Goal: Register for event/course

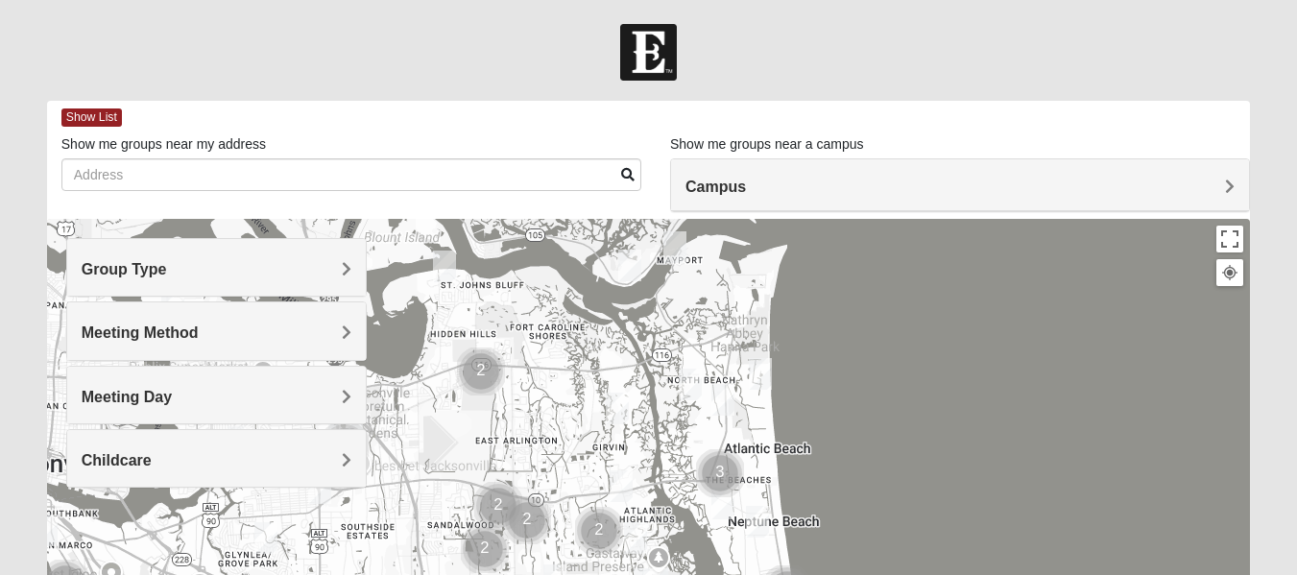
click at [722, 405] on img "Mens McCann 32233" at bounding box center [723, 400] width 23 height 32
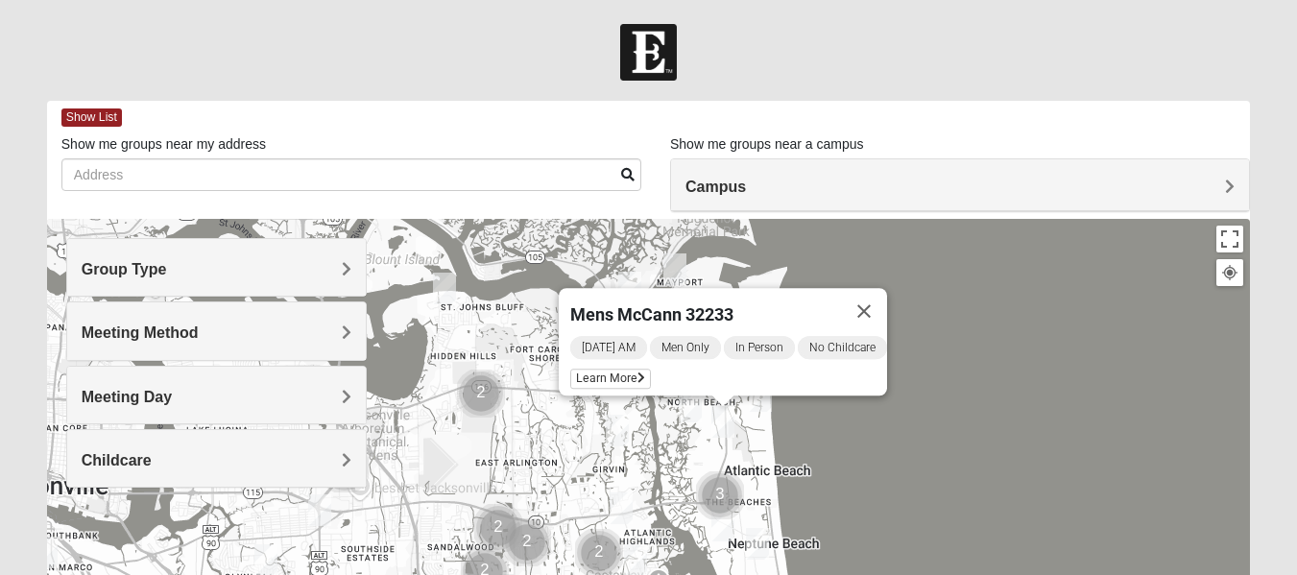
click at [679, 405] on img "1825 Mixed Curry 32233" at bounding box center [690, 407] width 23 height 32
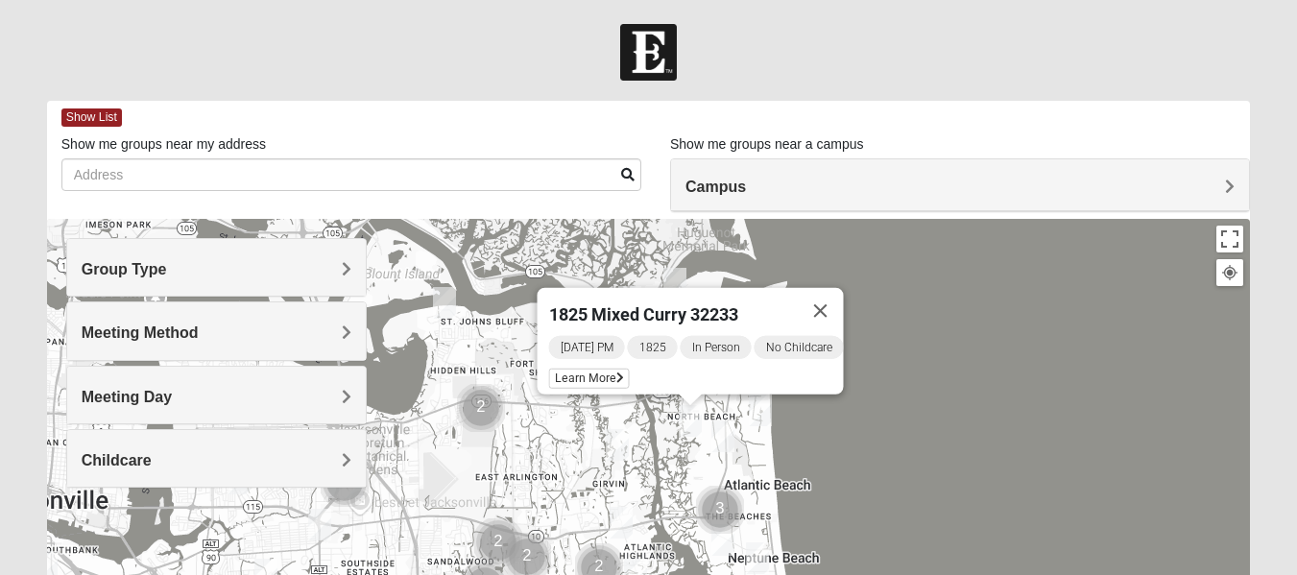
click at [761, 412] on img "Mixed Lammie 32233" at bounding box center [760, 411] width 23 height 32
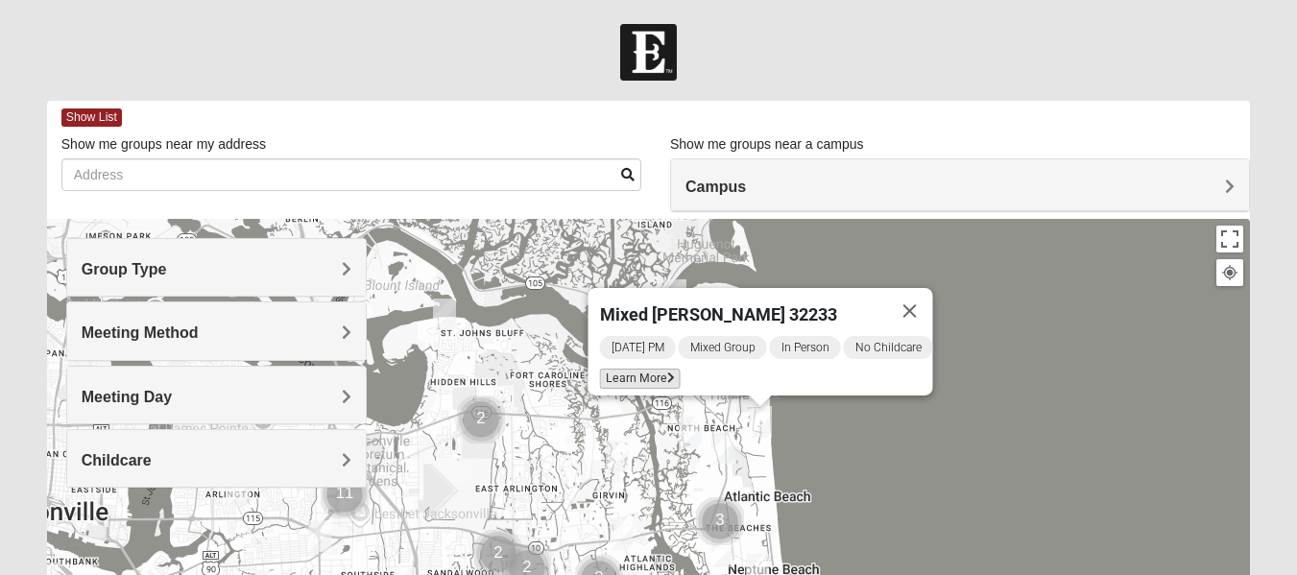
click at [657, 371] on span "Learn More" at bounding box center [639, 379] width 81 height 20
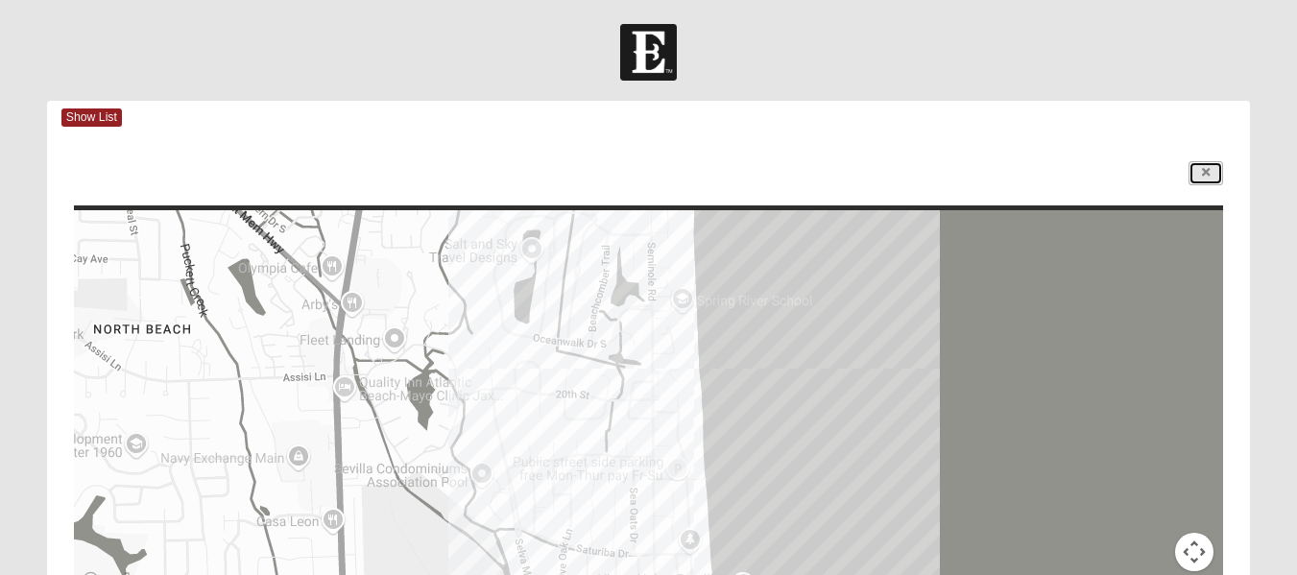
click at [1212, 179] on link at bounding box center [1206, 173] width 35 height 24
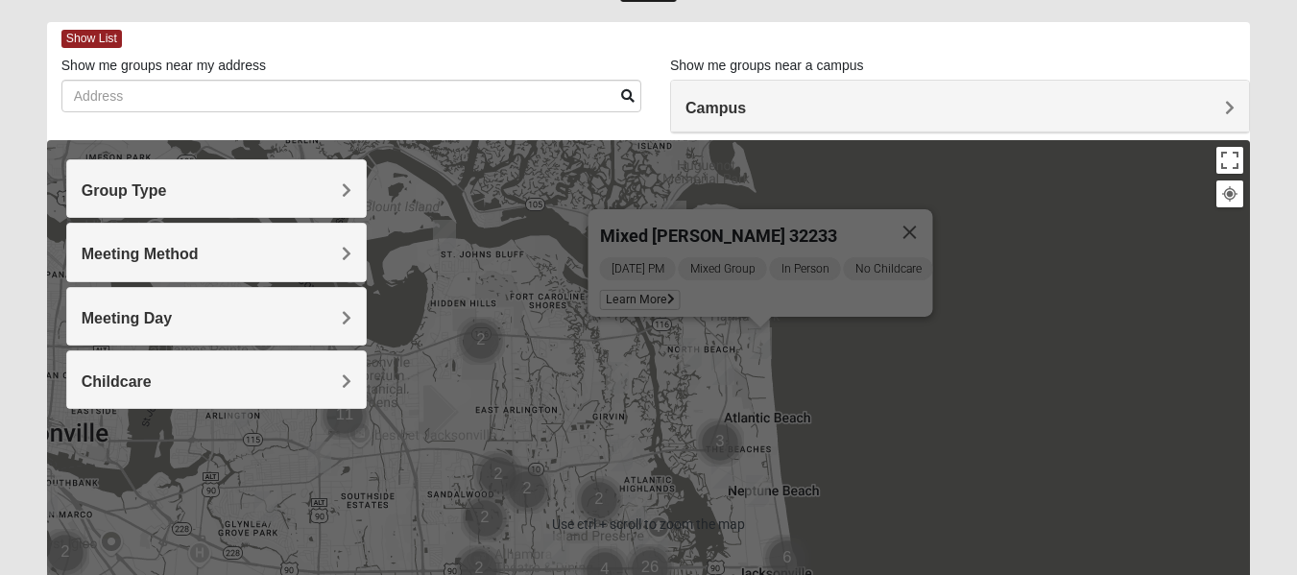
scroll to position [96, 0]
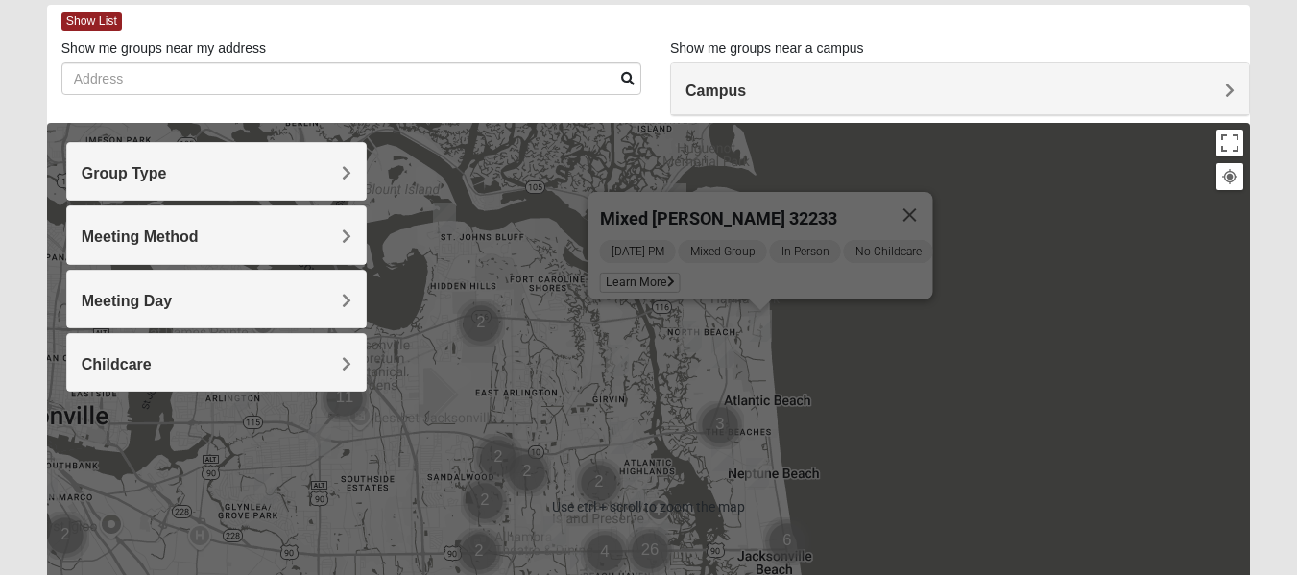
click at [725, 452] on img "Mixed Carter 32266" at bounding box center [723, 456] width 23 height 32
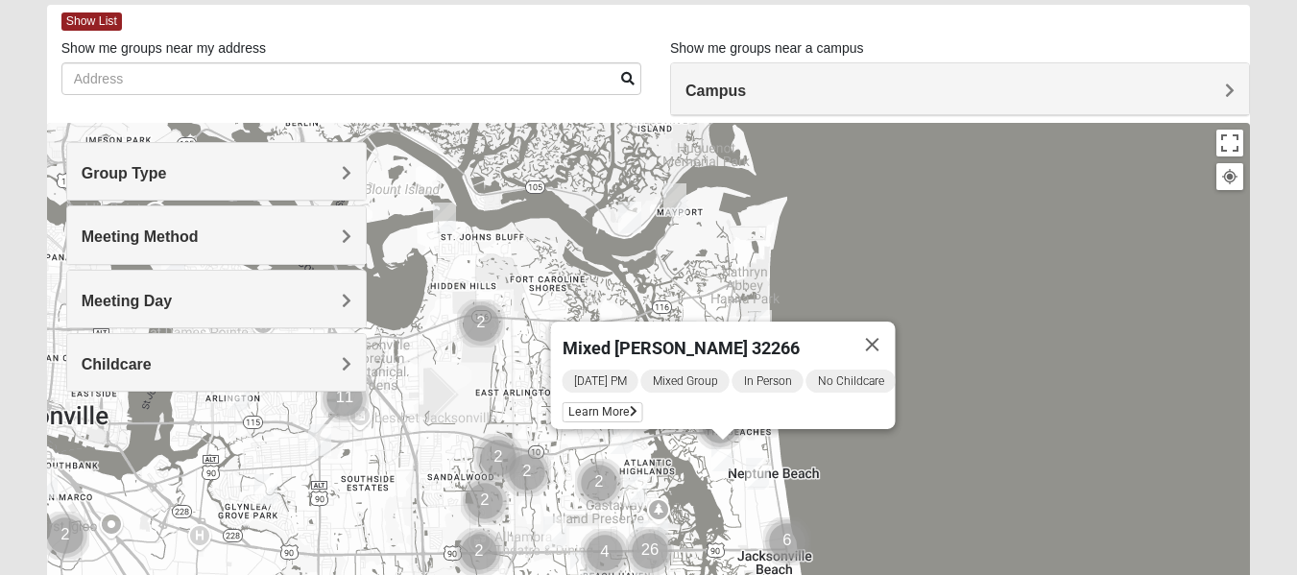
click at [754, 482] on img "Mens Coker 32250" at bounding box center [757, 474] width 23 height 32
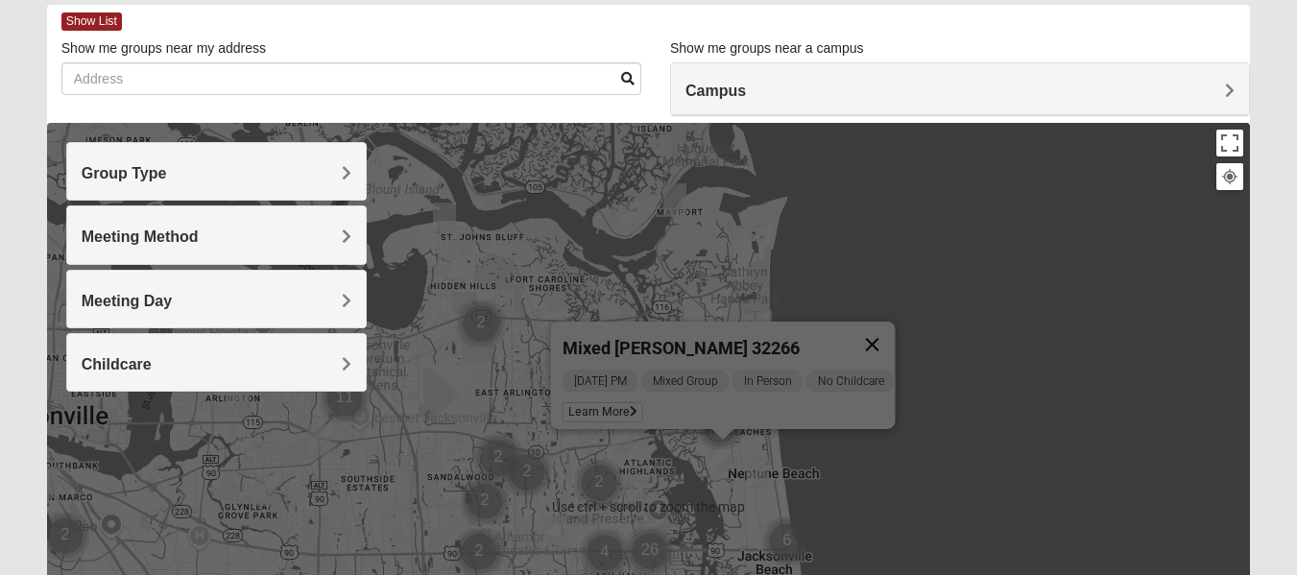
click at [888, 327] on button "Close" at bounding box center [872, 345] width 46 height 46
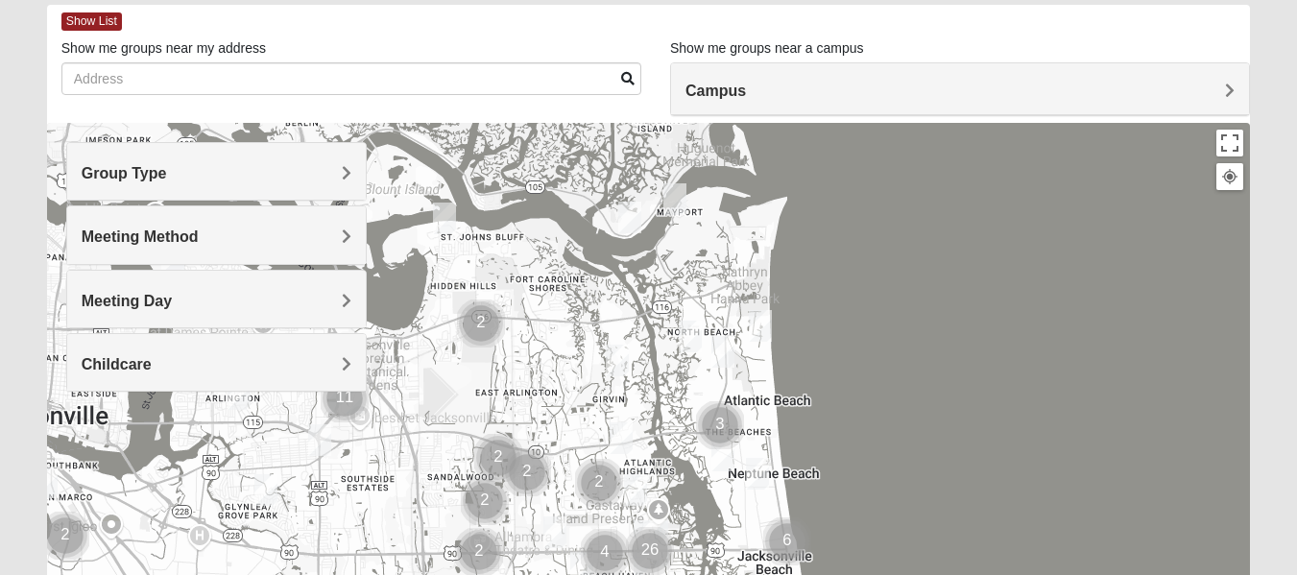
click at [729, 424] on img "Cluster of 3 groups" at bounding box center [720, 425] width 48 height 48
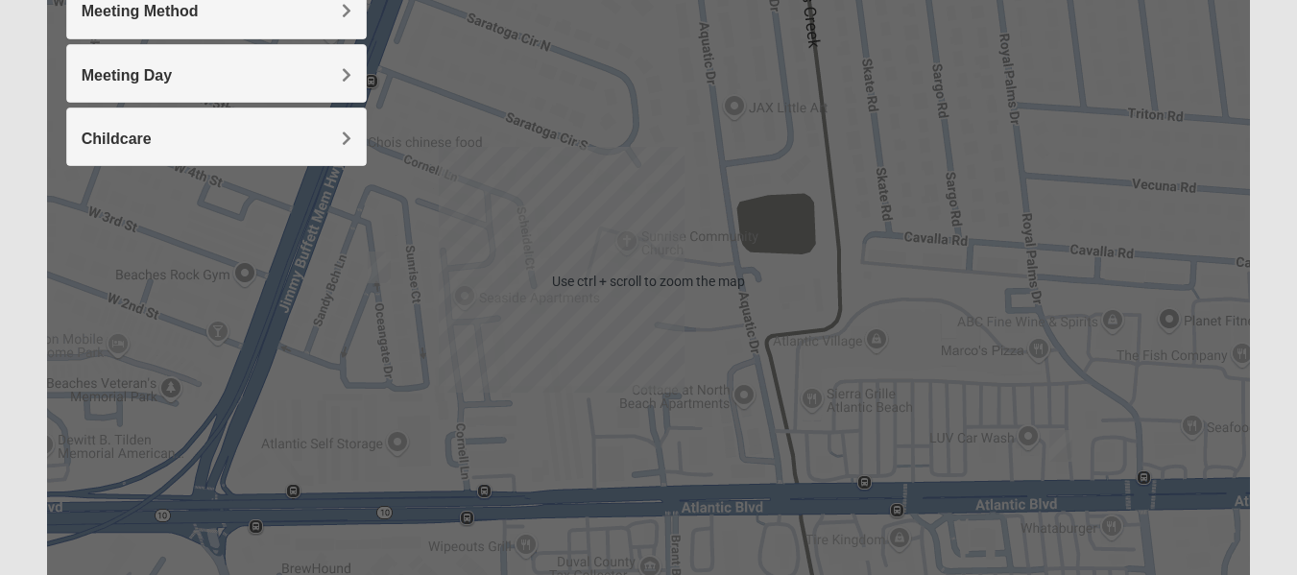
scroll to position [288, 0]
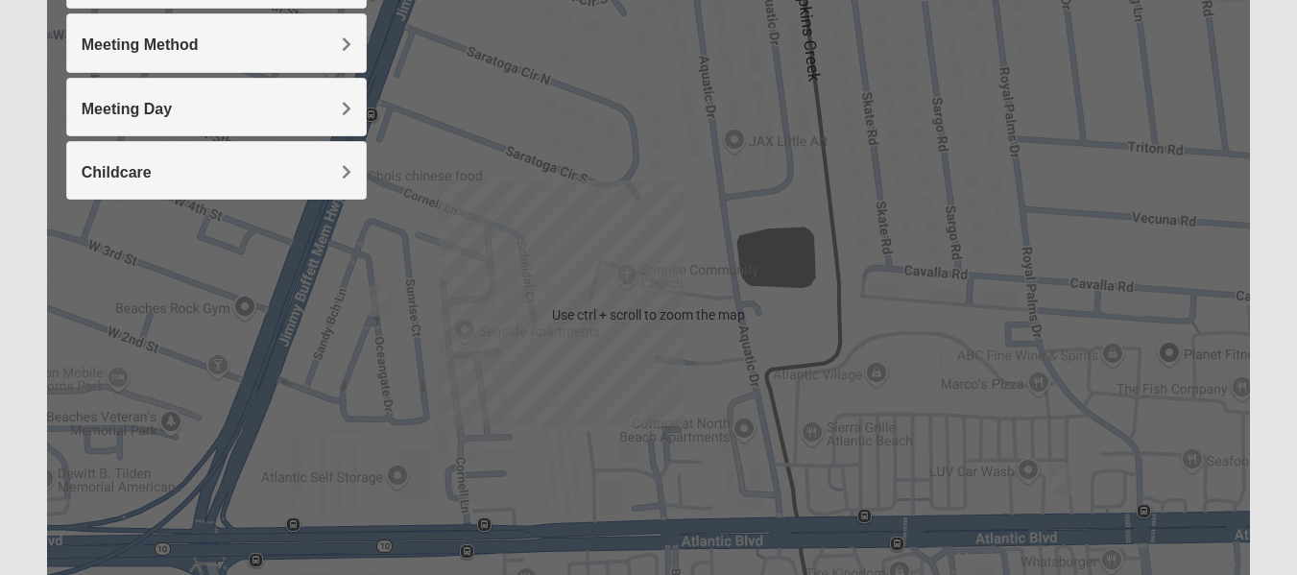
click at [1060, 479] on img "Womens Foran 32233" at bounding box center [1061, 480] width 23 height 32
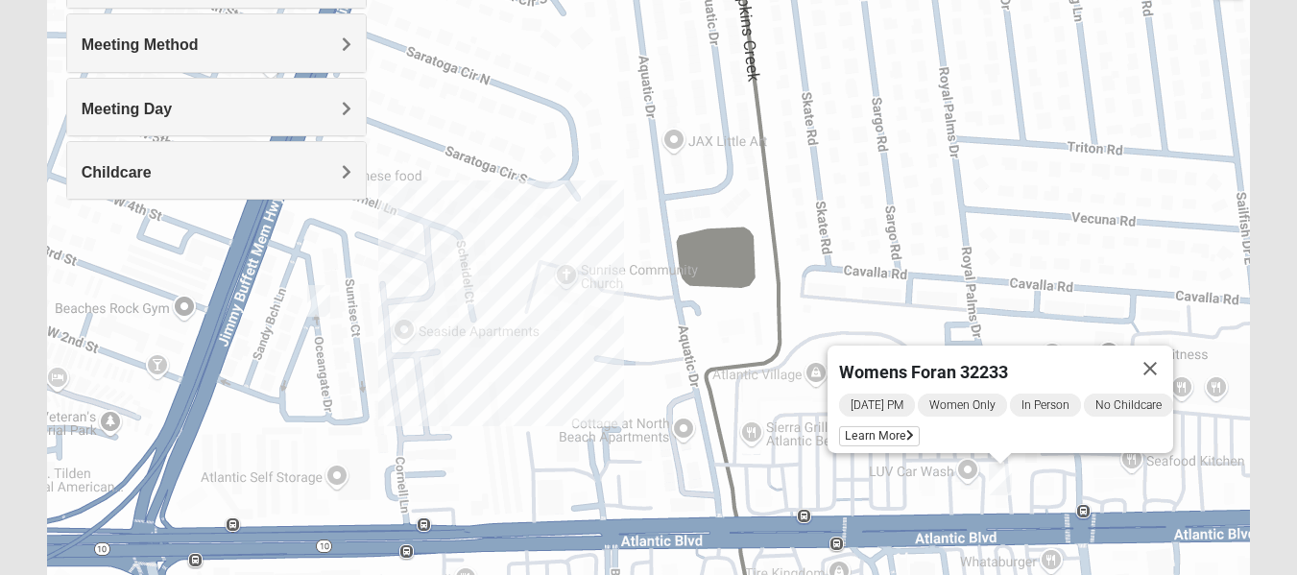
click at [318, 313] on img "1825 Mixed Arola 32233" at bounding box center [318, 301] width 23 height 32
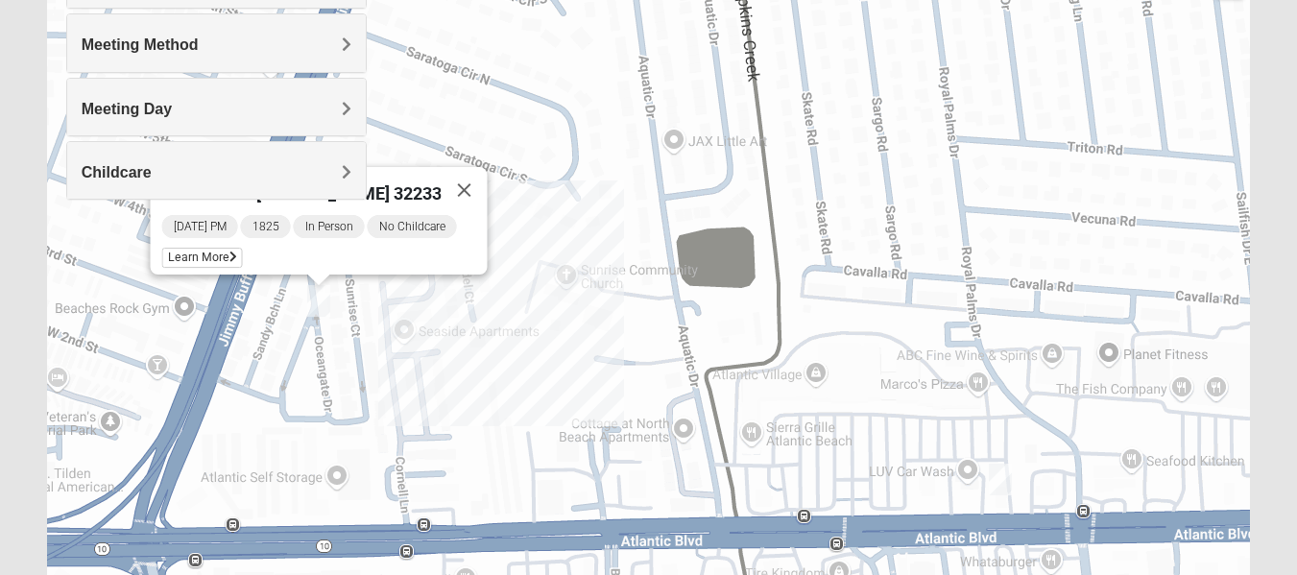
click at [1002, 479] on img "Womens Foran 32233" at bounding box center [1000, 480] width 23 height 32
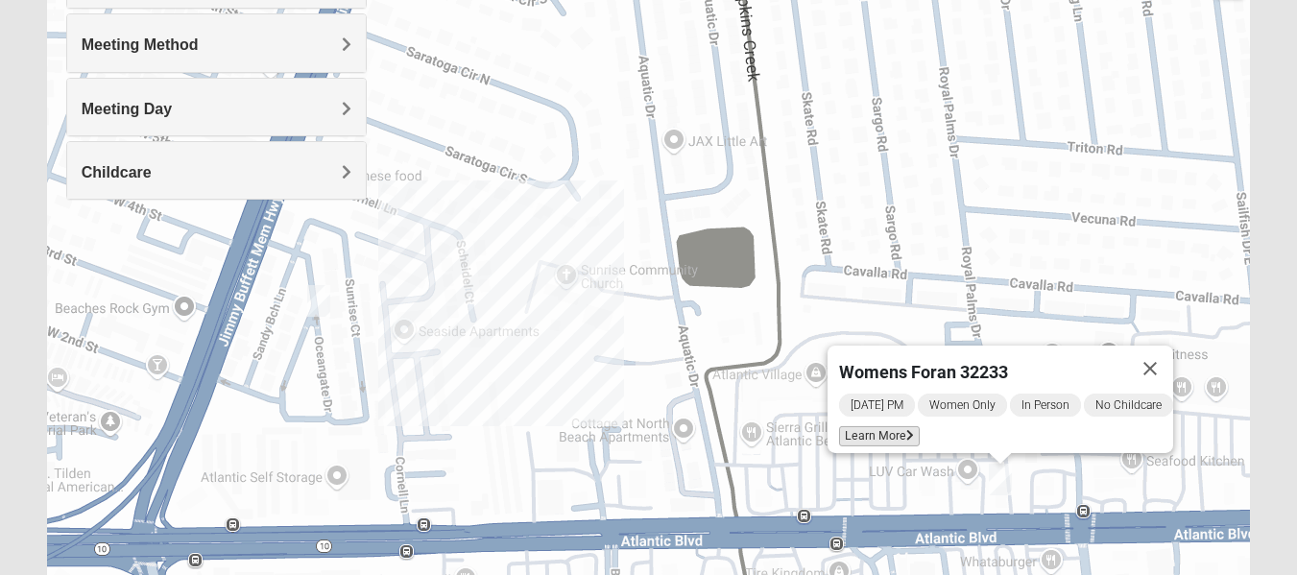
click at [861, 431] on span "Learn More" at bounding box center [879, 436] width 81 height 20
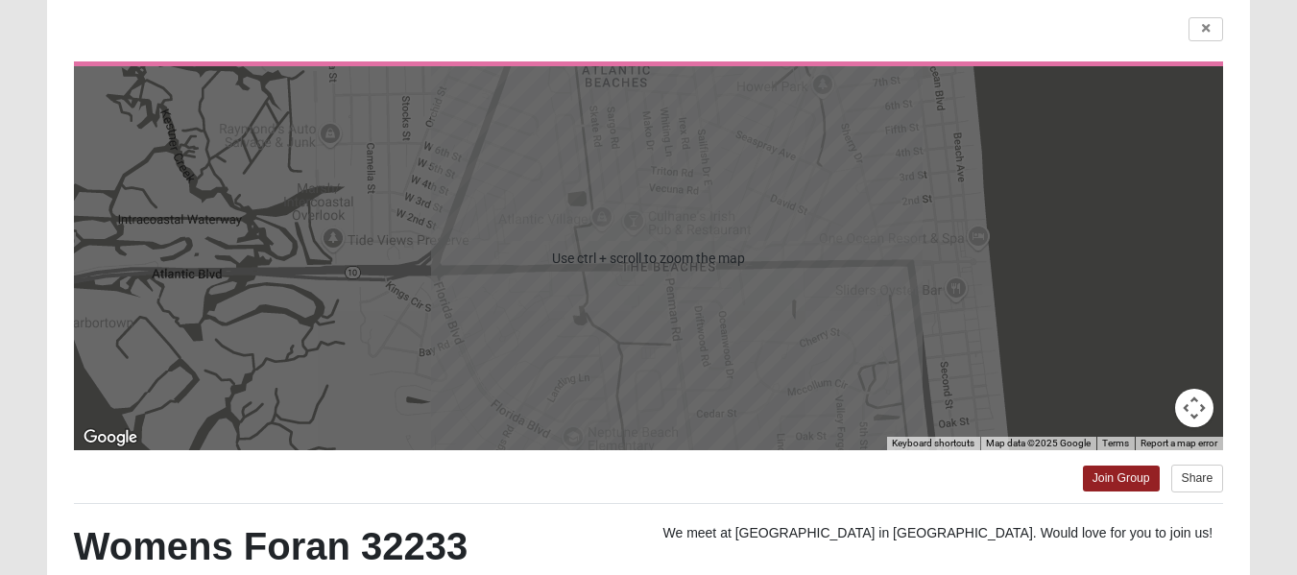
scroll to position [78, 0]
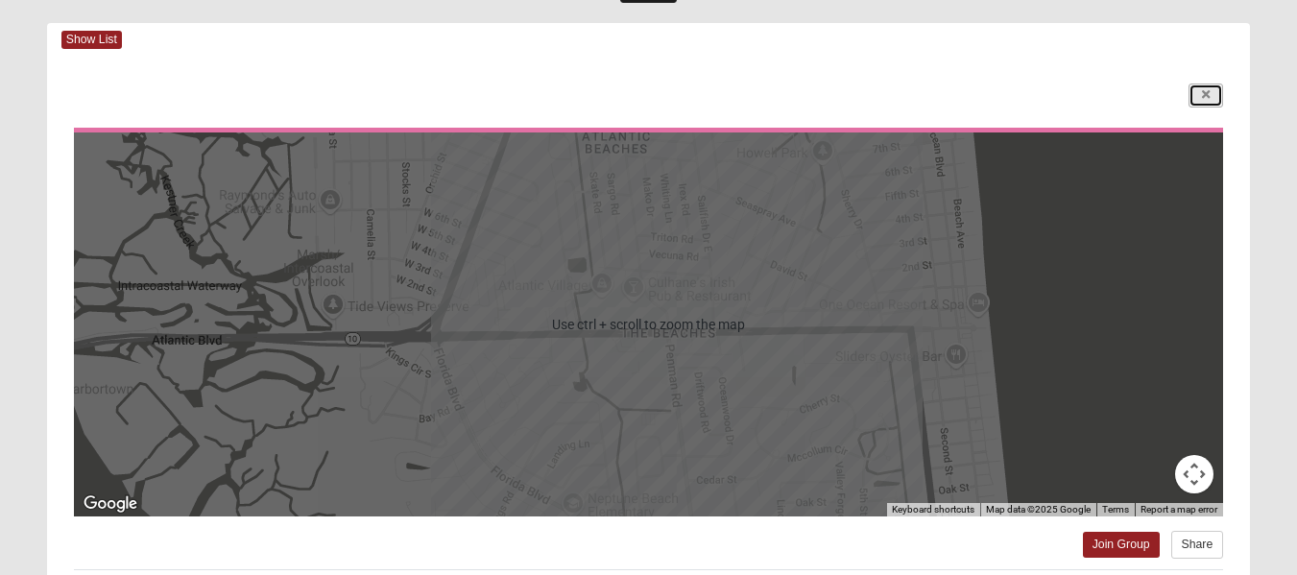
click at [1199, 93] on link at bounding box center [1206, 96] width 35 height 24
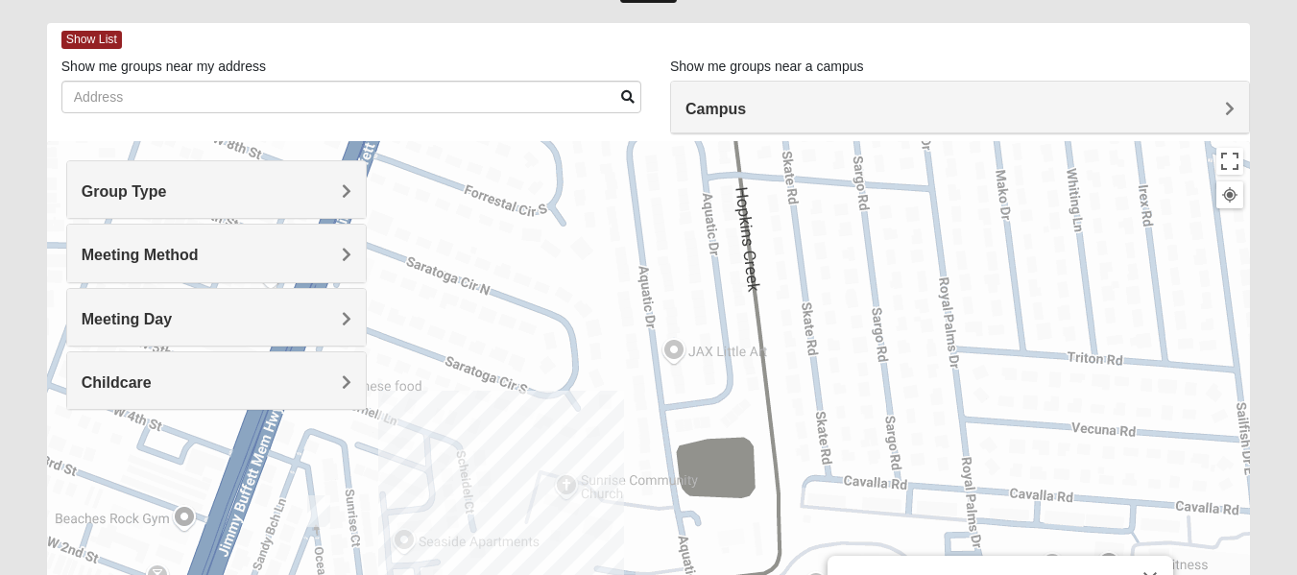
click at [248, 189] on h4 "Group Type" at bounding box center [217, 191] width 270 height 18
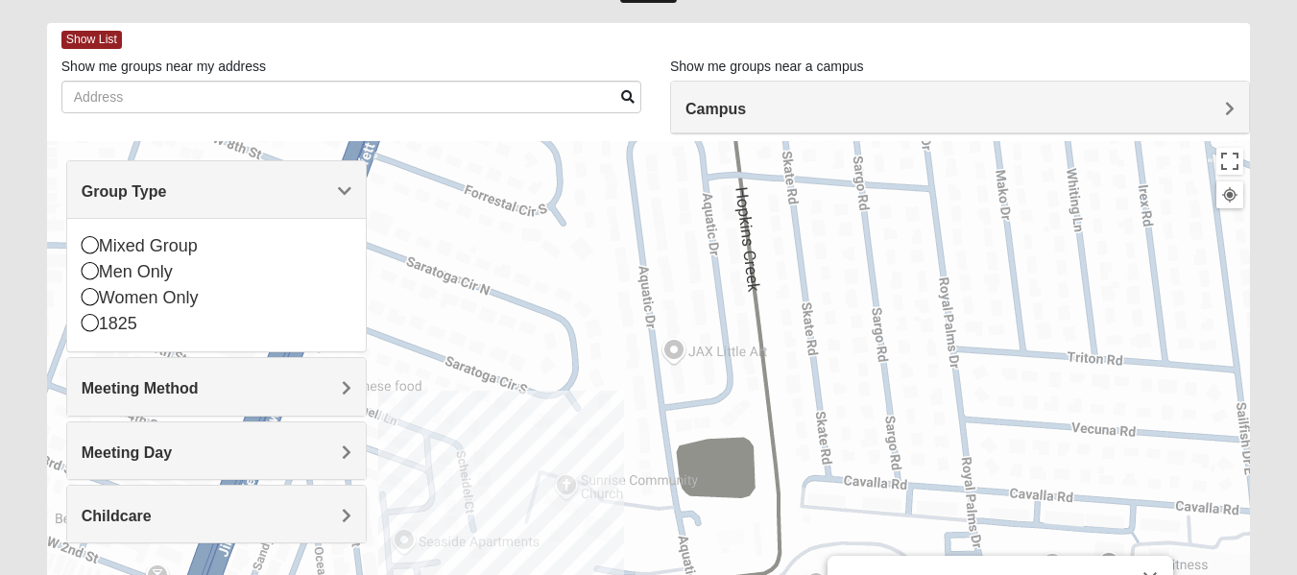
click at [184, 231] on div "Mixed Group Men Only Women Only 1825" at bounding box center [216, 284] width 299 height 133
click at [182, 236] on div "Mixed Group" at bounding box center [217, 246] width 270 height 26
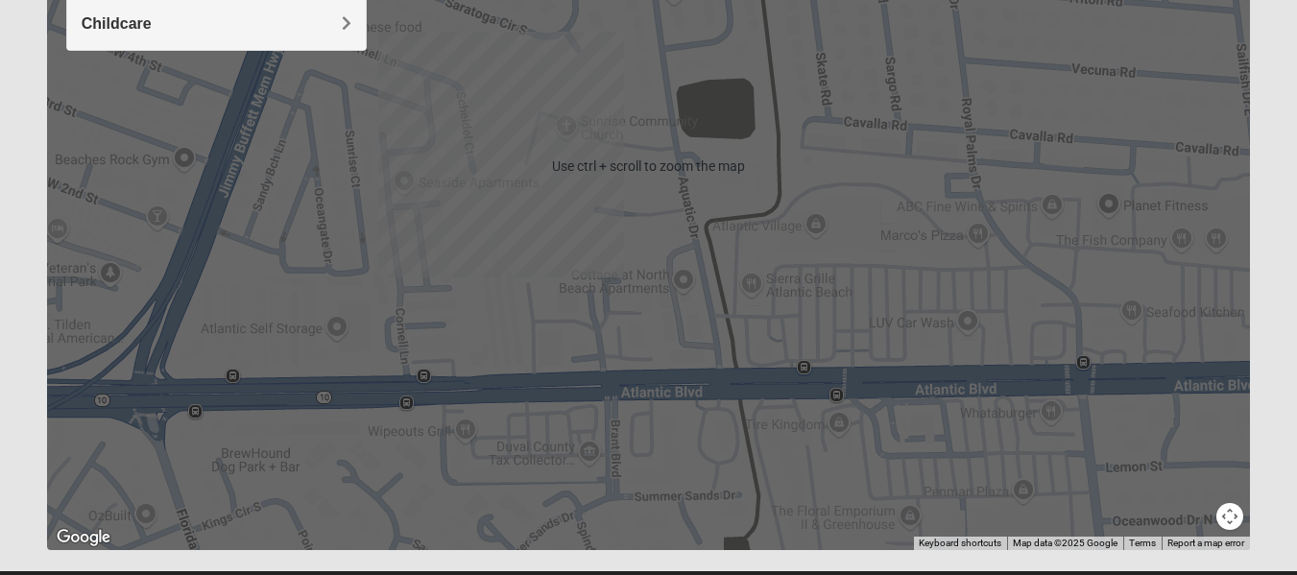
scroll to position [482, 0]
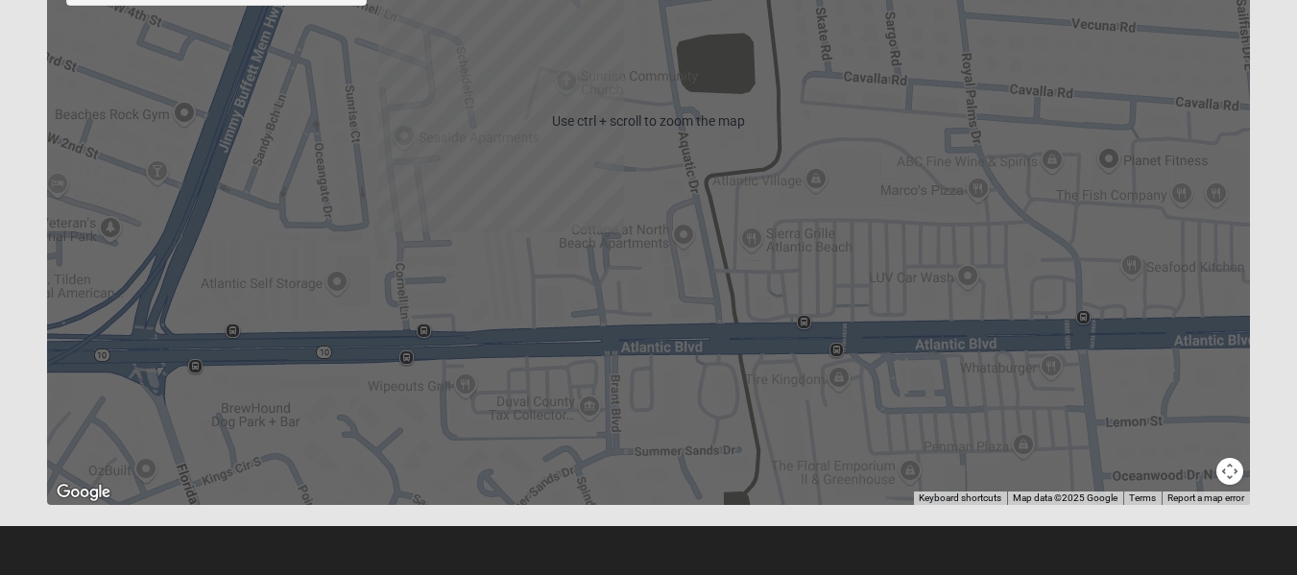
click at [1230, 473] on button "Map camera controls" at bounding box center [1230, 471] width 27 height 27
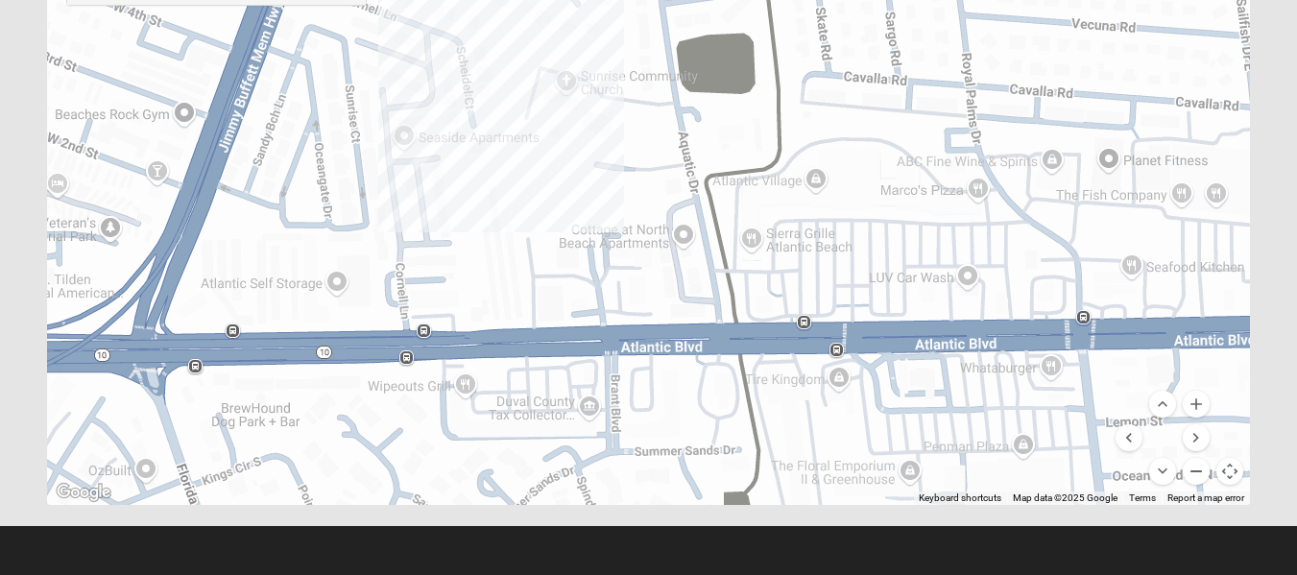
click at [1193, 473] on button "Zoom out" at bounding box center [1196, 471] width 27 height 27
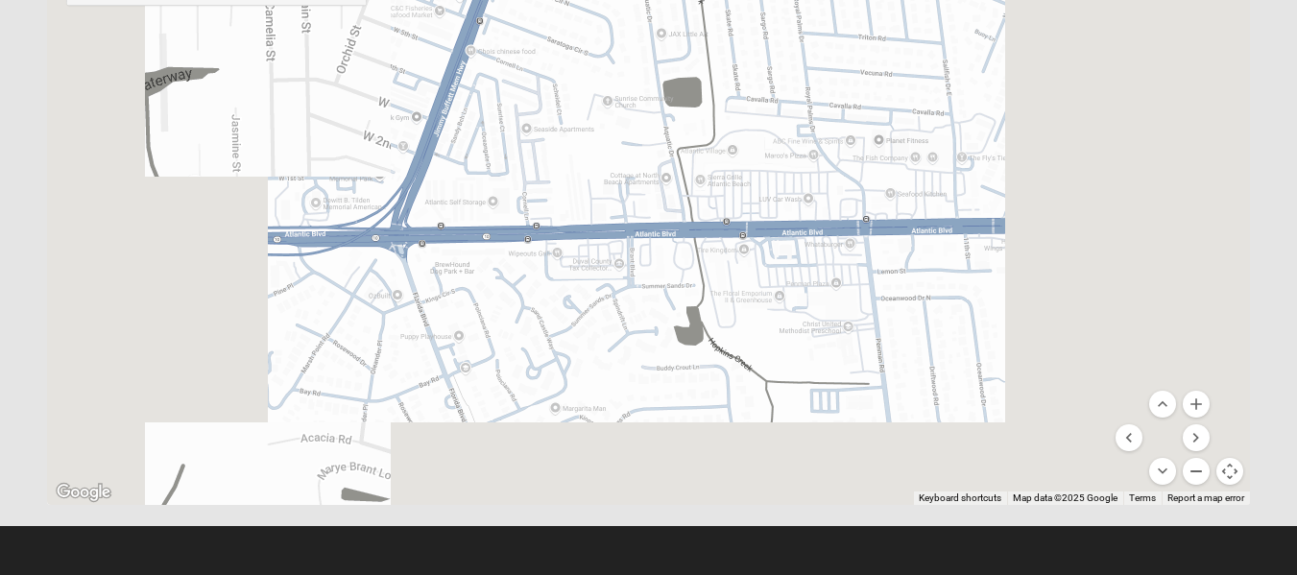
click at [1193, 473] on button "Zoom out" at bounding box center [1196, 471] width 27 height 27
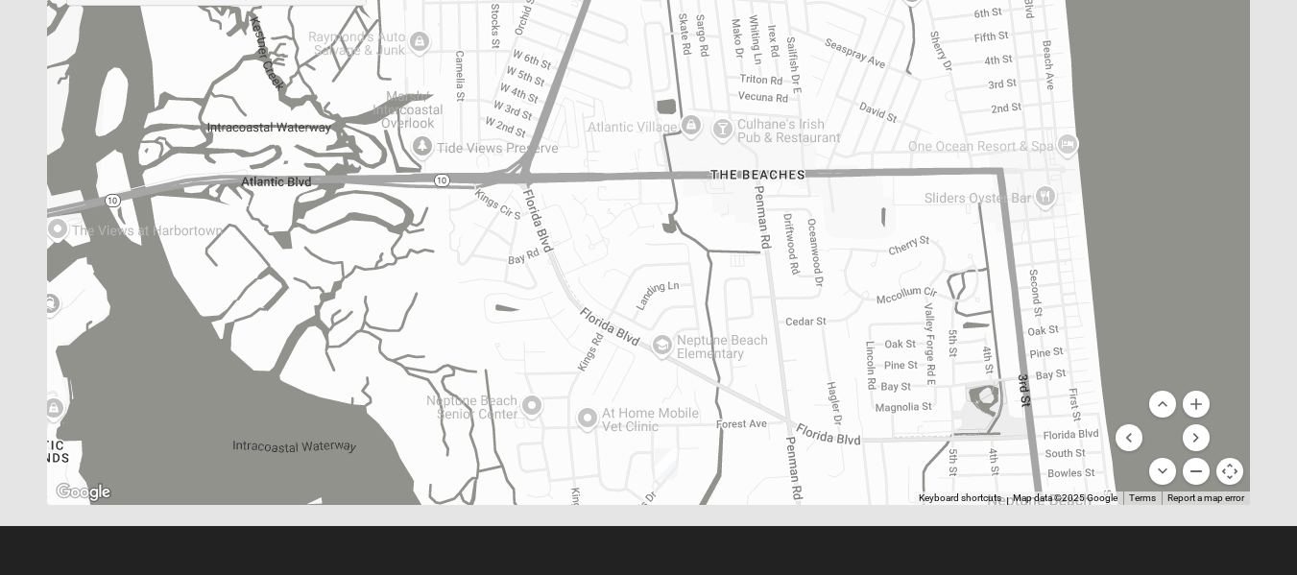
click at [1195, 476] on button "Zoom out" at bounding box center [1196, 471] width 27 height 27
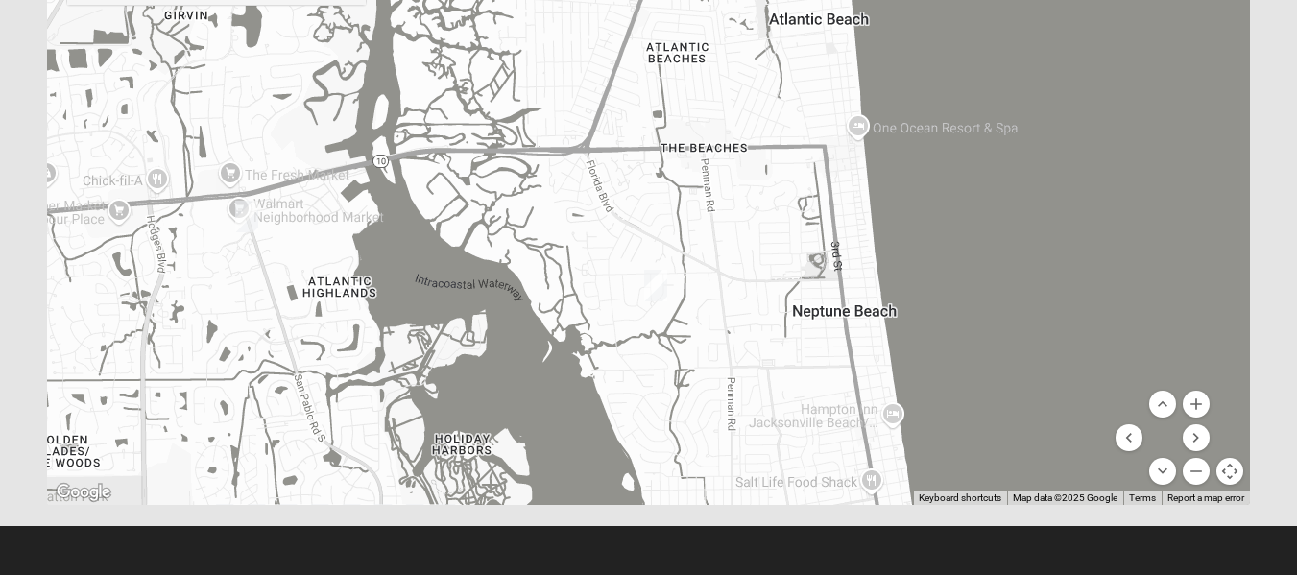
click at [659, 292] on img "Mixed Carter 32266" at bounding box center [655, 286] width 23 height 32
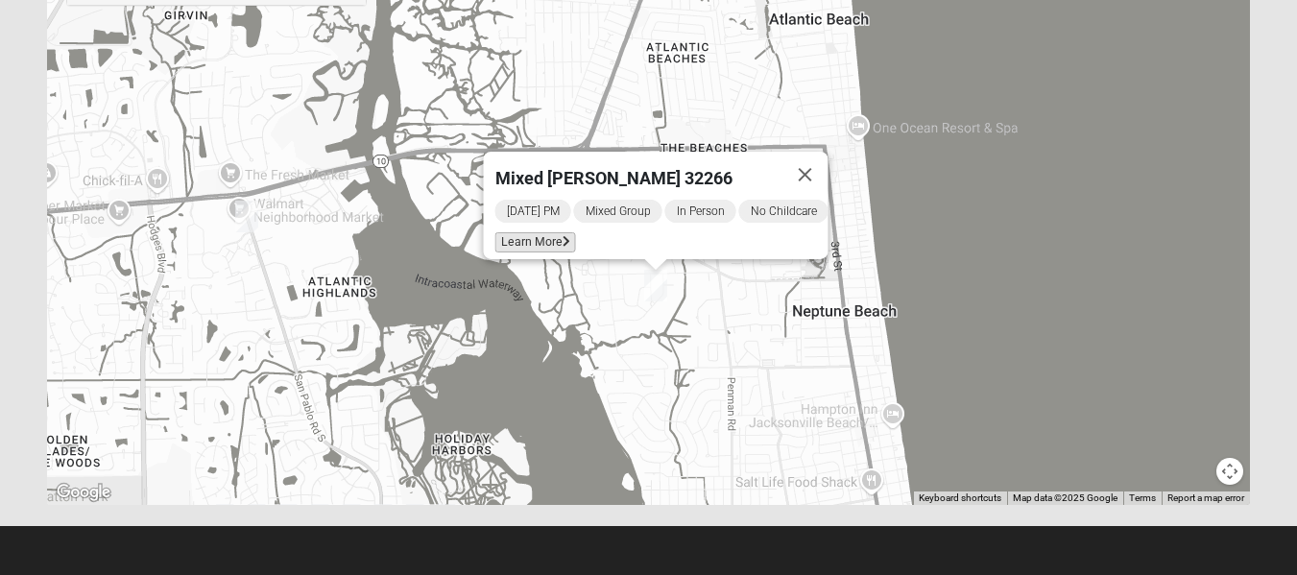
click at [522, 232] on span "Learn More" at bounding box center [535, 242] width 81 height 20
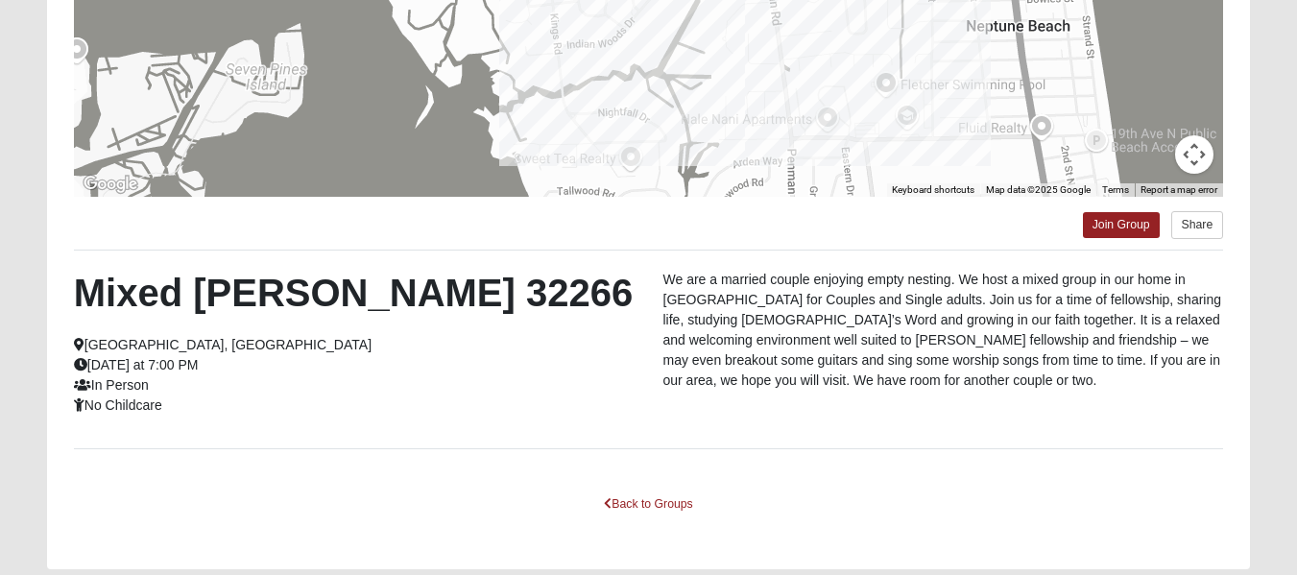
scroll to position [302, 0]
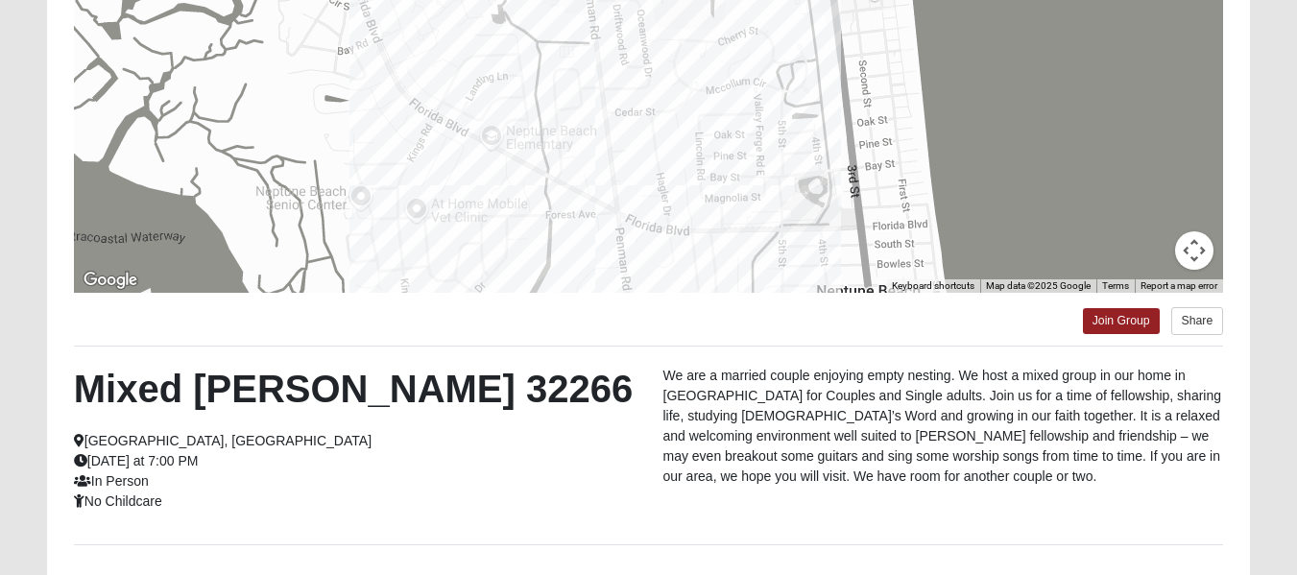
drag, startPoint x: 1171, startPoint y: 126, endPoint x: 1023, endPoint y: 295, distance: 224.6
click at [1023, 295] on div "← Move left → Move right ↑ Move up ↓ Move down + Zoom in - Zoom out Home Jump l…" at bounding box center [648, 249] width 1203 height 833
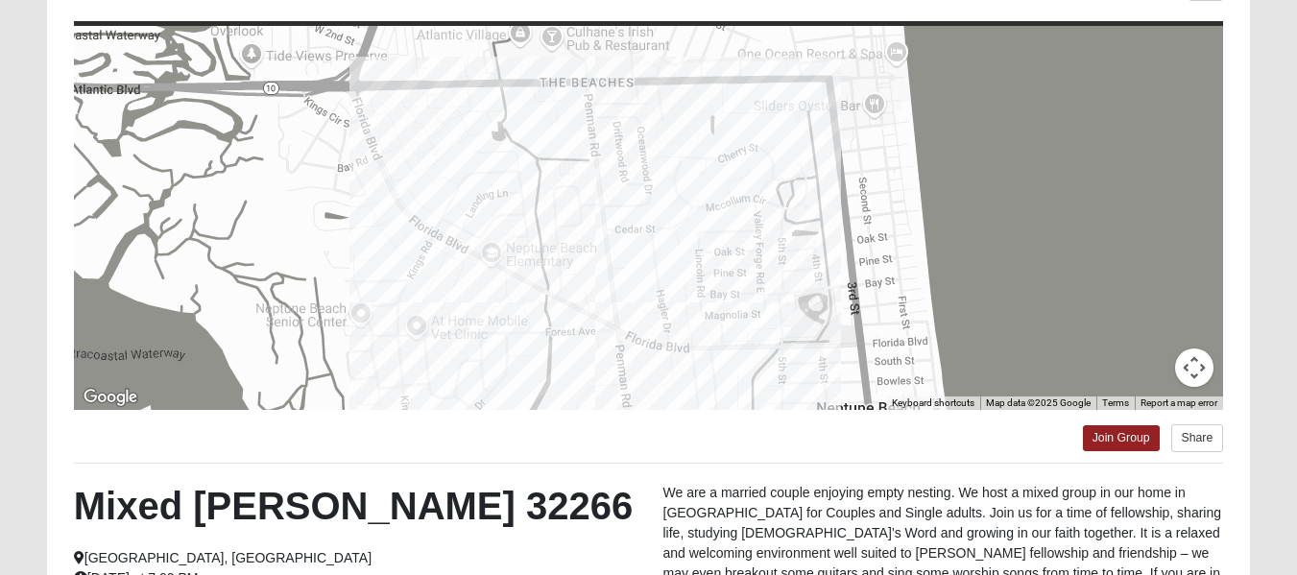
scroll to position [13, 0]
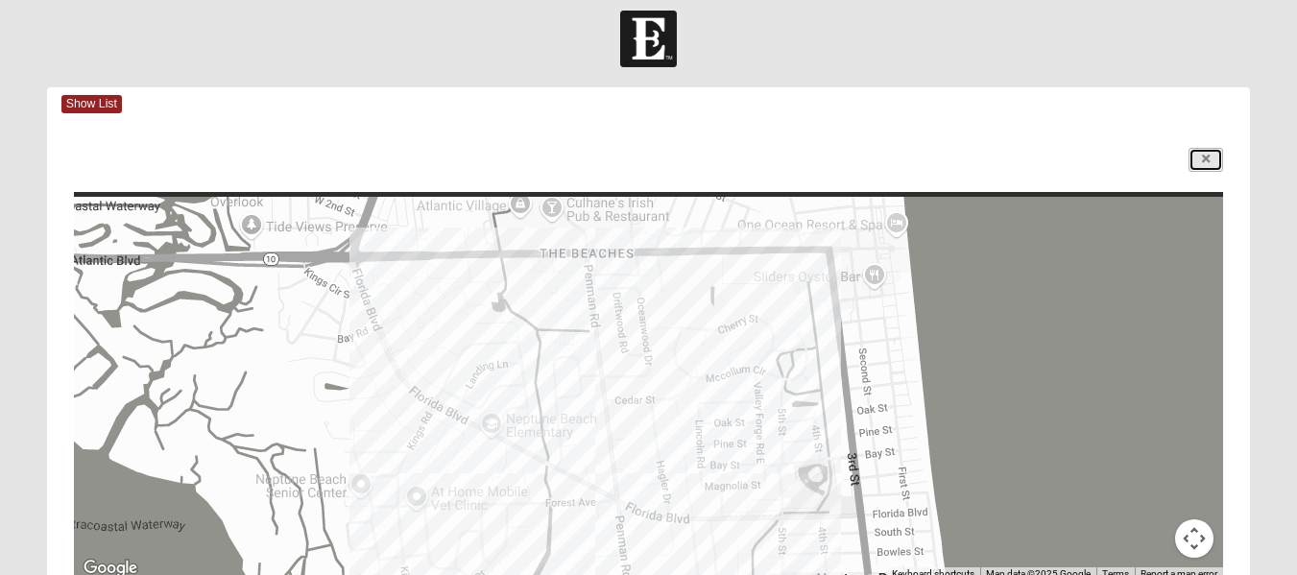
click at [1211, 167] on link at bounding box center [1206, 160] width 35 height 24
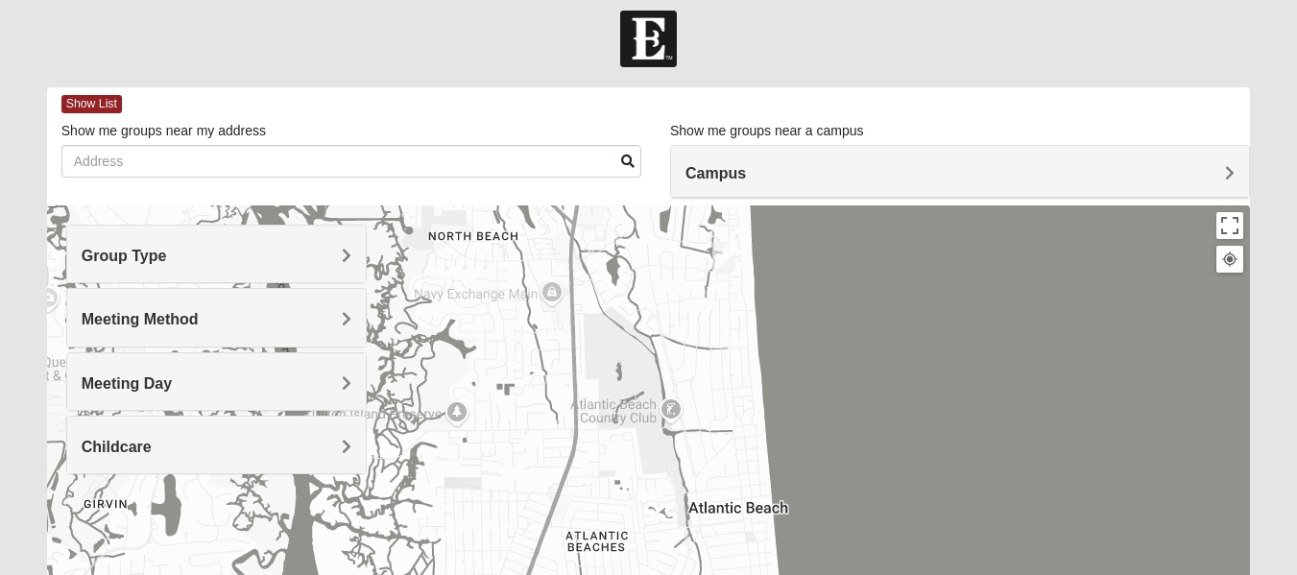
drag, startPoint x: 768, startPoint y: 427, endPoint x: 725, endPoint y: 341, distance: 96.6
click at [730, 264] on img "Mixed Lammie 32233" at bounding box center [725, 257] width 23 height 32
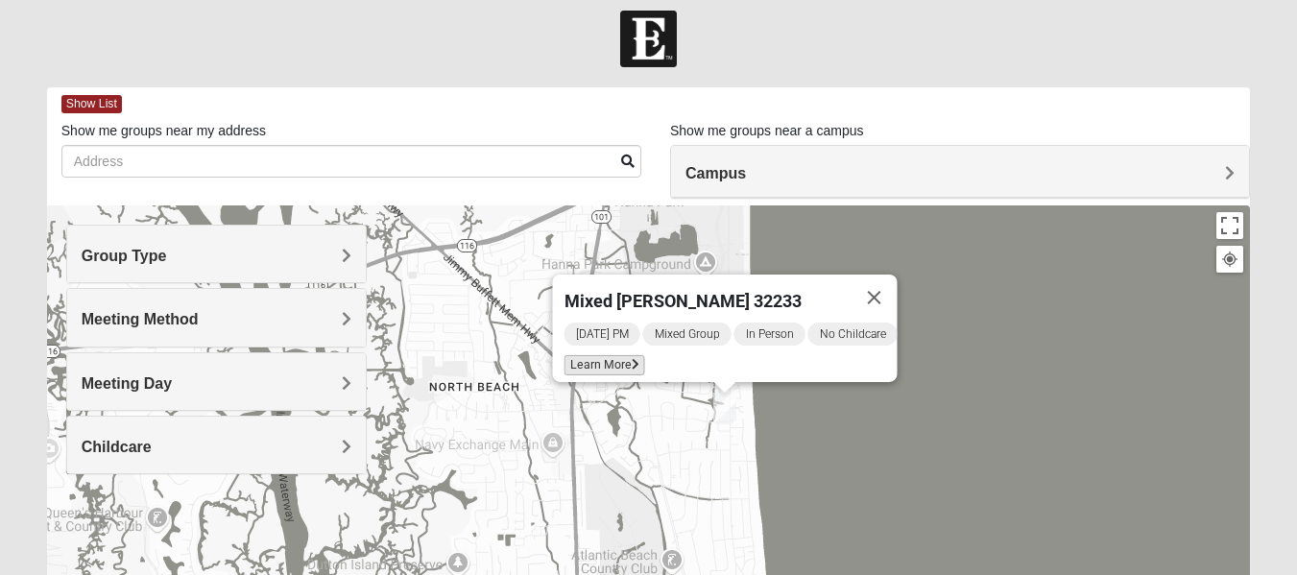
click at [594, 355] on span "Learn More" at bounding box center [604, 365] width 81 height 20
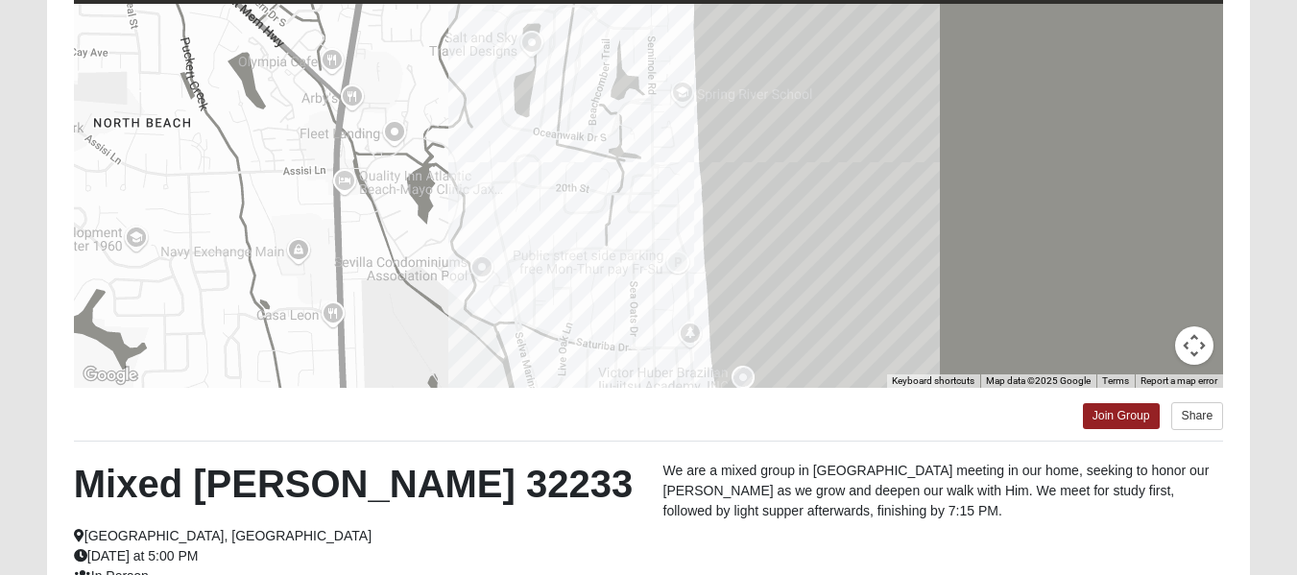
scroll to position [206, 0]
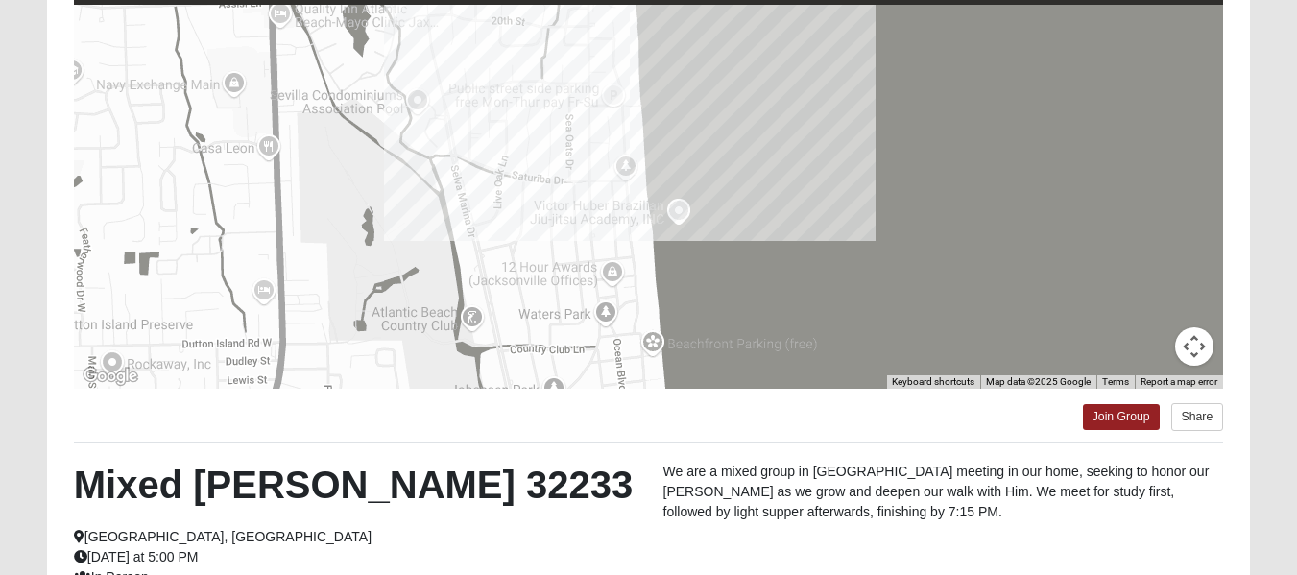
drag, startPoint x: 622, startPoint y: 198, endPoint x: 558, endPoint y: 27, distance: 182.7
click at [558, 27] on div at bounding box center [649, 197] width 1150 height 384
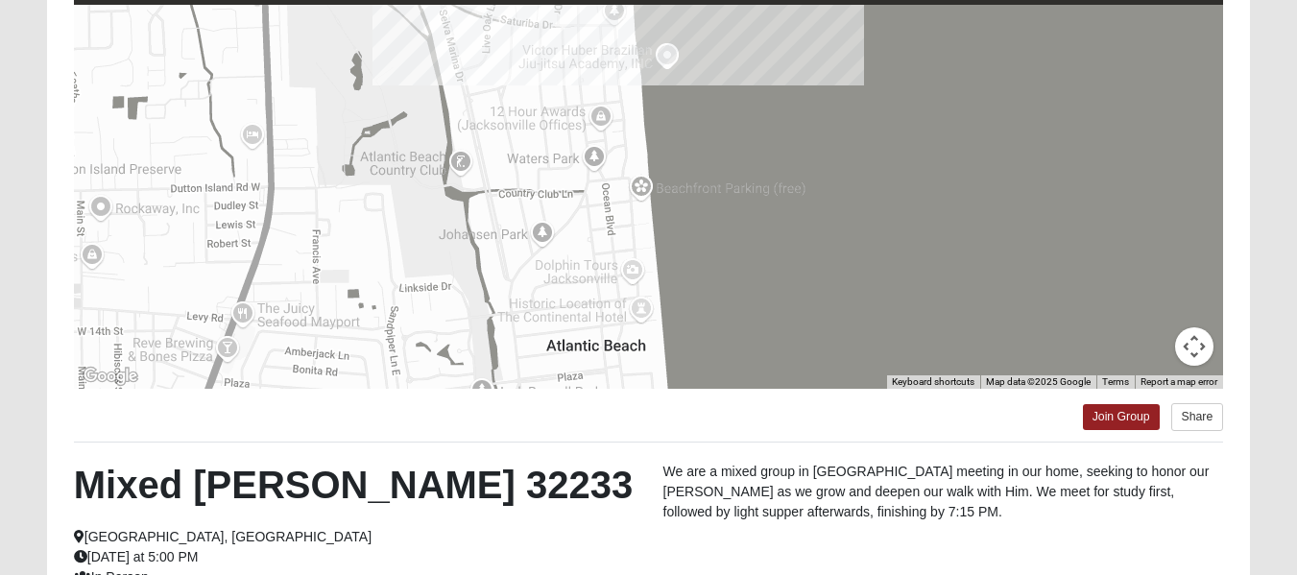
drag, startPoint x: 552, startPoint y: 227, endPoint x: 543, endPoint y: 63, distance: 163.5
click at [543, 63] on div at bounding box center [649, 197] width 1150 height 384
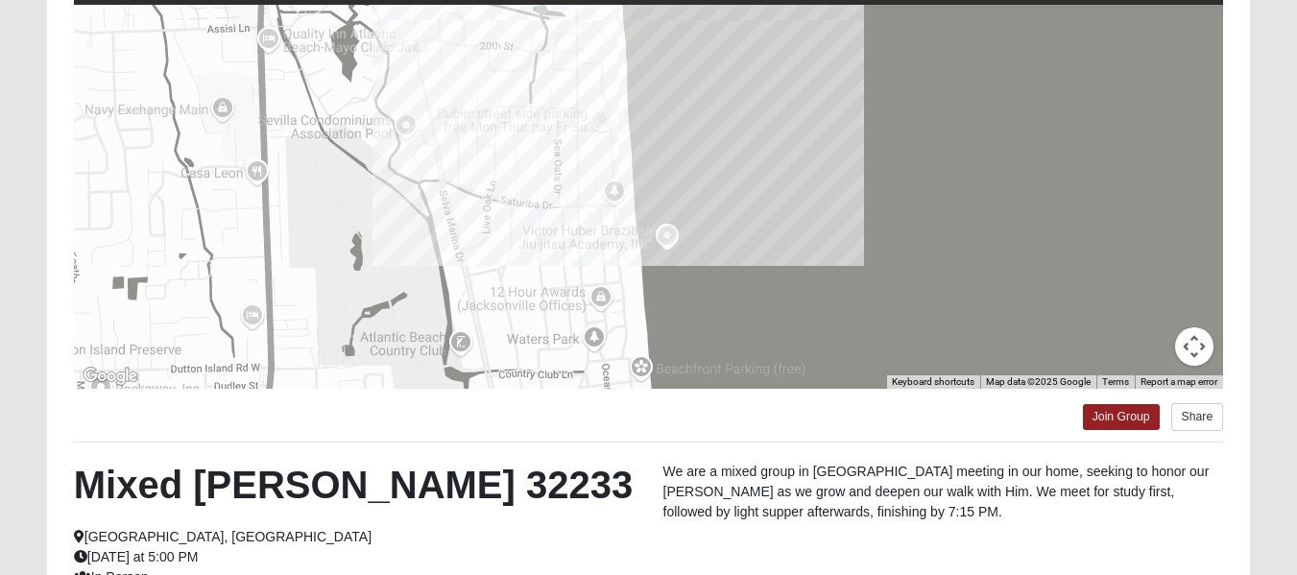
drag, startPoint x: 570, startPoint y: 221, endPoint x: 570, endPoint y: 396, distance: 174.8
click at [570, 396] on div "← Move left → Move right ↑ Move up ↓ Move down + Zoom in - Zoom out Home Jump l…" at bounding box center [648, 345] width 1203 height 833
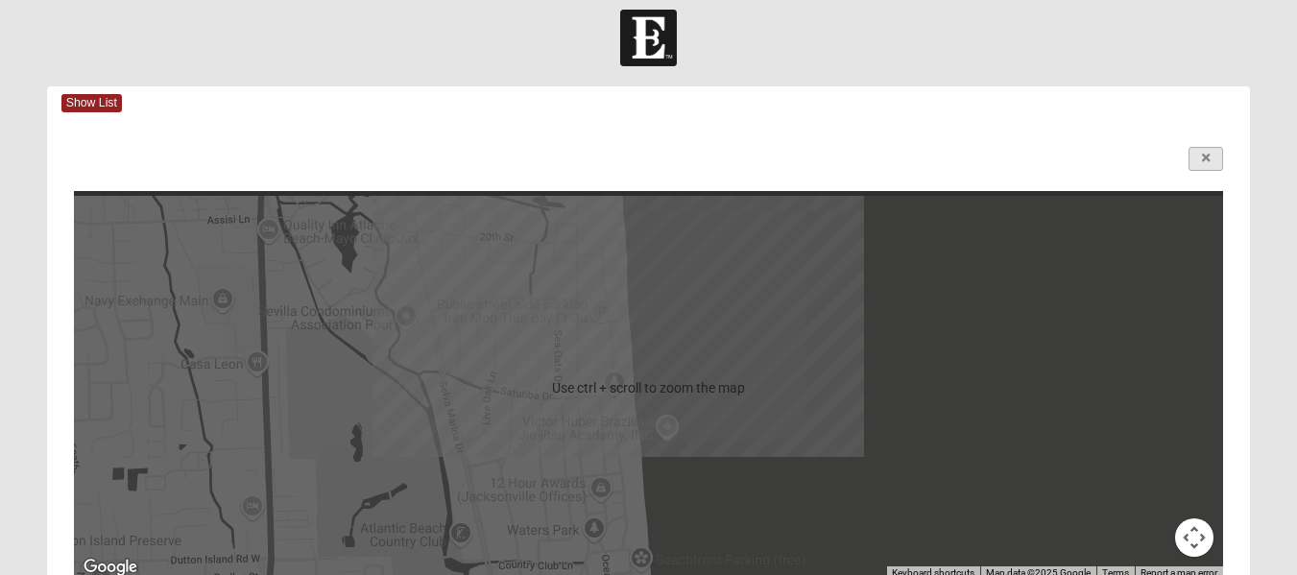
scroll to position [13, 0]
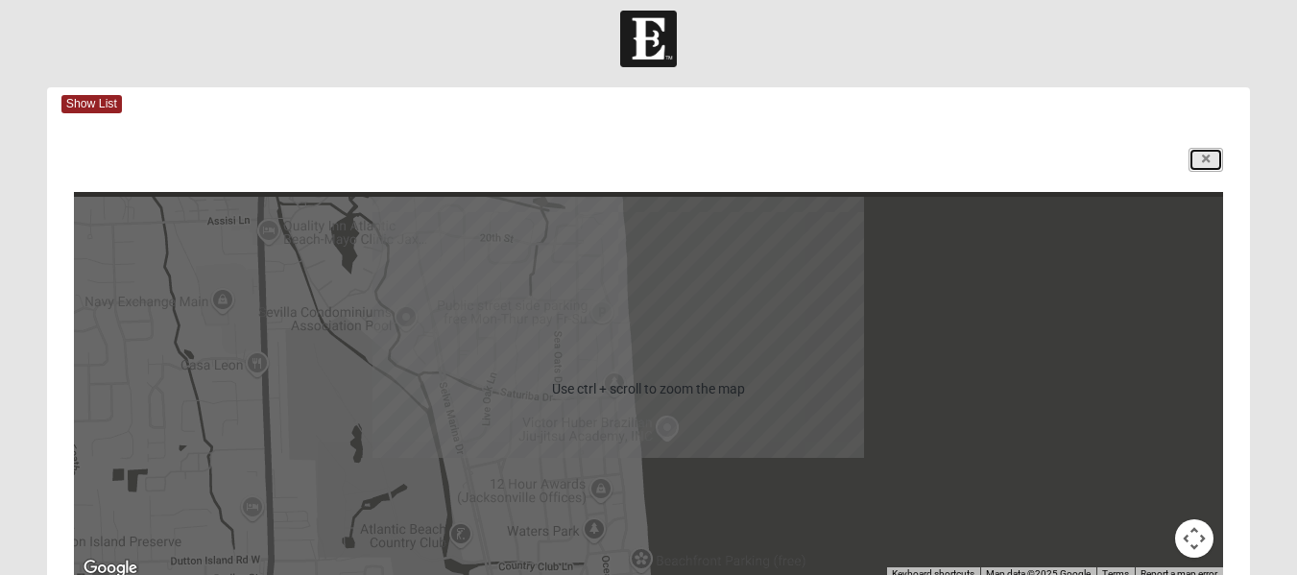
click at [1202, 160] on icon at bounding box center [1206, 160] width 8 height 12
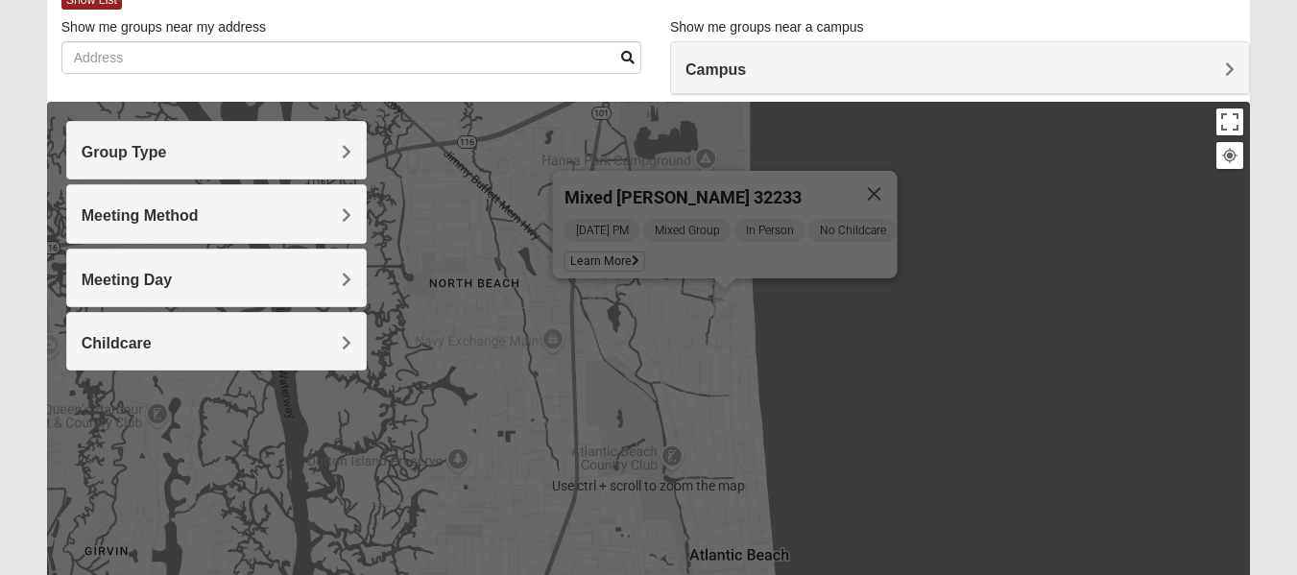
scroll to position [2, 0]
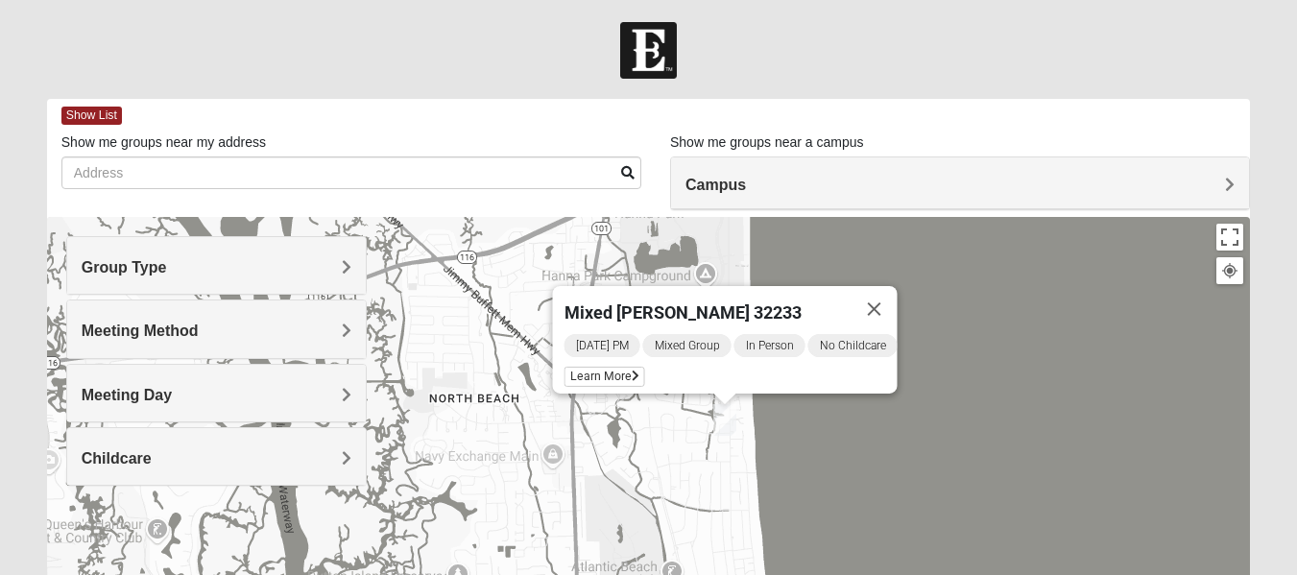
click at [1198, 51] on div at bounding box center [648, 50] width 1297 height 57
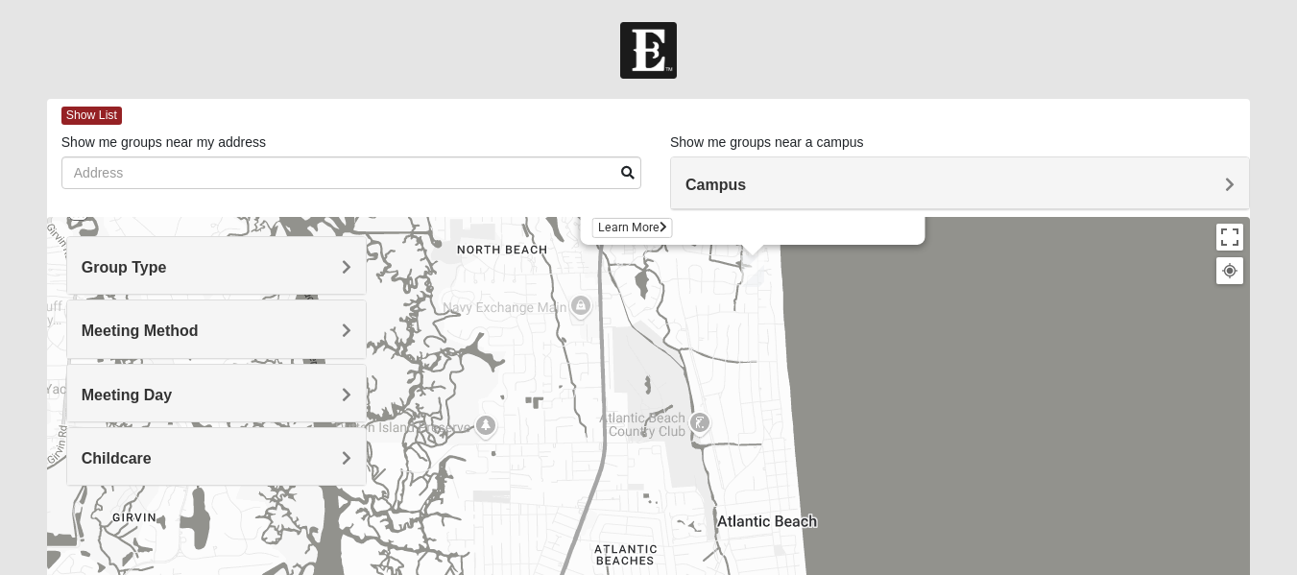
drag, startPoint x: 677, startPoint y: 494, endPoint x: 645, endPoint y: 369, distance: 128.8
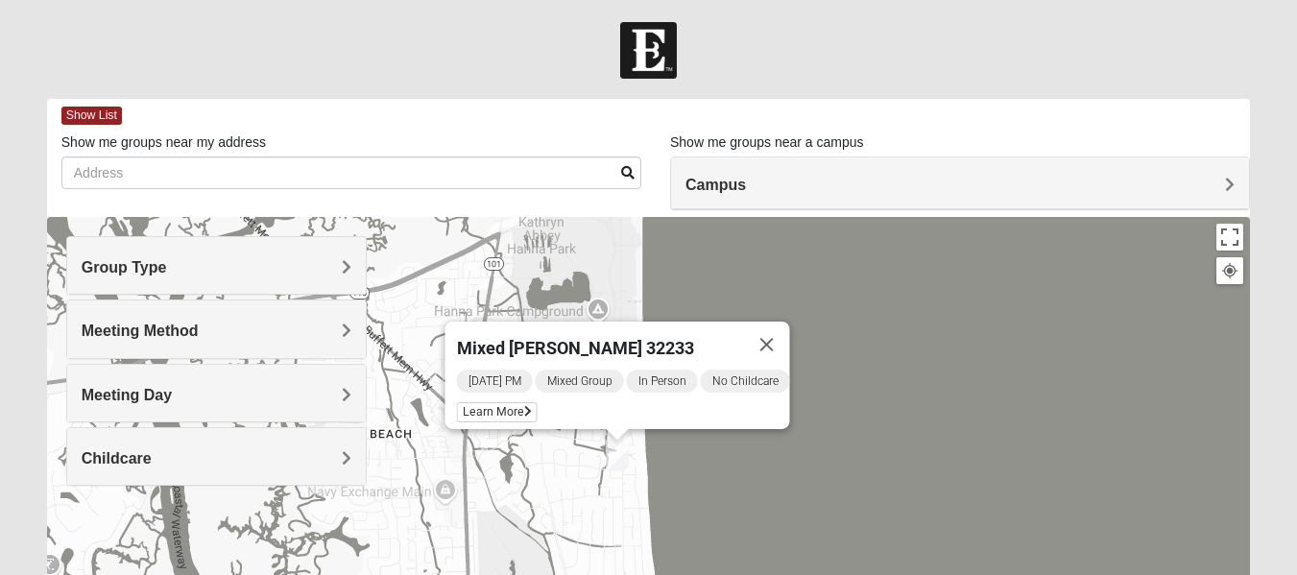
drag, startPoint x: 603, startPoint y: 514, endPoint x: 592, endPoint y: 536, distance: 24.9
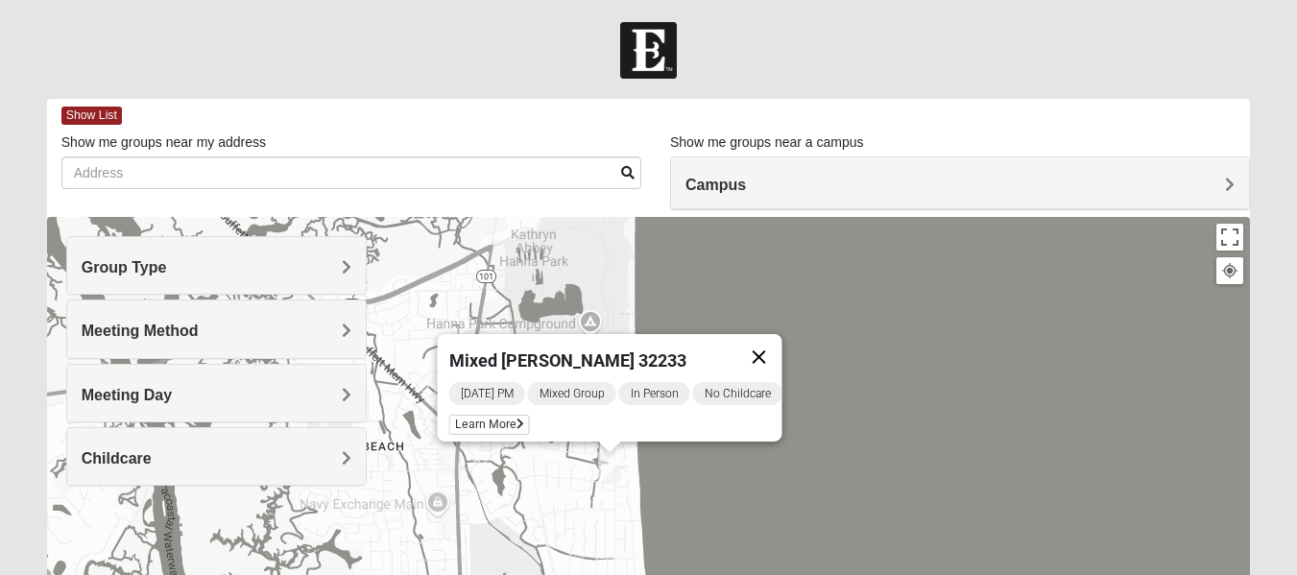
click at [767, 342] on button "Close" at bounding box center [759, 357] width 46 height 46
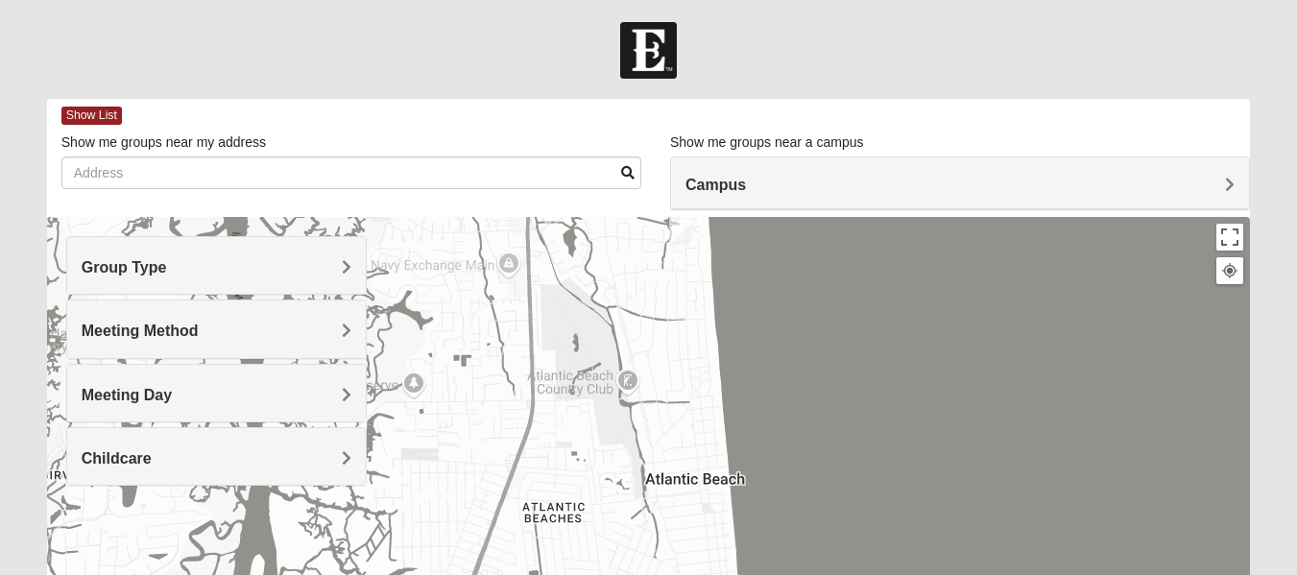
drag, startPoint x: 547, startPoint y: 489, endPoint x: 629, endPoint y: 235, distance: 266.4
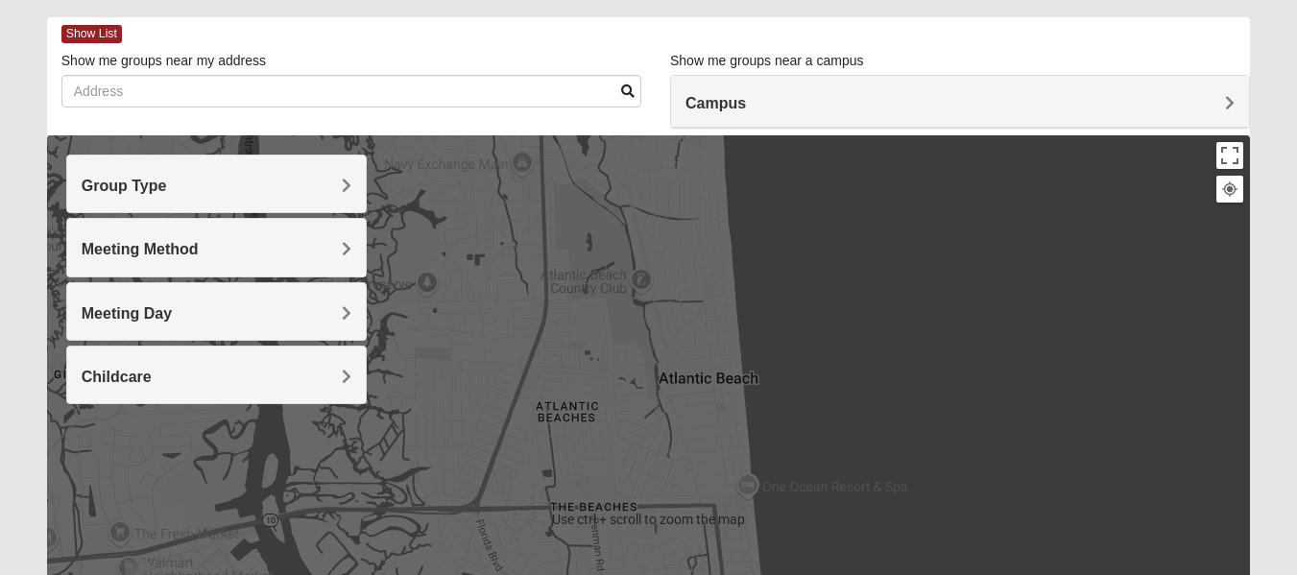
scroll to position [98, 0]
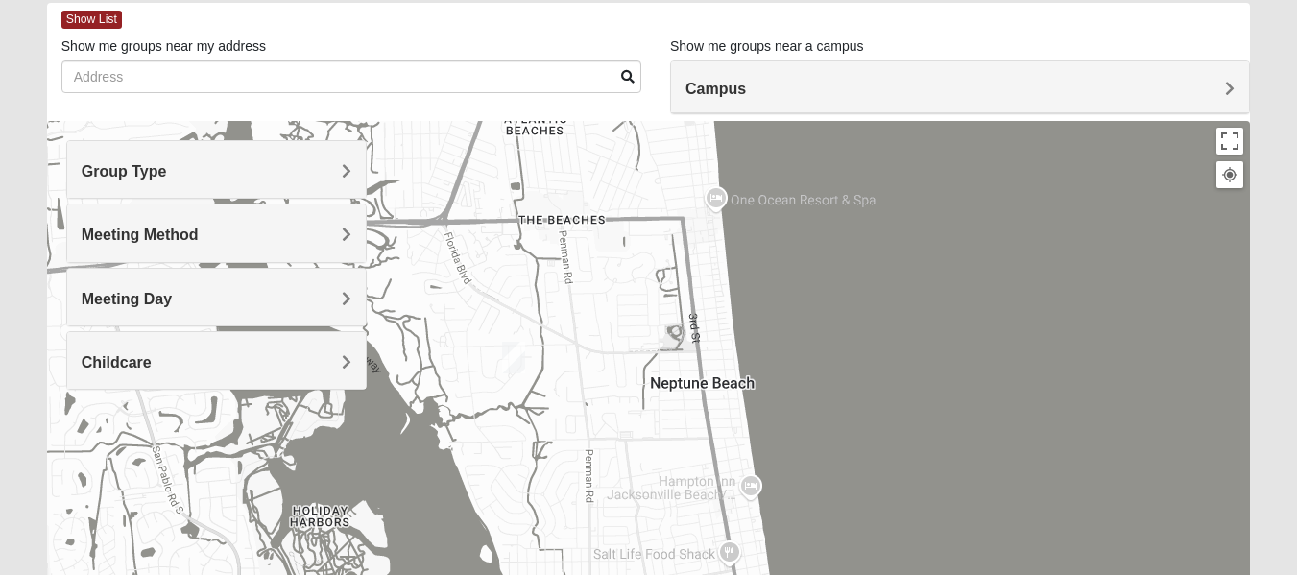
drag, startPoint x: 634, startPoint y: 437, endPoint x: 611, endPoint y: 98, distance: 339.8
click at [611, 98] on div "Show List Loading Groups Keywords Filter Additional Filters Campus [GEOGRAPHIC_…" at bounding box center [648, 446] width 1203 height 886
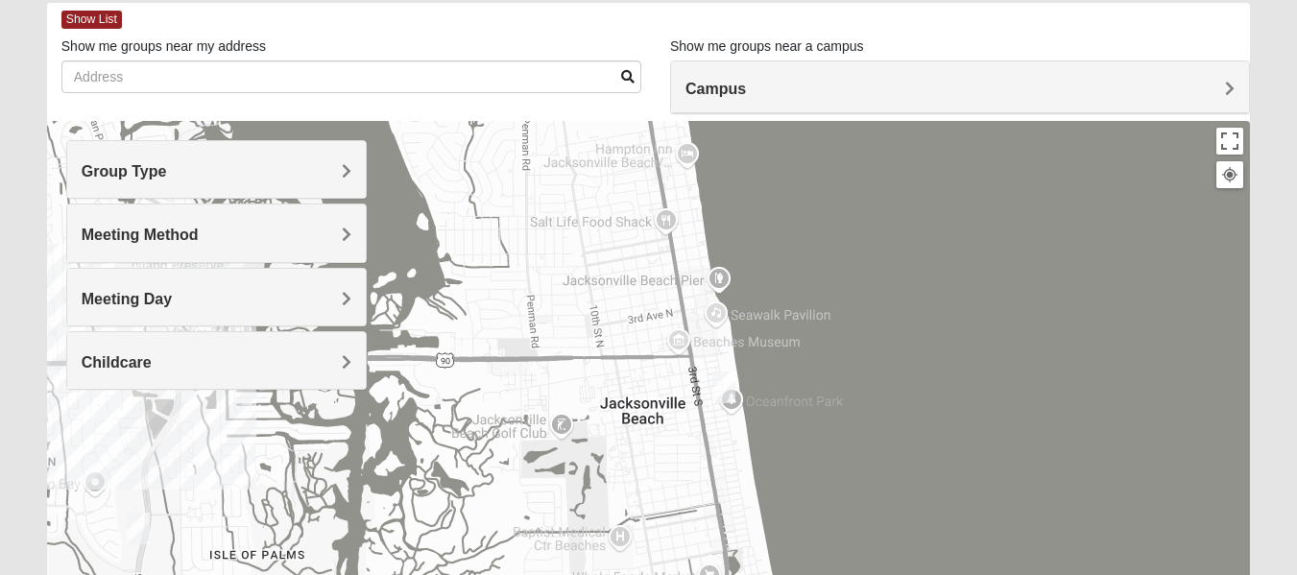
drag, startPoint x: 645, startPoint y: 435, endPoint x: 577, endPoint y: 175, distance: 269.0
click at [577, 175] on div at bounding box center [648, 505] width 1203 height 768
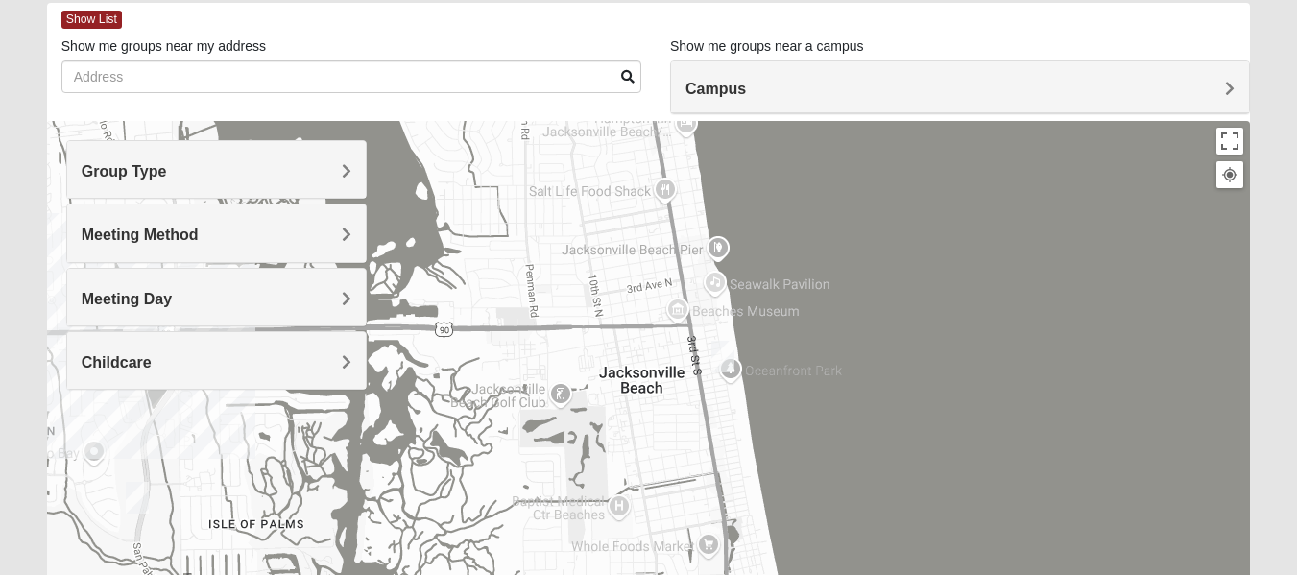
click at [723, 360] on img "Mixed Watkins 32250" at bounding box center [723, 357] width 23 height 32
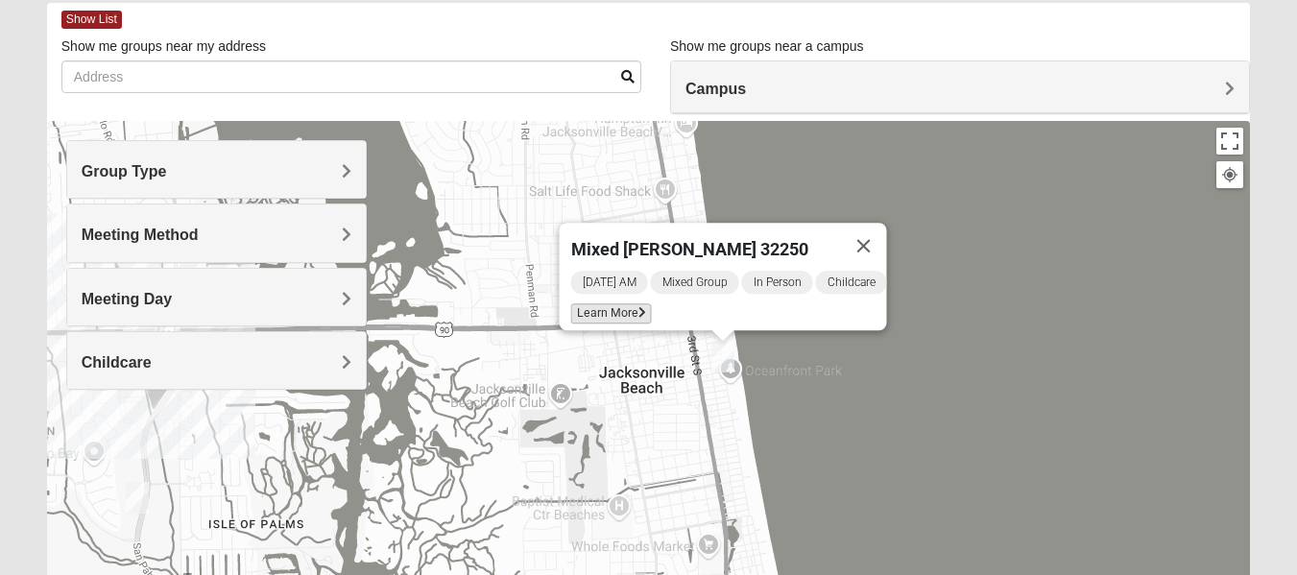
click at [594, 303] on span "Learn More" at bounding box center [610, 313] width 81 height 20
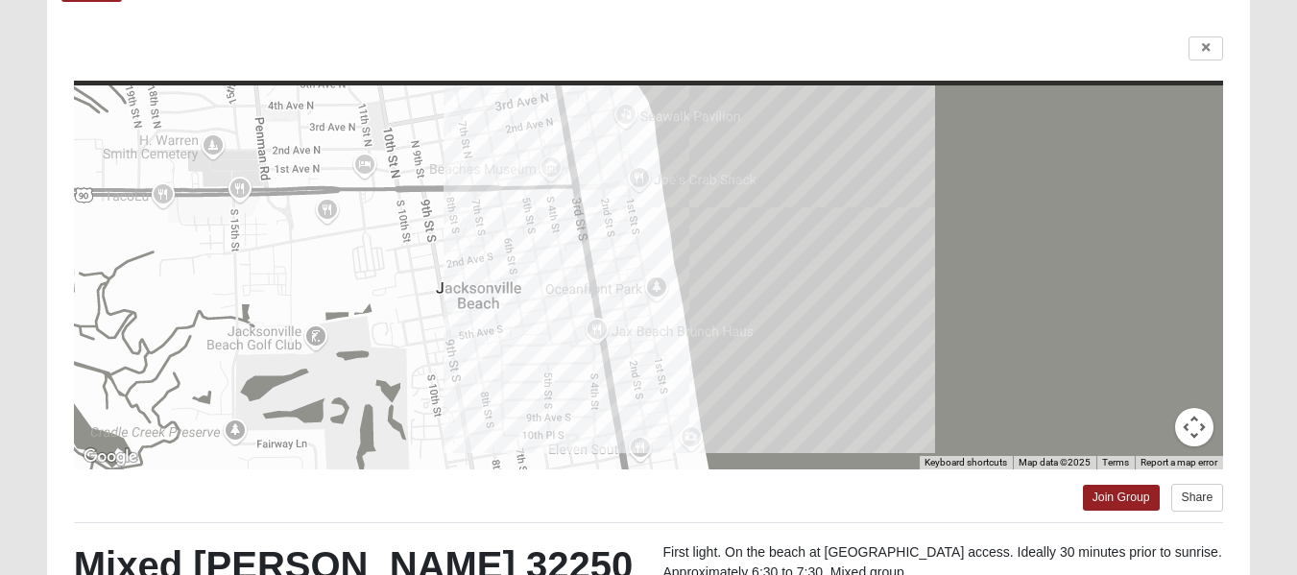
scroll to position [0, 0]
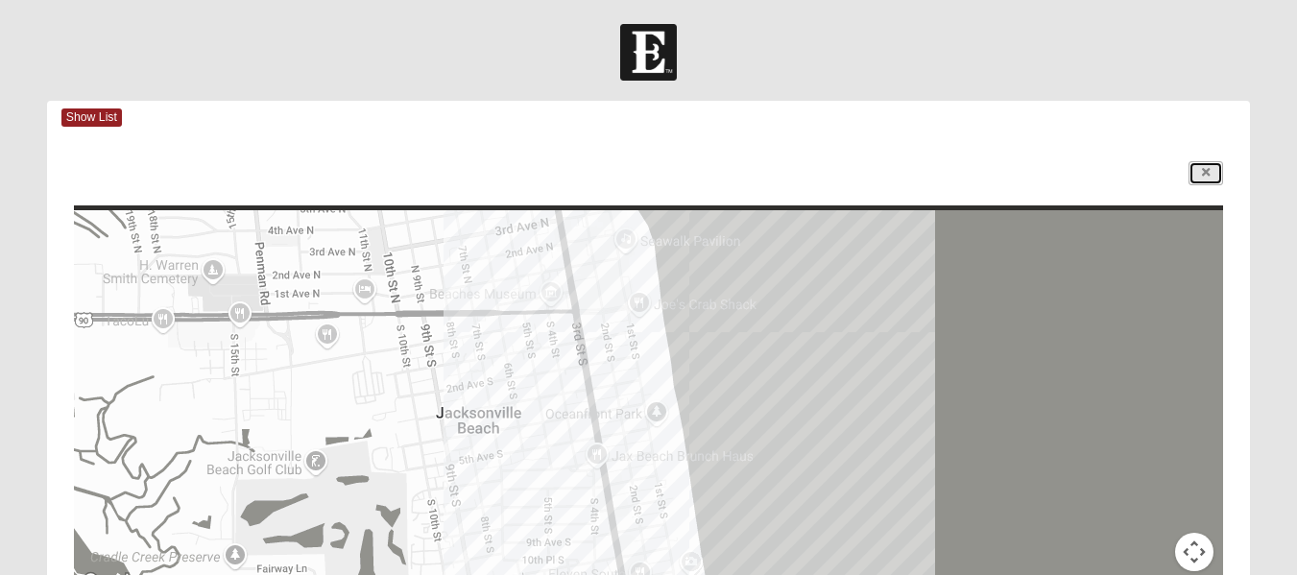
click at [1200, 175] on link at bounding box center [1206, 173] width 35 height 24
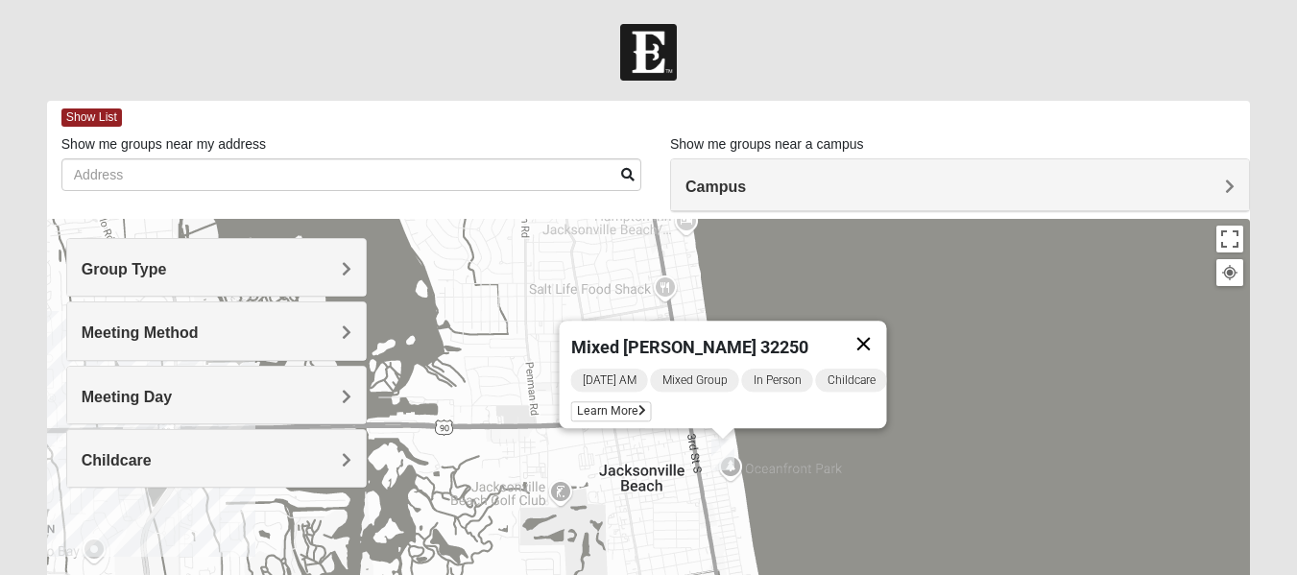
click at [886, 341] on button "Close" at bounding box center [863, 344] width 46 height 46
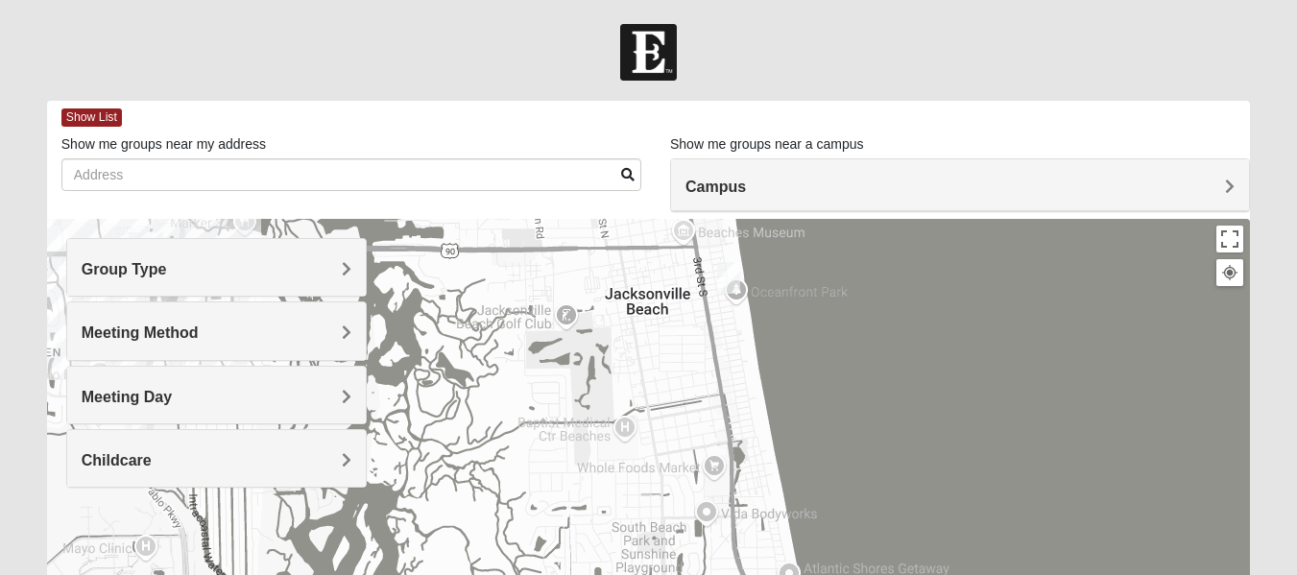
drag, startPoint x: 633, startPoint y: 473, endPoint x: 648, endPoint y: 255, distance: 219.5
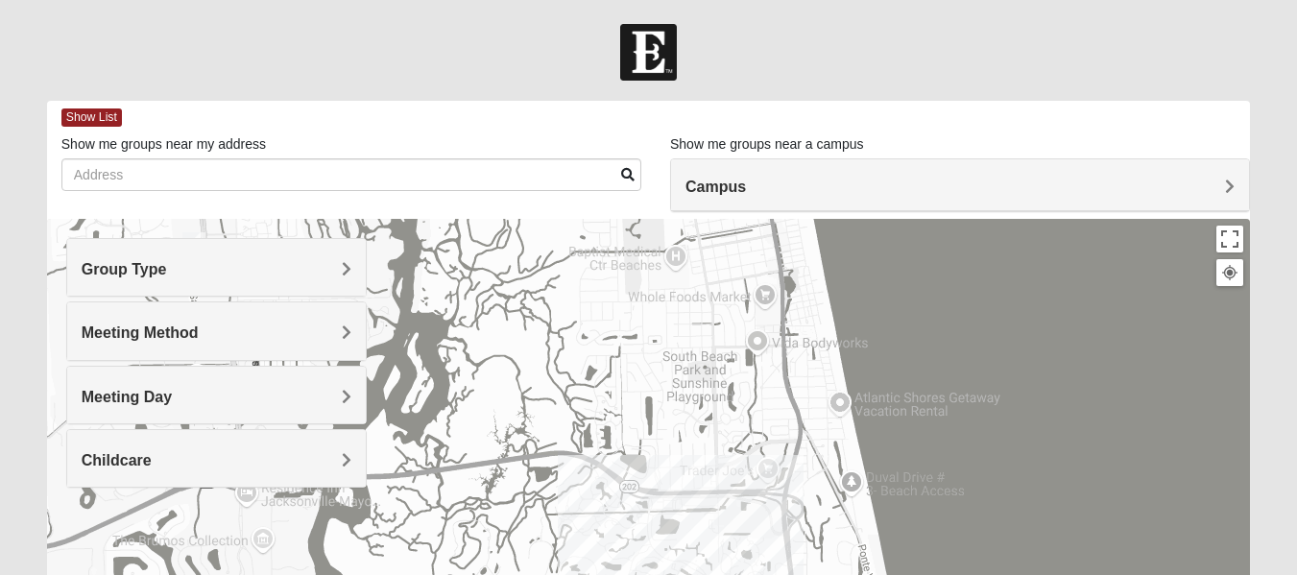
drag, startPoint x: 724, startPoint y: 439, endPoint x: 766, endPoint y: 306, distance: 139.1
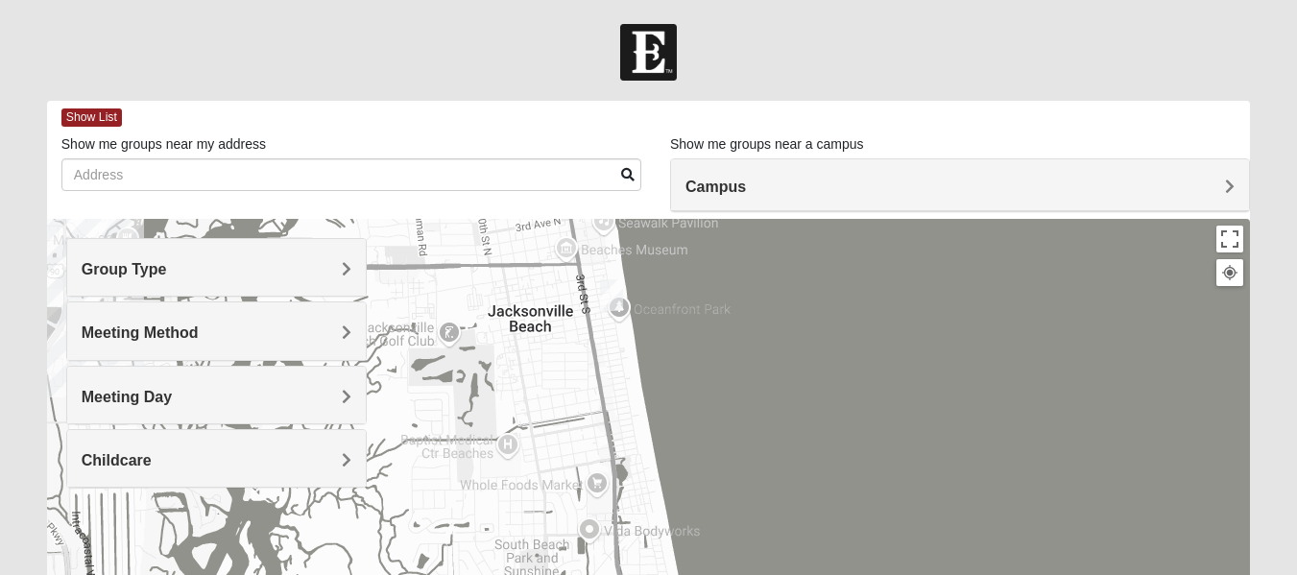
drag, startPoint x: 786, startPoint y: 295, endPoint x: 612, endPoint y: 486, distance: 258.3
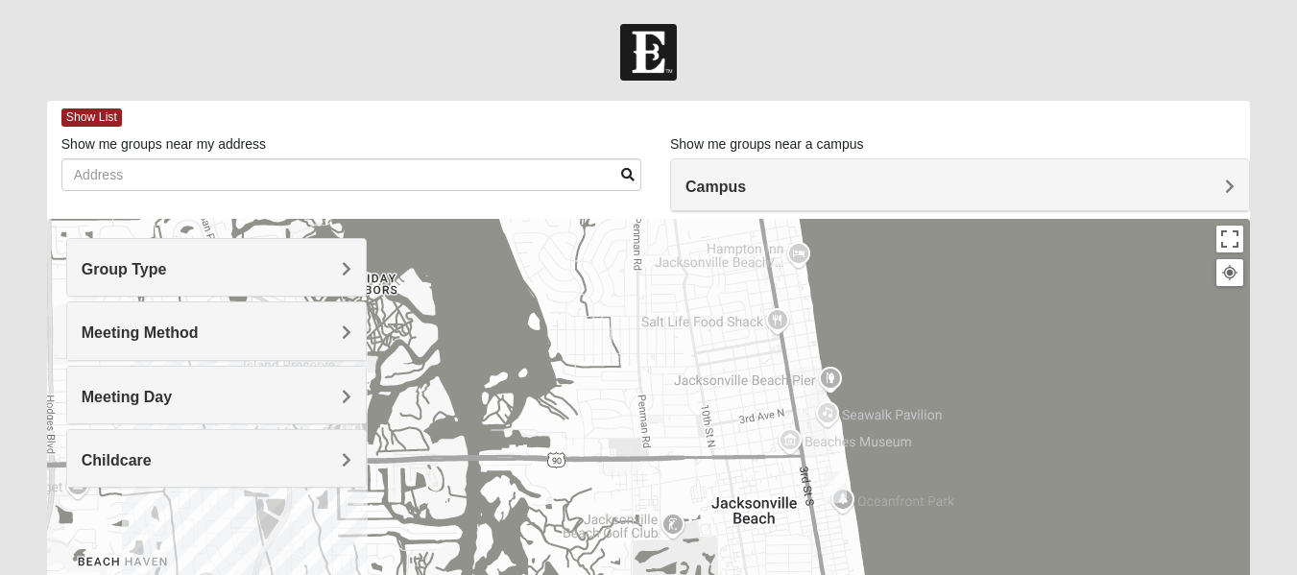
drag, startPoint x: 567, startPoint y: 361, endPoint x: 797, endPoint y: 555, distance: 301.3
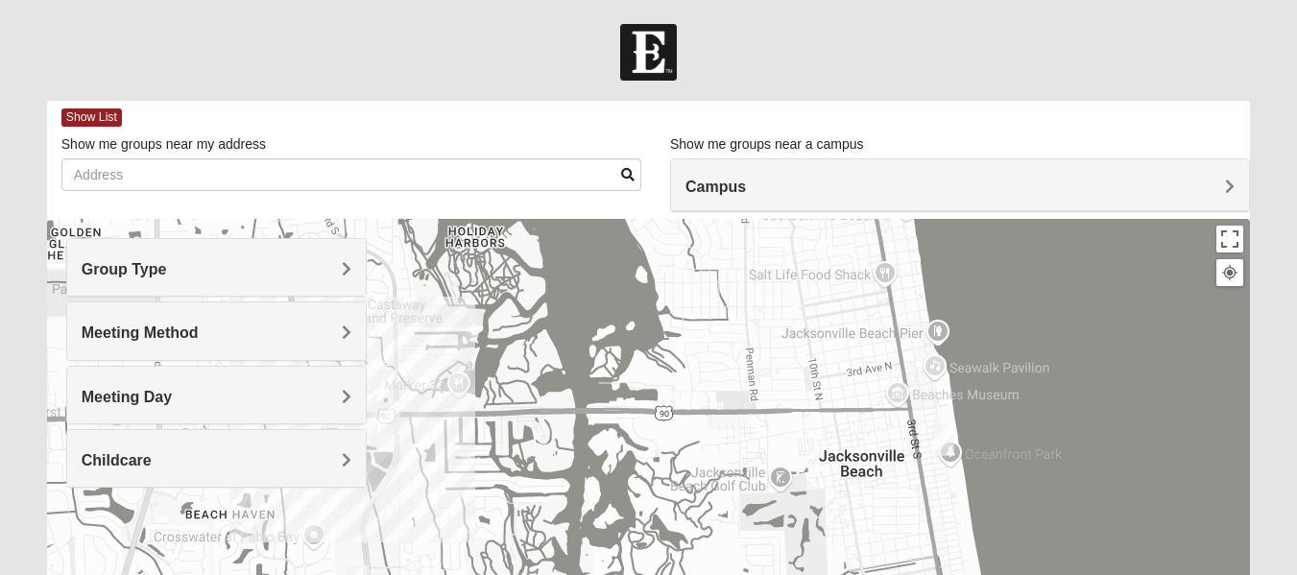
drag, startPoint x: 654, startPoint y: 488, endPoint x: 764, endPoint y: 442, distance: 118.8
click at [258, 284] on div "Group Type" at bounding box center [216, 267] width 299 height 57
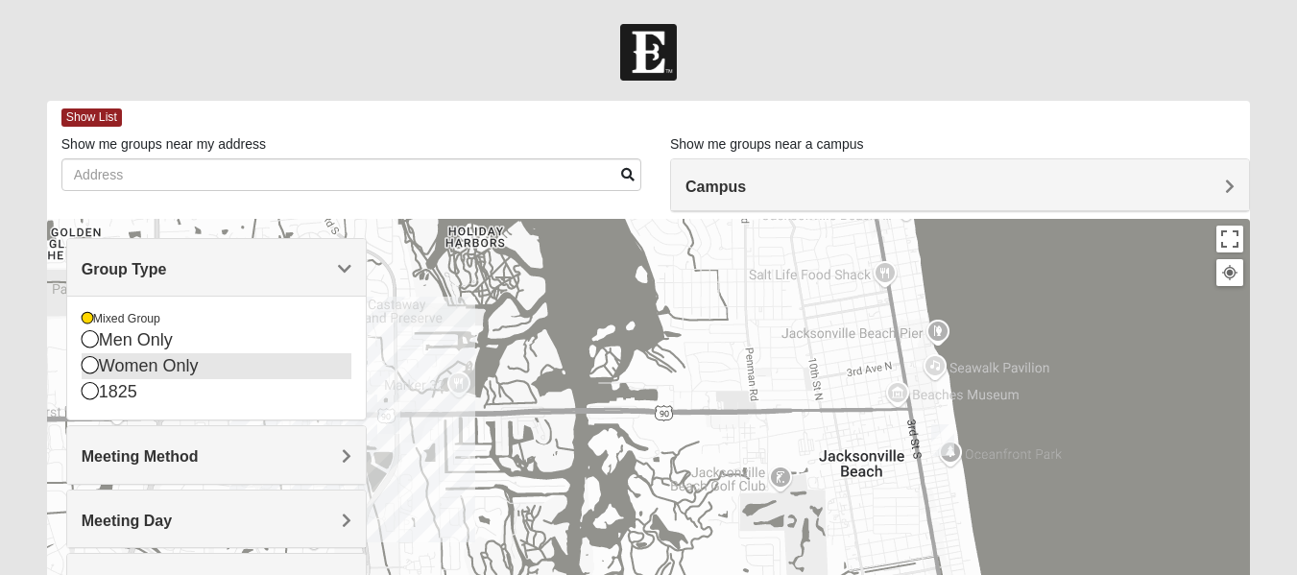
click at [159, 362] on div "Women Only" at bounding box center [217, 366] width 270 height 26
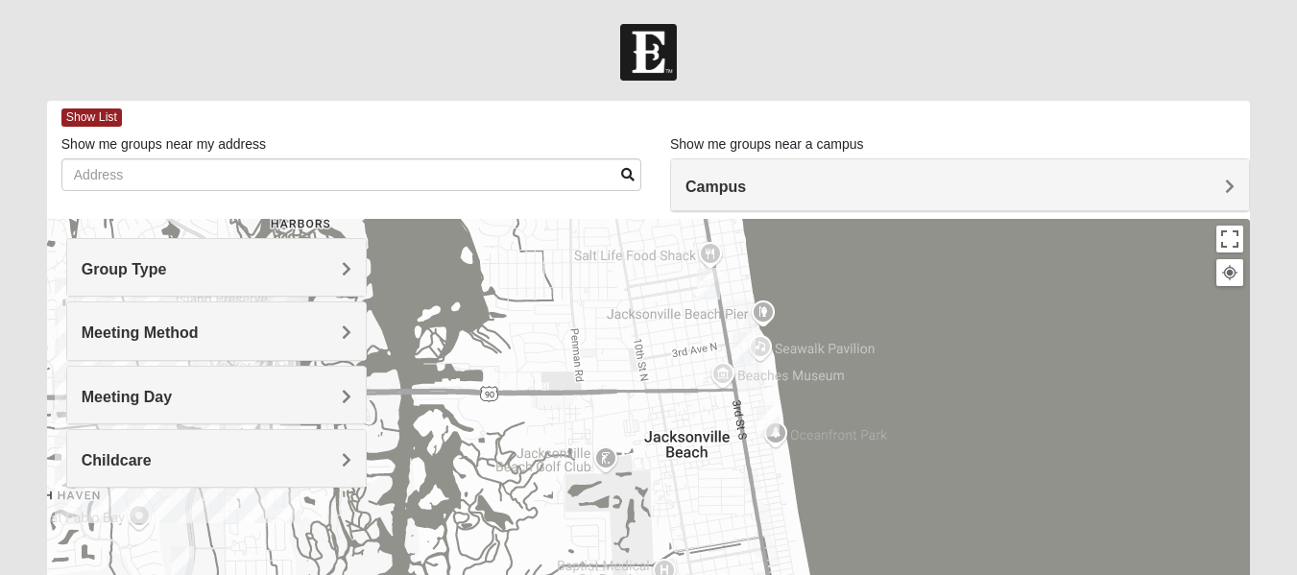
drag, startPoint x: 756, startPoint y: 358, endPoint x: 522, endPoint y: 353, distance: 233.4
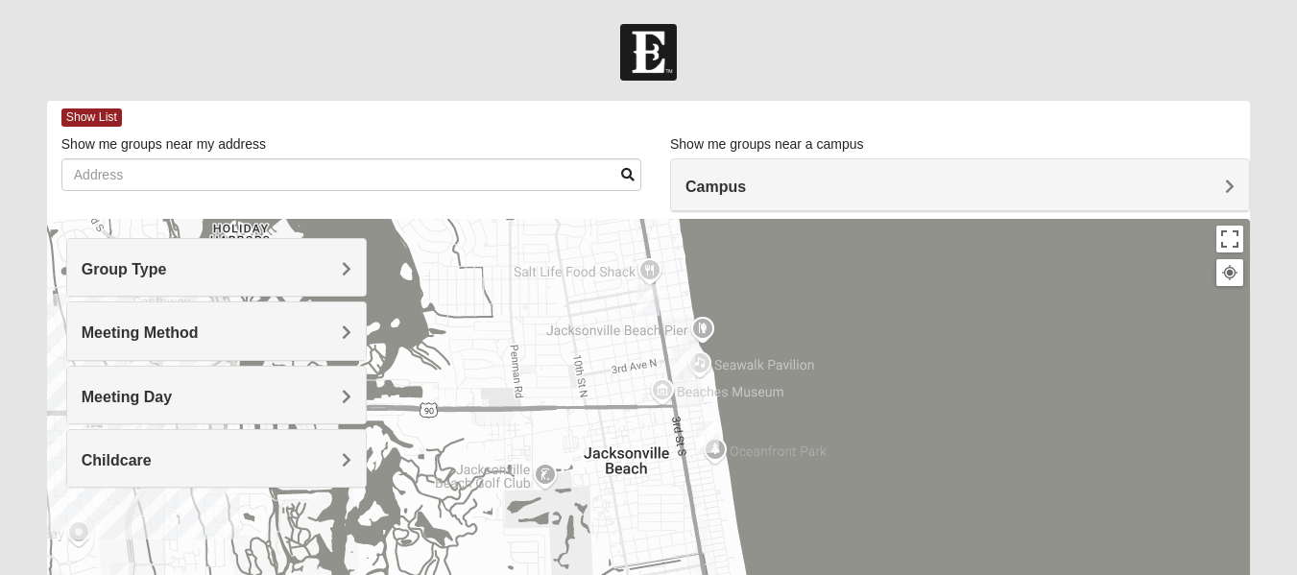
click at [681, 364] on img "Womens Sparkman/Flautt 32250" at bounding box center [683, 365] width 23 height 32
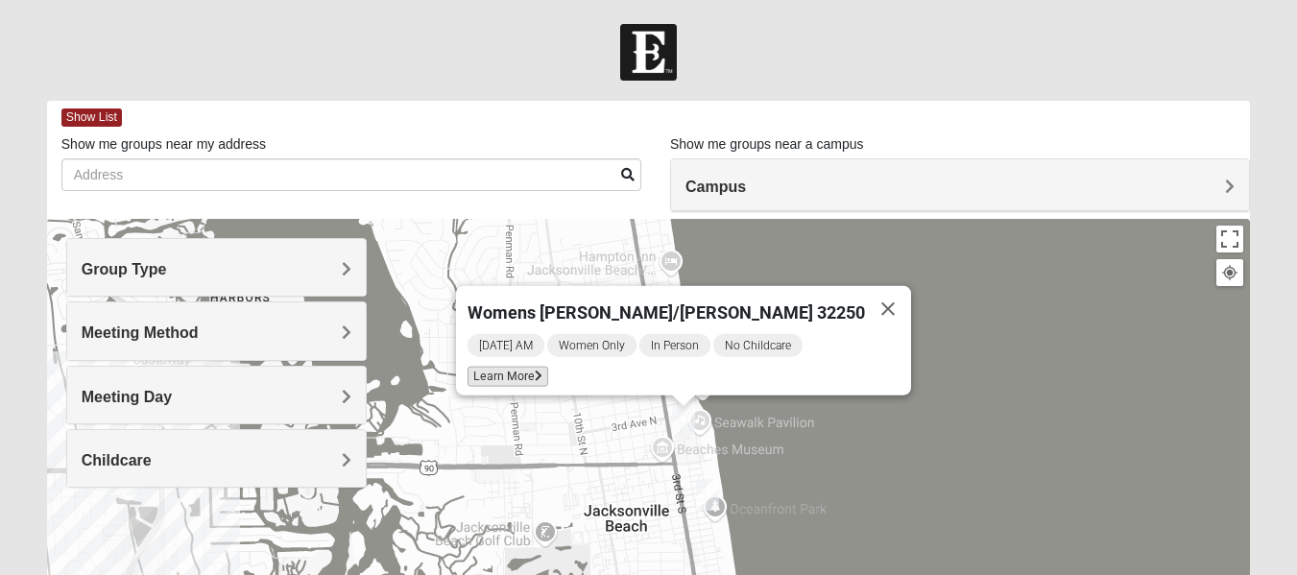
click at [548, 371] on span "Learn More" at bounding box center [508, 377] width 81 height 20
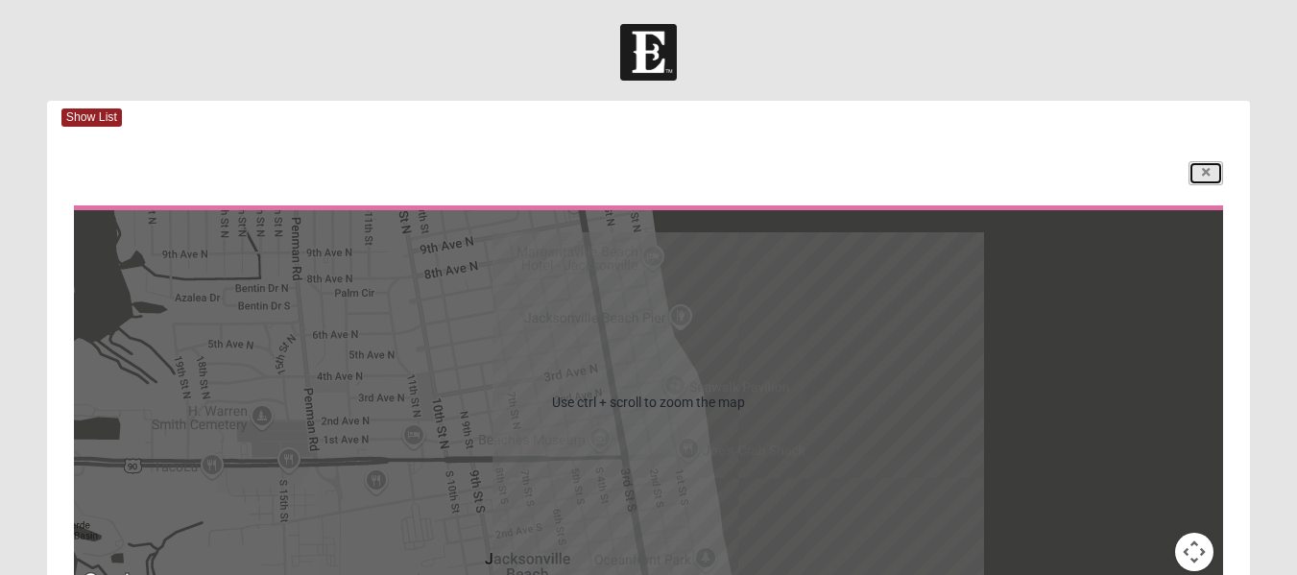
click at [1204, 180] on link at bounding box center [1206, 173] width 35 height 24
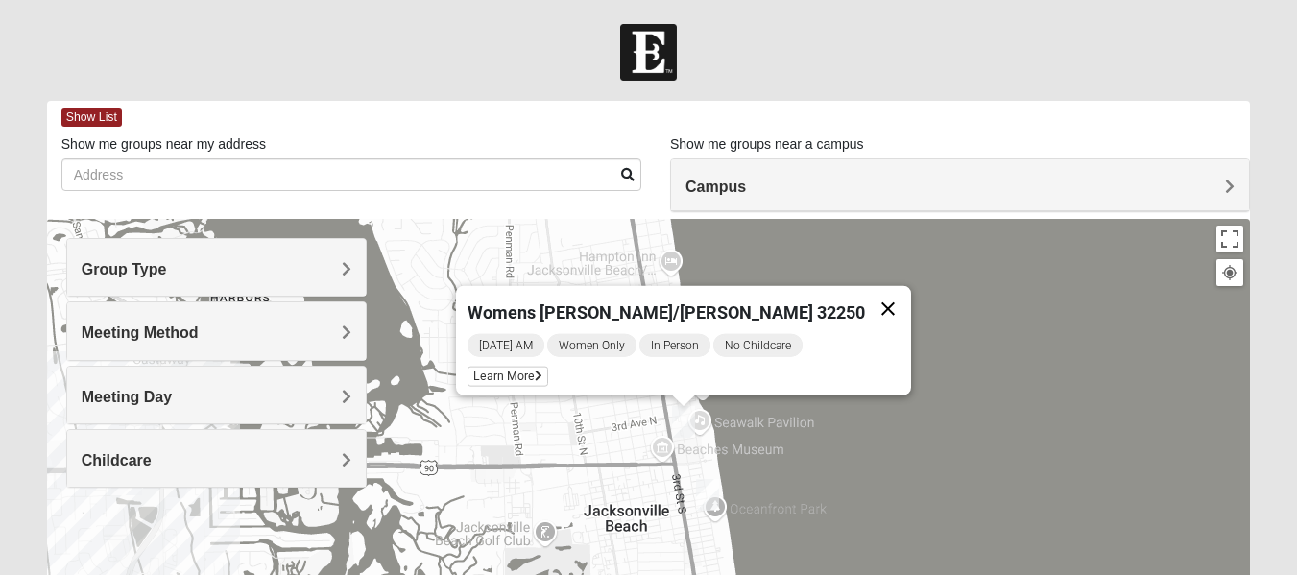
click at [865, 303] on button "Close" at bounding box center [888, 309] width 46 height 46
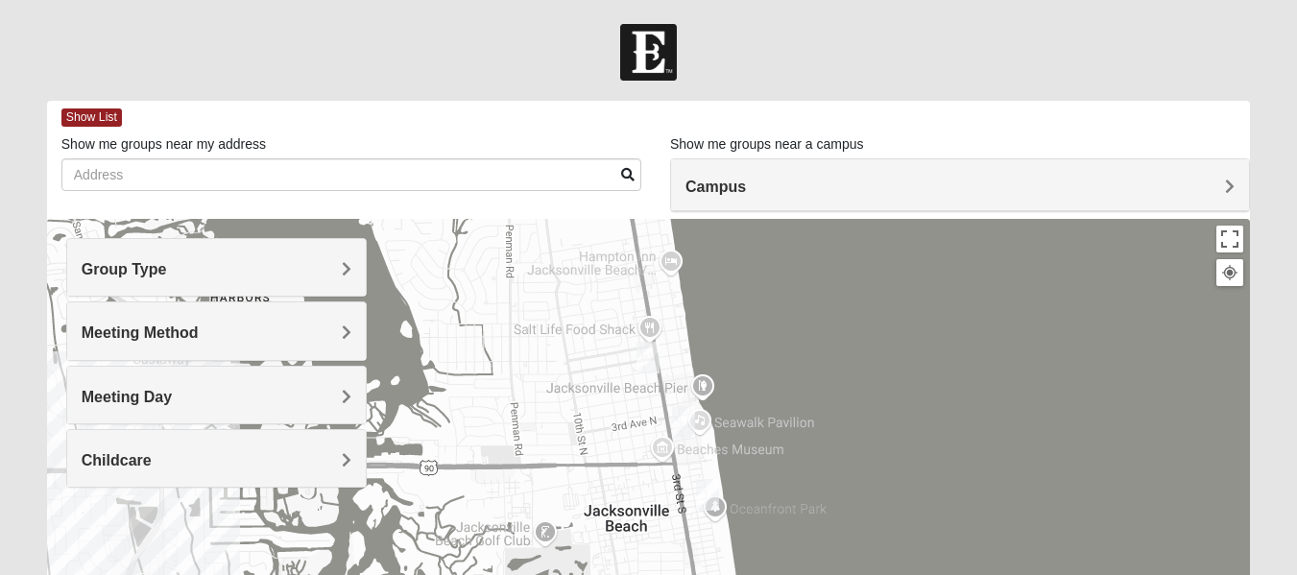
click at [654, 357] on img "Womens Clifton 32250" at bounding box center [648, 358] width 23 height 32
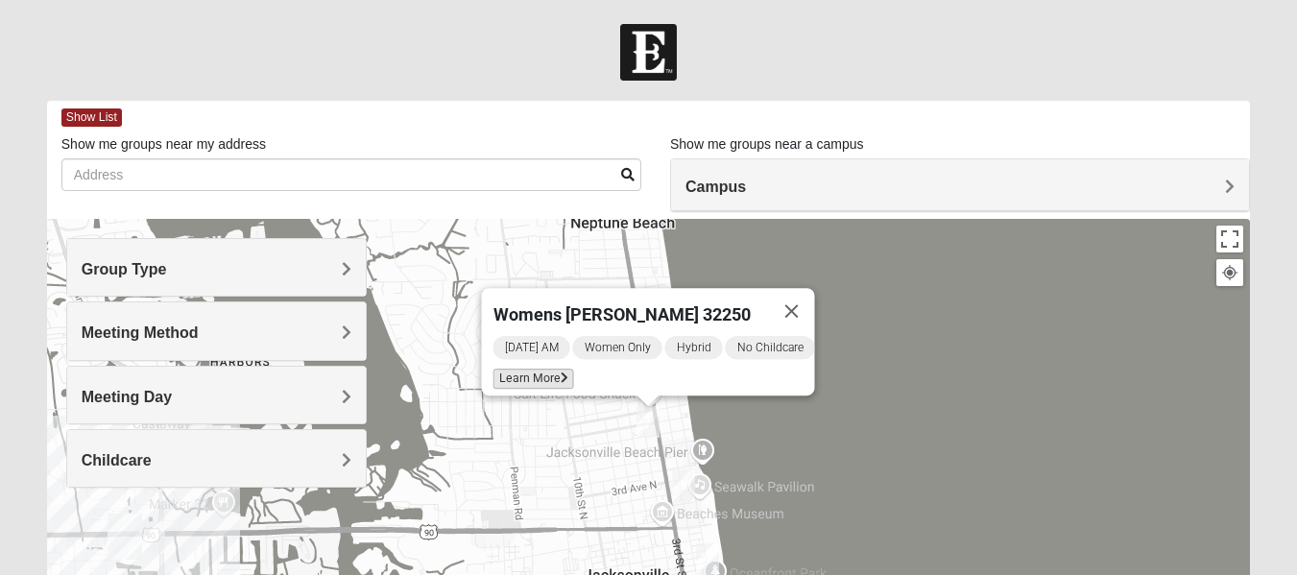
click at [528, 373] on span "Learn More" at bounding box center [533, 379] width 81 height 20
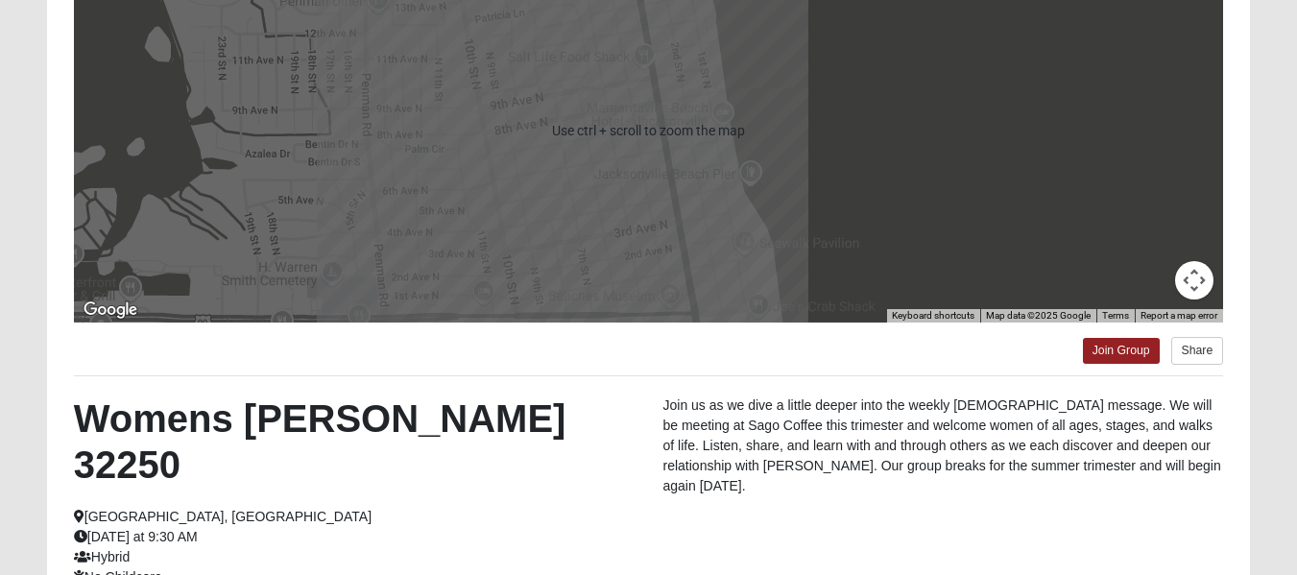
scroll to position [288, 0]
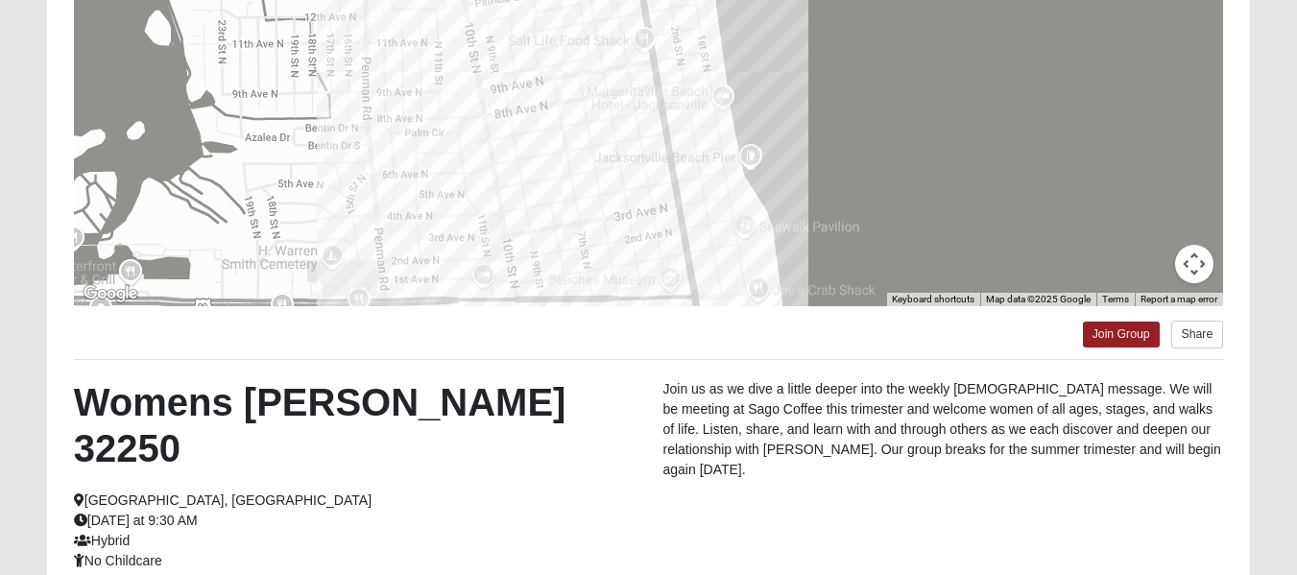
click at [678, 472] on p "Join us as we dive a little deeper into the weekly [DEMOGRAPHIC_DATA] message. …" at bounding box center [944, 429] width 561 height 101
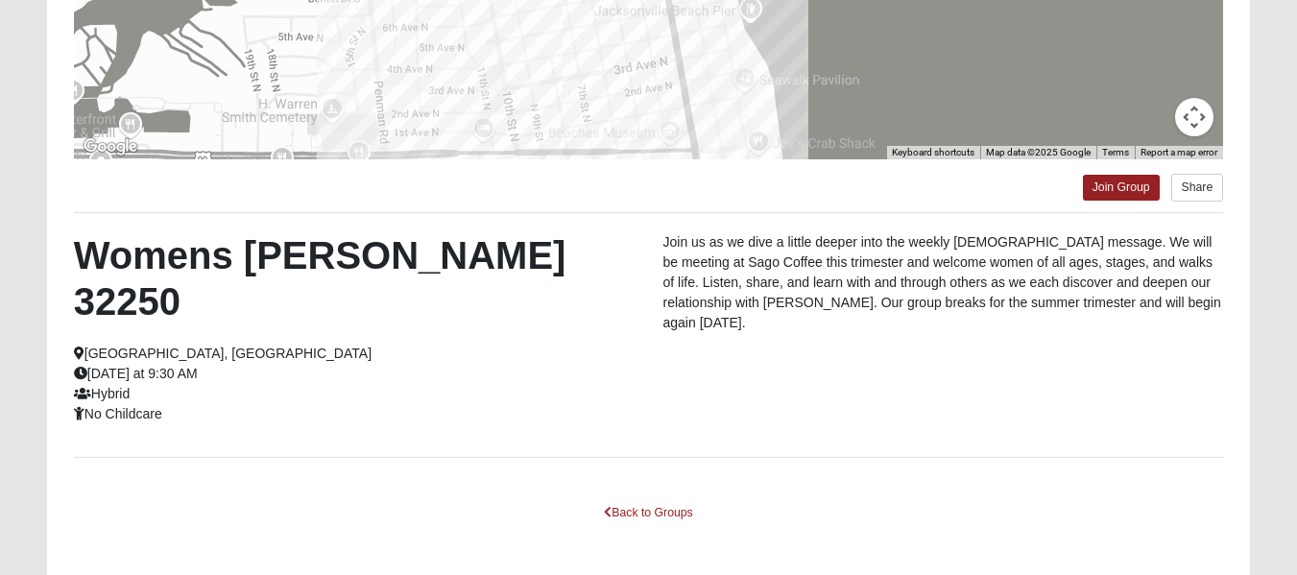
scroll to position [462, 0]
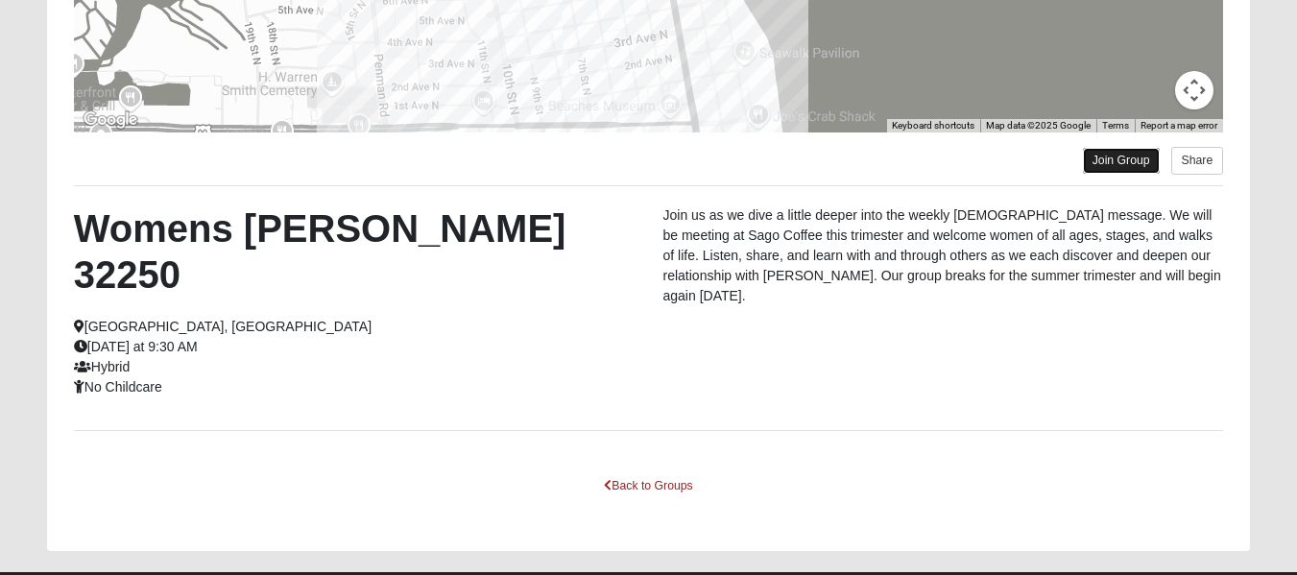
click at [1142, 160] on link "Join Group" at bounding box center [1121, 161] width 77 height 26
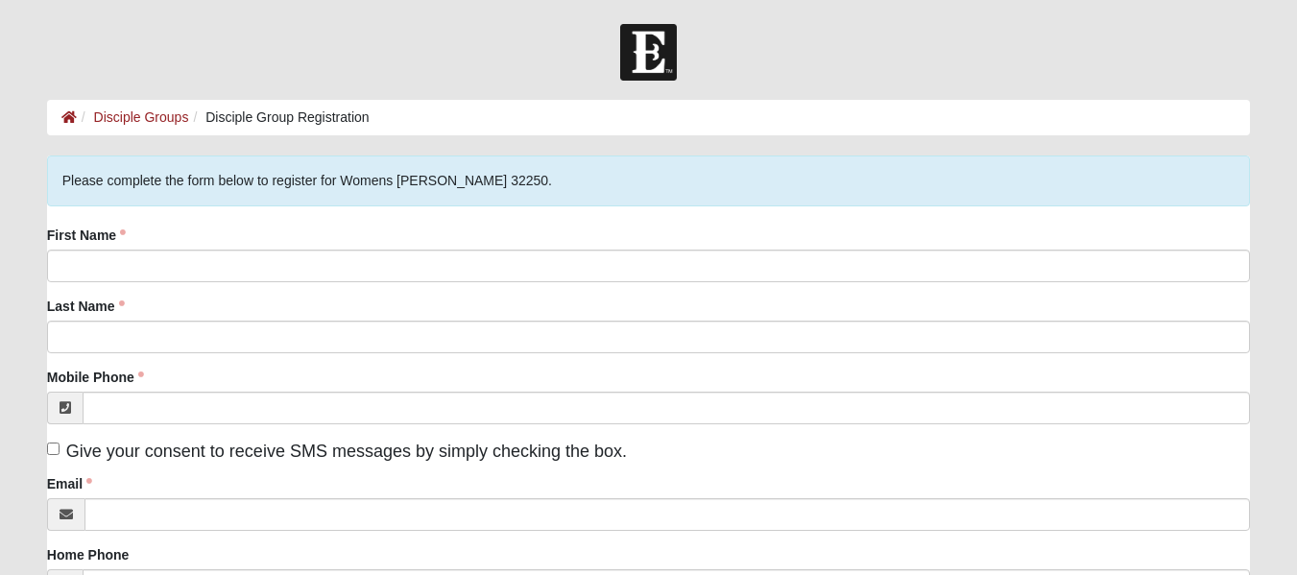
click at [629, 169] on div "Please complete the form below to register for Womens [PERSON_NAME] 32250." at bounding box center [648, 181] width 1203 height 51
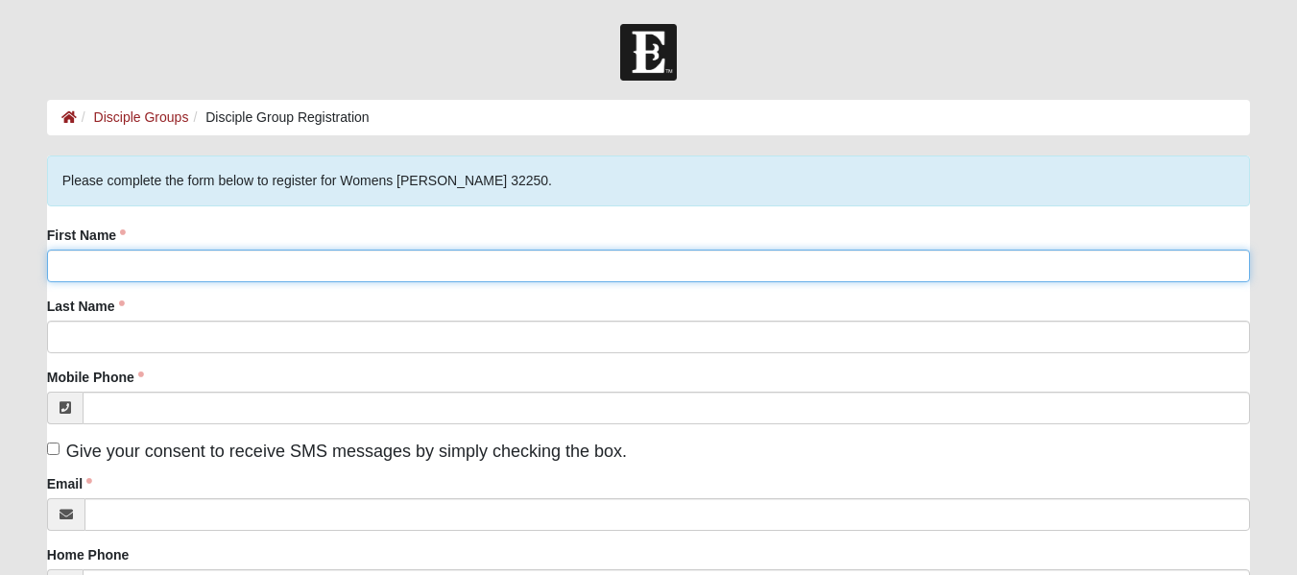
click at [280, 263] on input "First Name" at bounding box center [648, 266] width 1203 height 33
type input "Alyse"
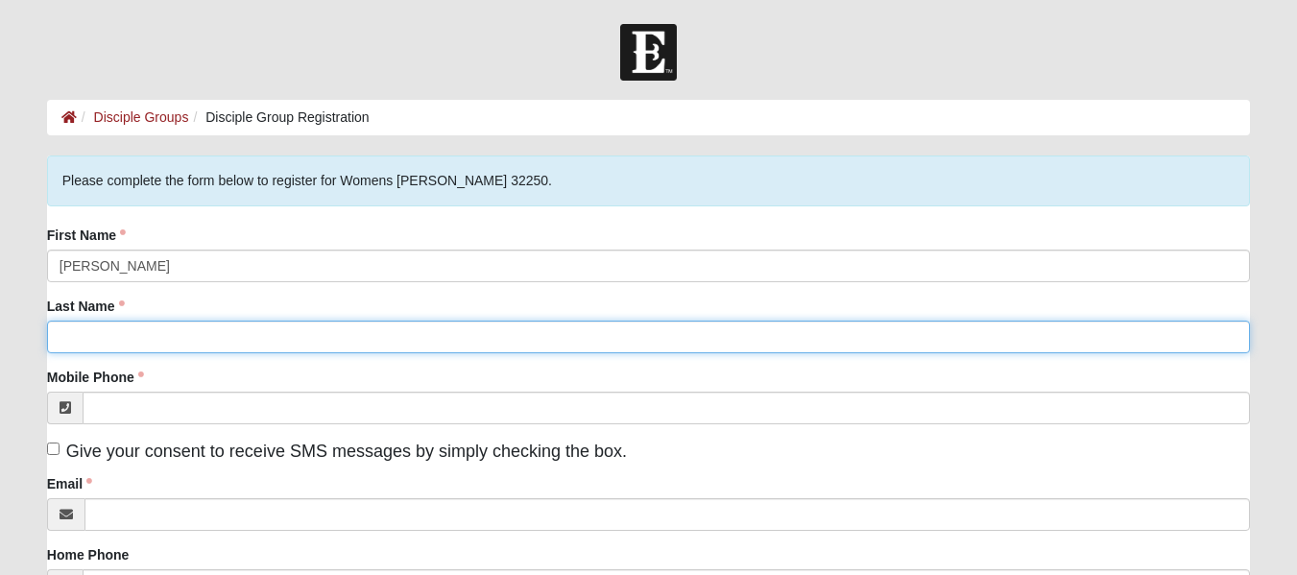
click at [84, 341] on input "Last Name" at bounding box center [648, 337] width 1203 height 33
type input "Bailey"
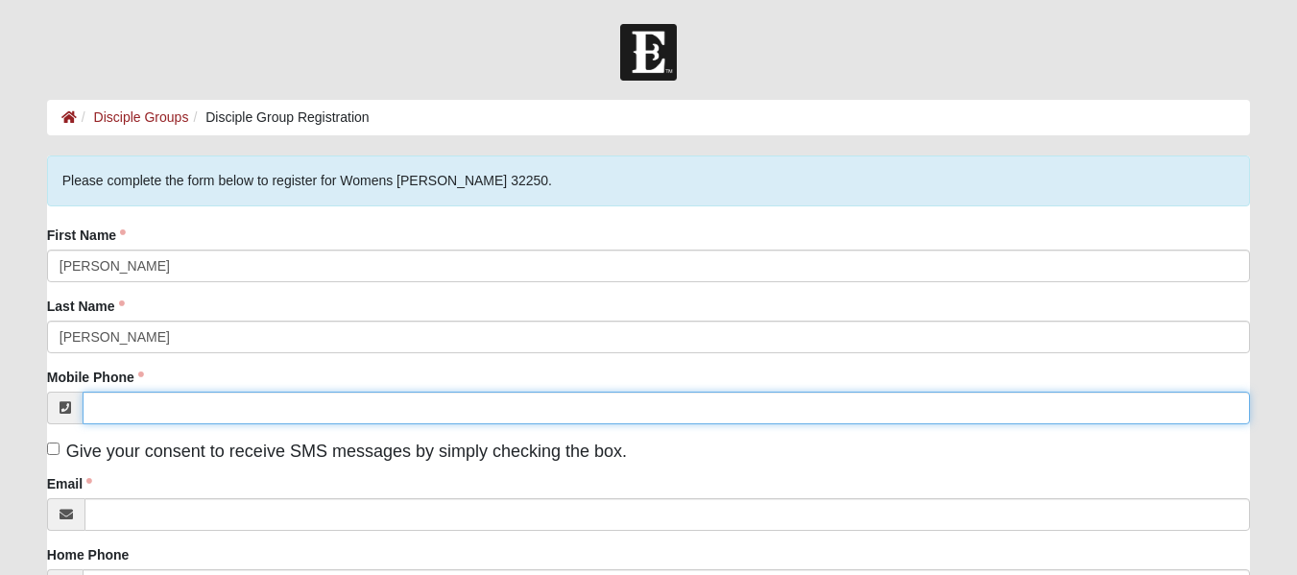
click at [131, 420] on input "Mobile Phone" at bounding box center [667, 408] width 1168 height 33
type input "(972) 922-0659"
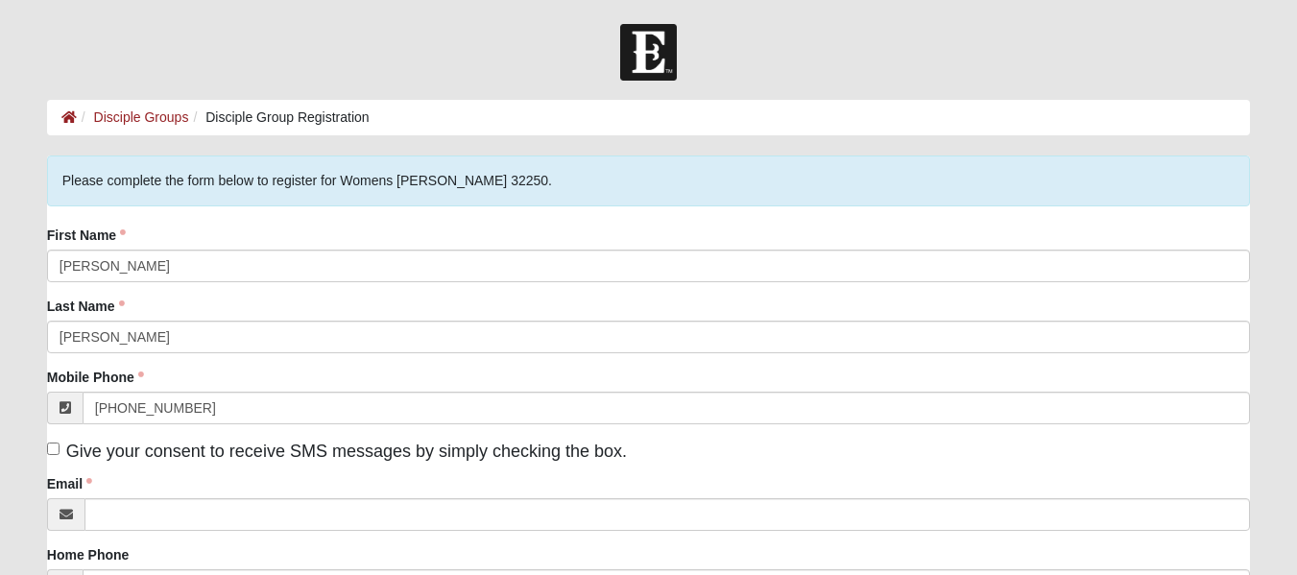
click at [351, 458] on span "Give your consent to receive SMS messages by simply checking the box." at bounding box center [346, 451] width 561 height 19
click at [60, 455] on input "Give your consent to receive SMS messages by simply checking the box." at bounding box center [53, 449] width 12 height 12
checkbox input "true"
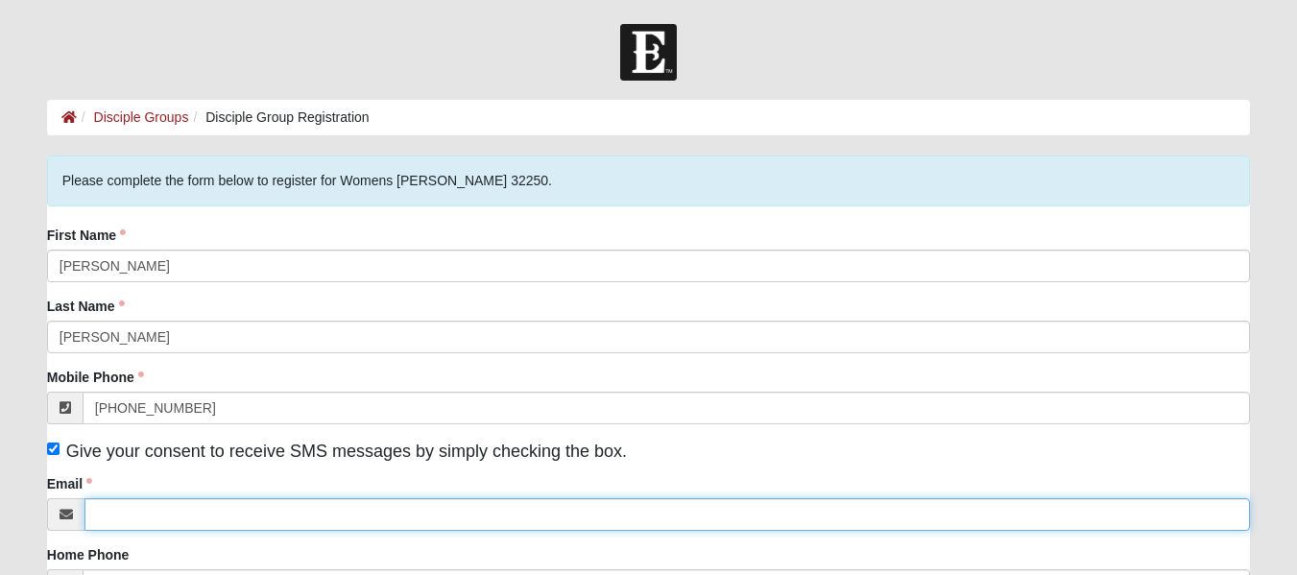
click at [290, 510] on input "Email" at bounding box center [668, 514] width 1166 height 33
type input "alyse.bailey18@outlook.com"
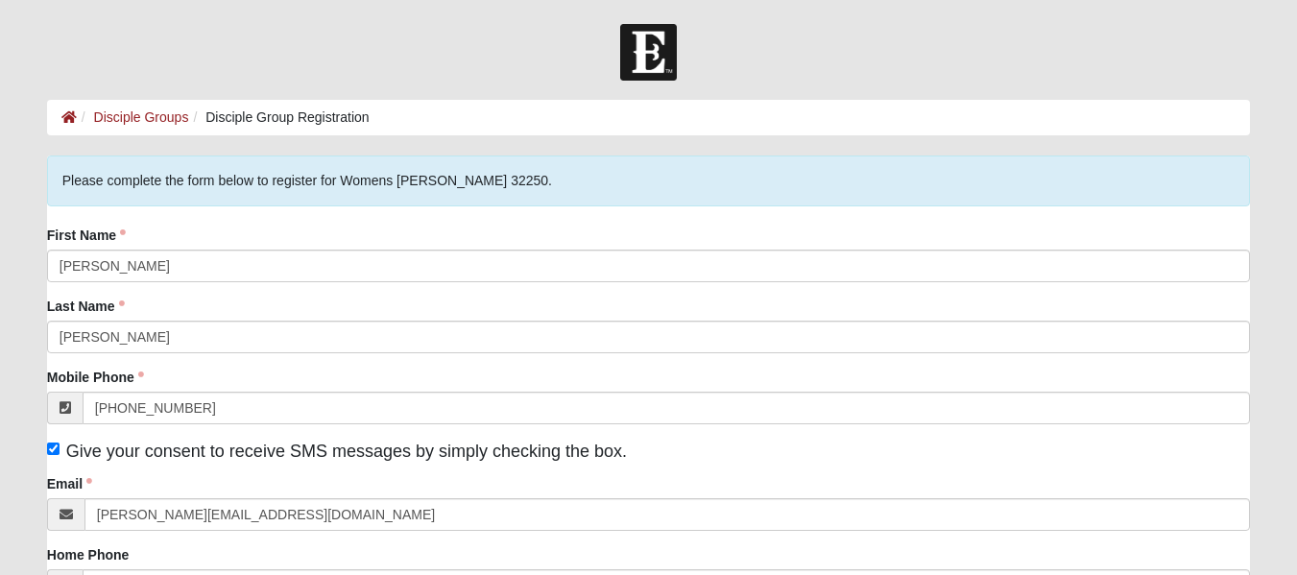
type input "19918 123rd St Ct E, Apt. 202, Apt. 202"
type input "Apt. 202"
type input "BONNEY LAKE"
type input "98391"
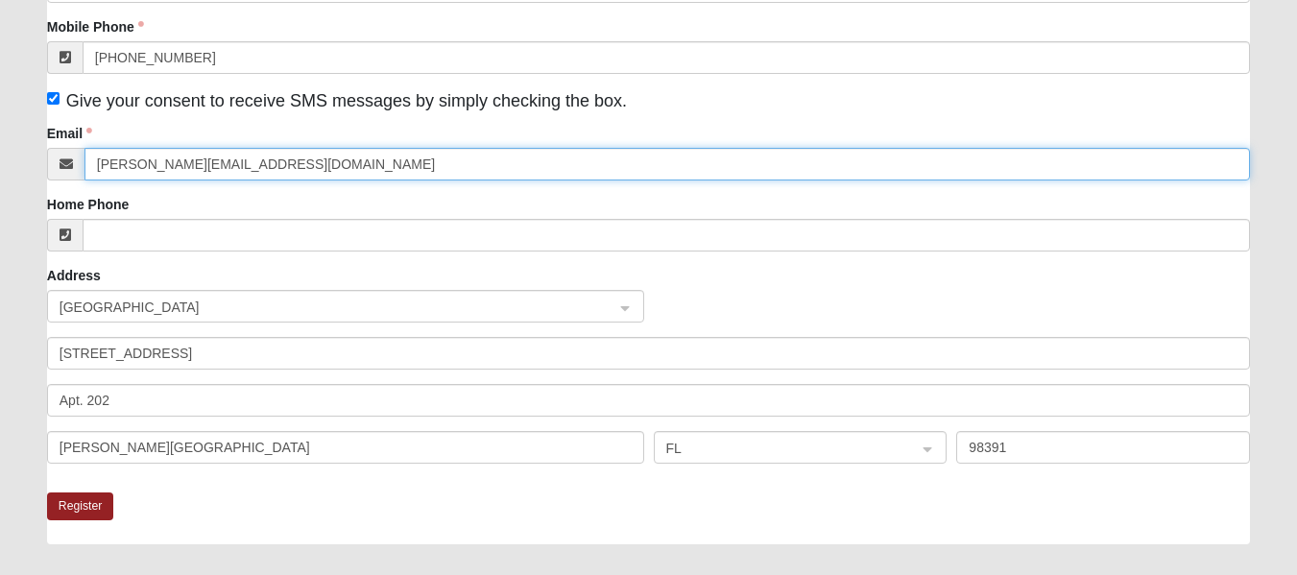
scroll to position [384, 0]
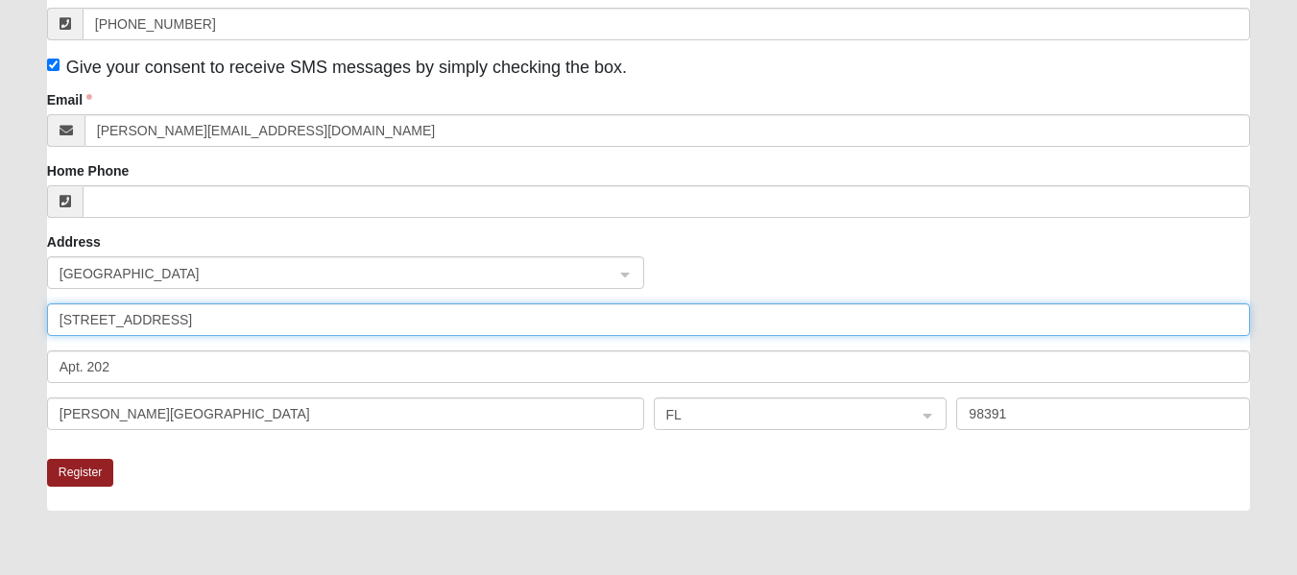
click at [356, 318] on input "19918 123rd St Ct E, Apt. 202, Apt. 202" at bounding box center [648, 319] width 1203 height 33
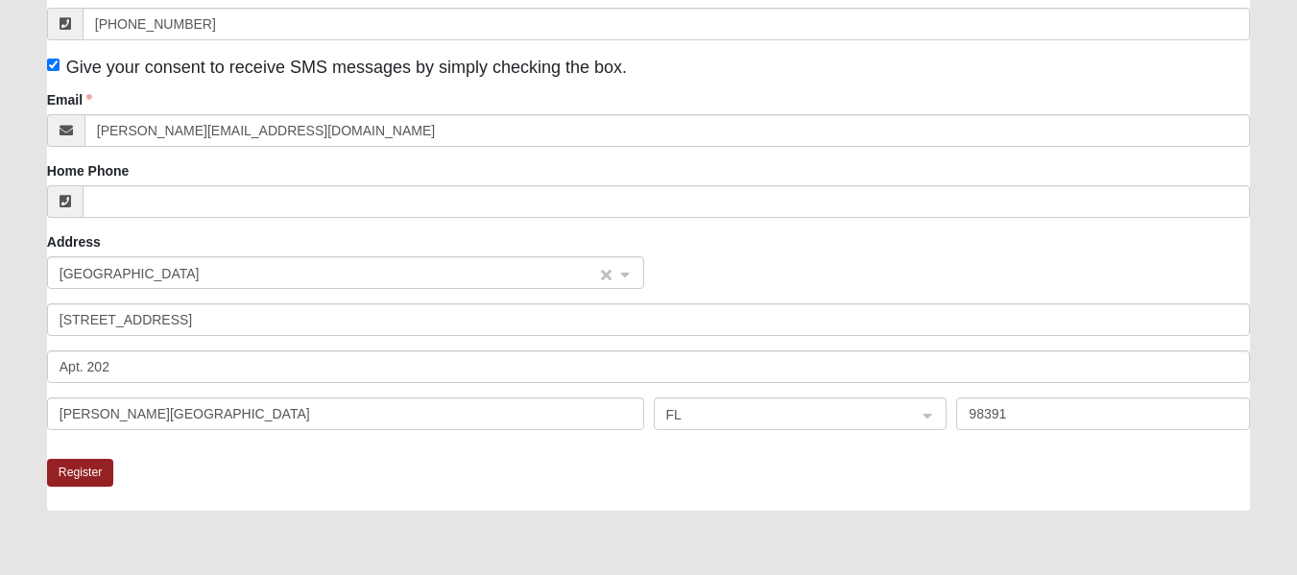
click at [354, 284] on input "search" at bounding box center [339, 271] width 561 height 29
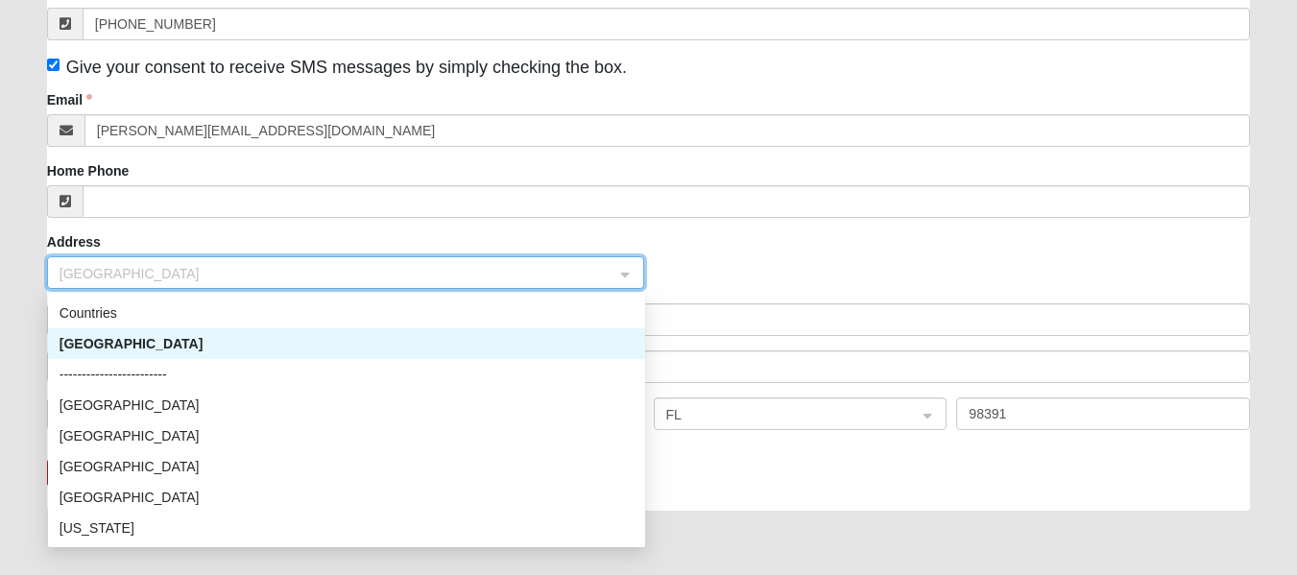
click at [292, 339] on div "United States" at bounding box center [347, 343] width 574 height 21
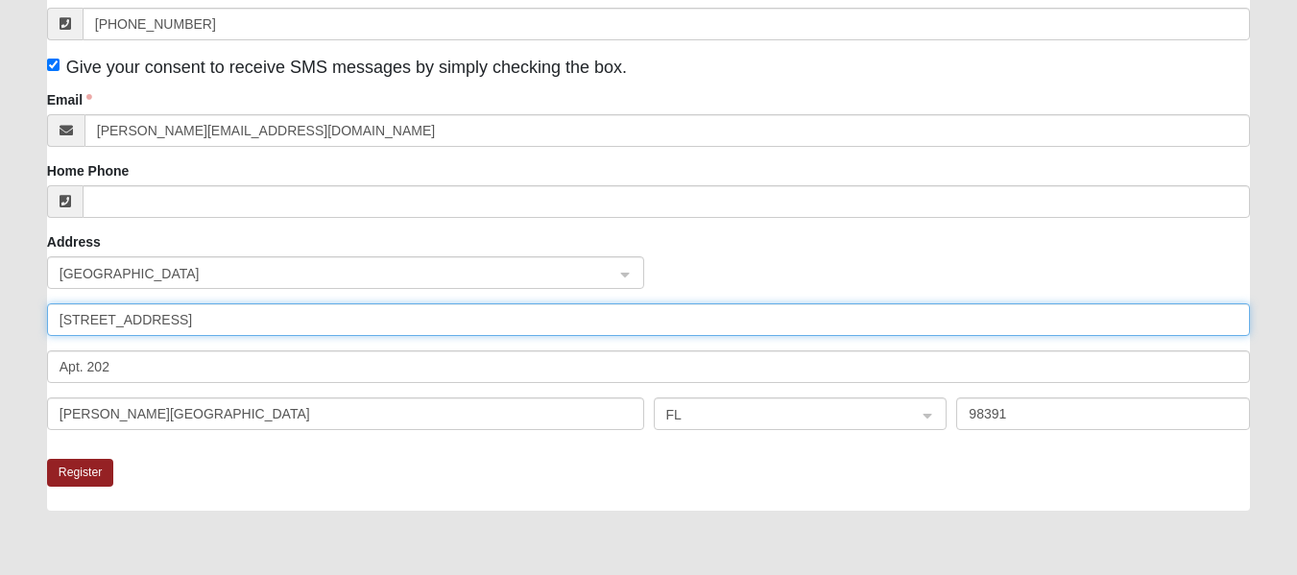
drag, startPoint x: 349, startPoint y: 315, endPoint x: 5, endPoint y: 297, distance: 344.3
click at [20, 297] on form "Log In Disciple Group Registration Disciple Groups Disciple Group Registration …" at bounding box center [648, 206] width 1297 height 1133
type input "861 12th Ave S"
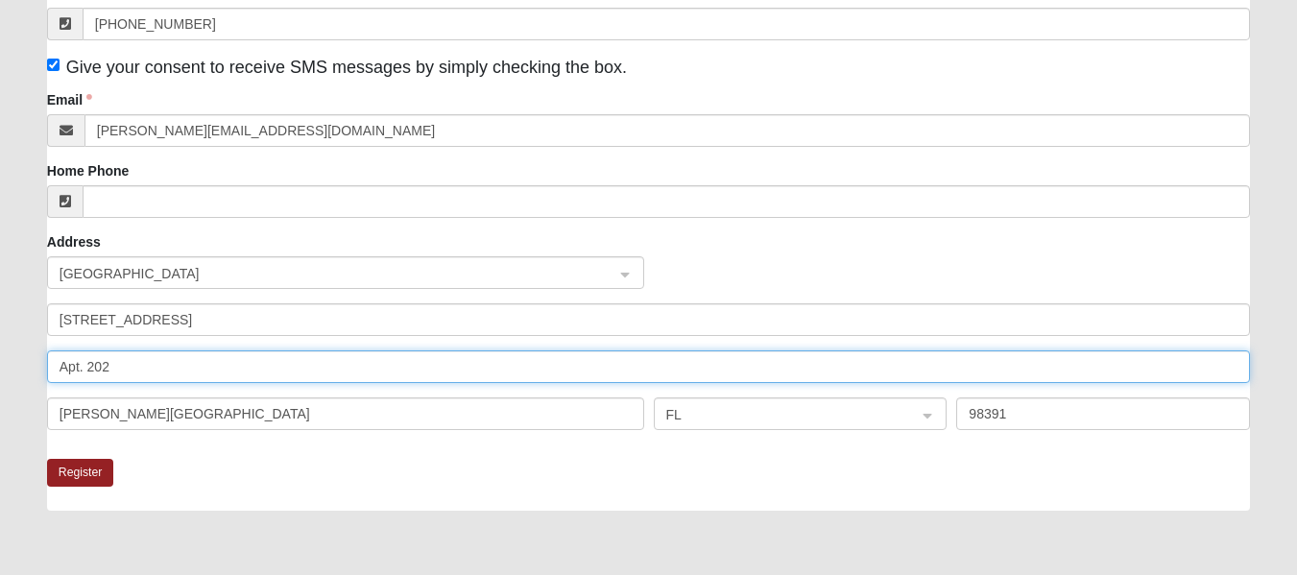
click at [206, 364] on input "Apt. 202" at bounding box center [648, 367] width 1203 height 33
type input "A"
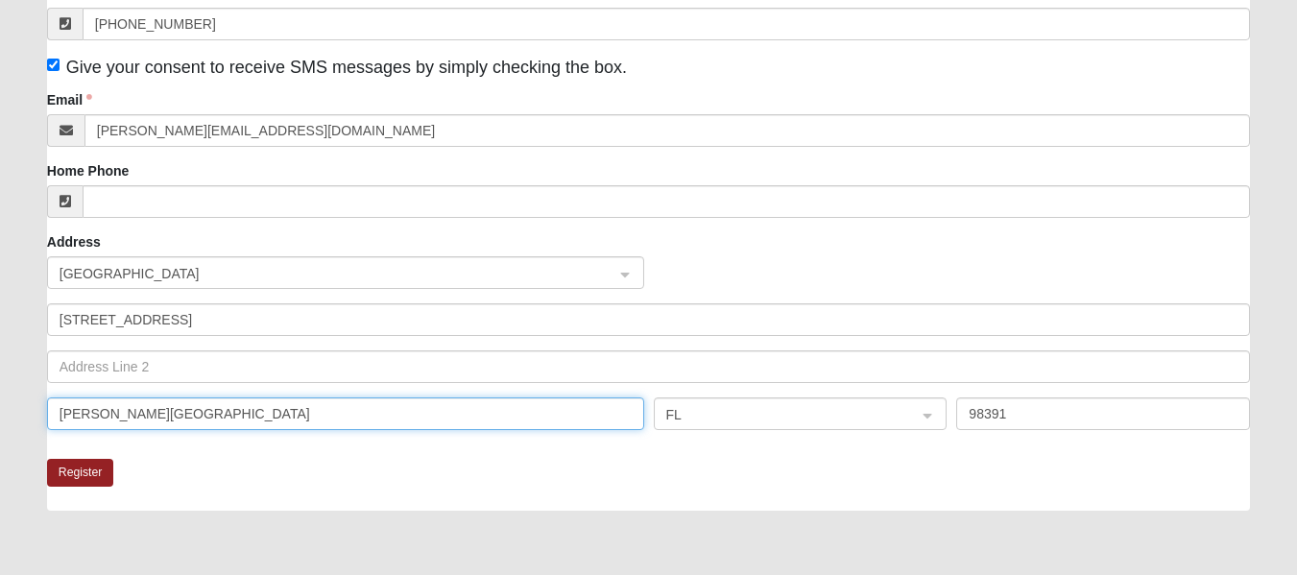
drag, startPoint x: 199, startPoint y: 405, endPoint x: 17, endPoint y: 397, distance: 181.7
click at [17, 397] on form "Log In Disciple Group Registration Disciple Groups Disciple Group Registration …" at bounding box center [648, 206] width 1297 height 1133
type input "Jacksonville Beach"
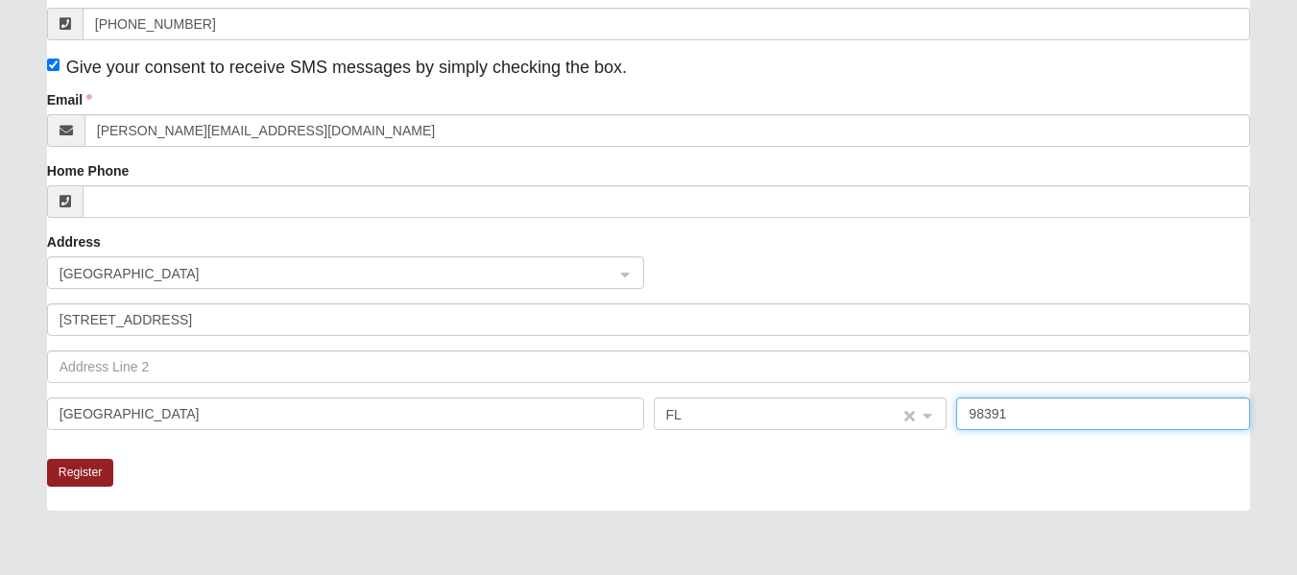
drag, startPoint x: 1014, startPoint y: 405, endPoint x: 897, endPoint y: 414, distance: 117.5
click at [897, 414] on div "Jacksonville Beach FL 98391" at bounding box center [648, 421] width 1213 height 47
type input "32250"
click at [468, 490] on div "Register" at bounding box center [648, 485] width 1203 height 52
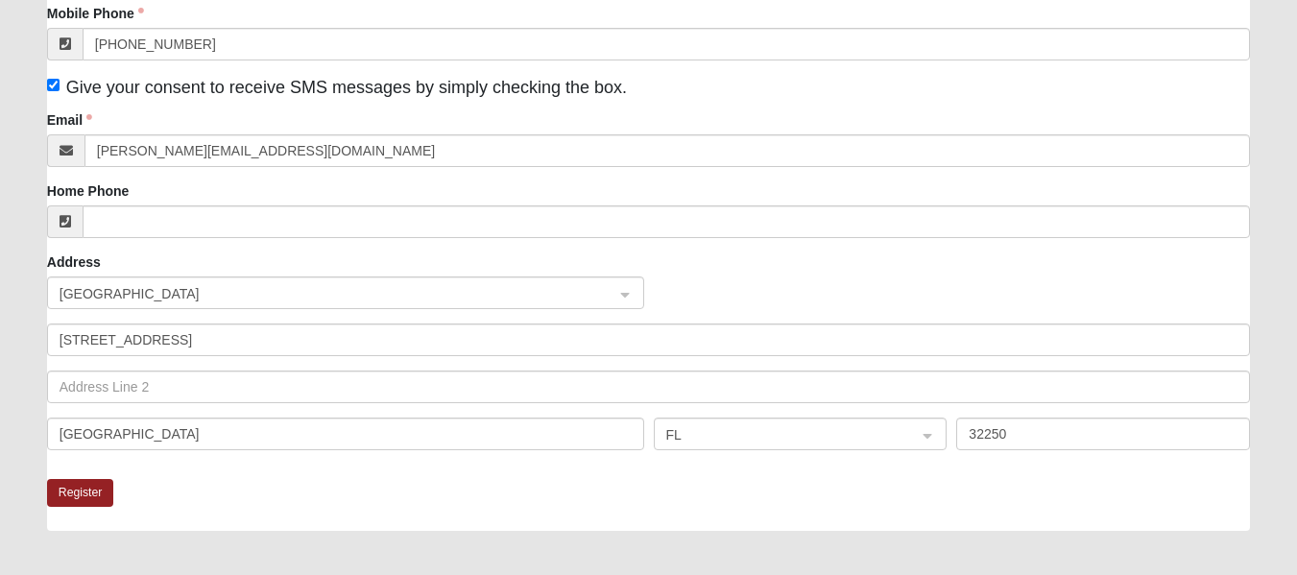
scroll to position [480, 0]
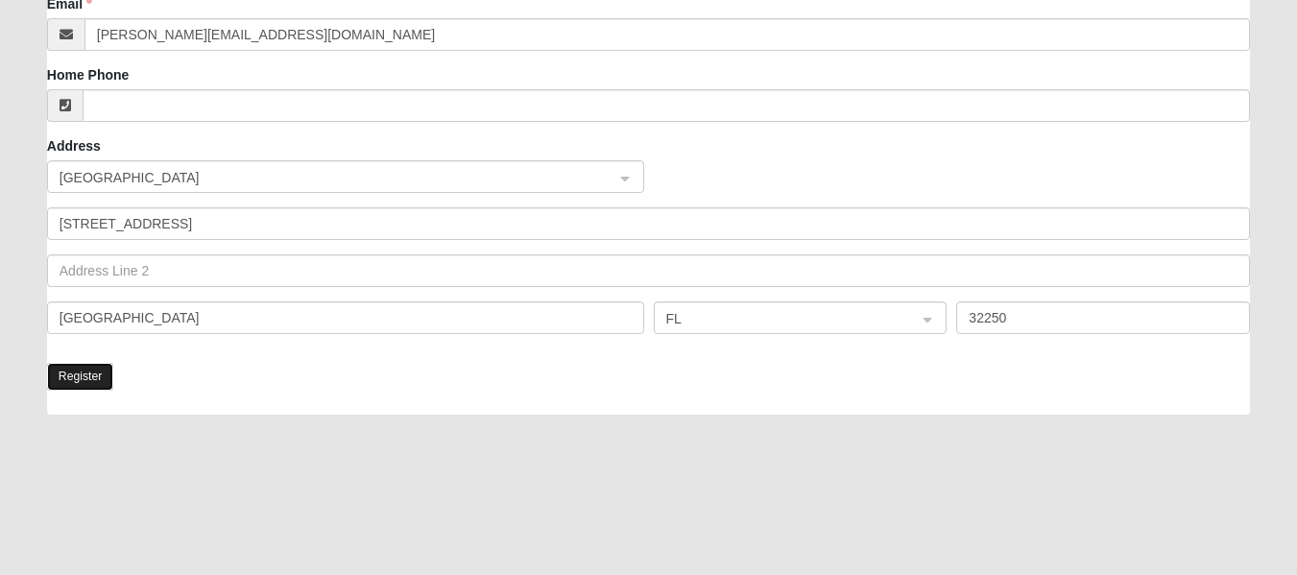
click at [97, 370] on button "Register" at bounding box center [80, 377] width 67 height 28
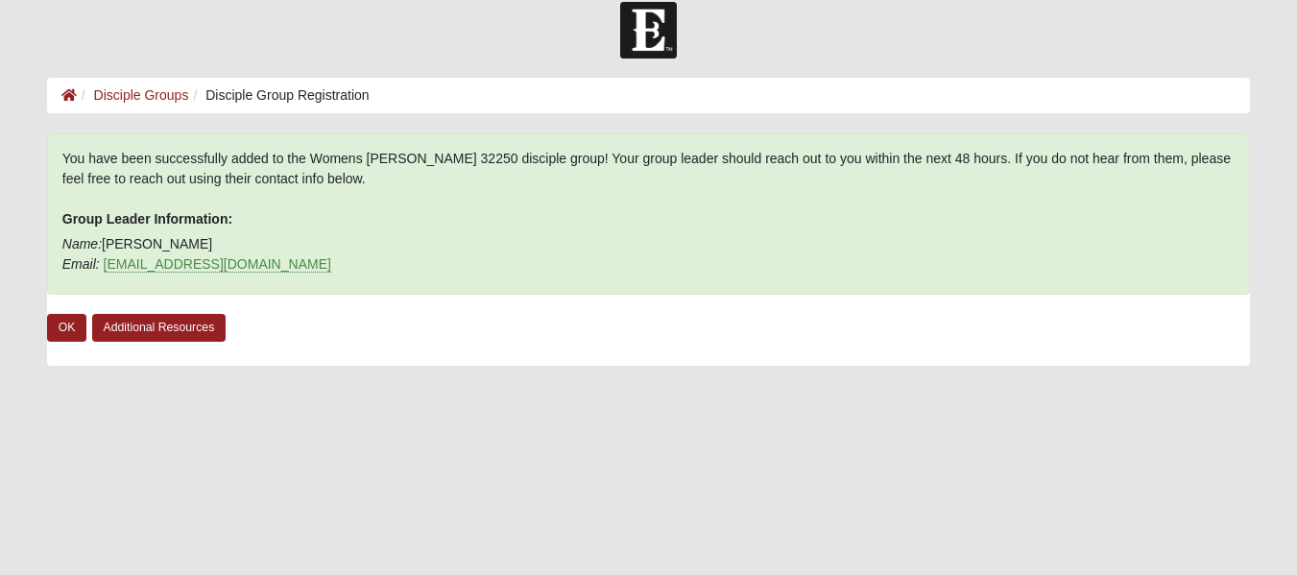
scroll to position [0, 0]
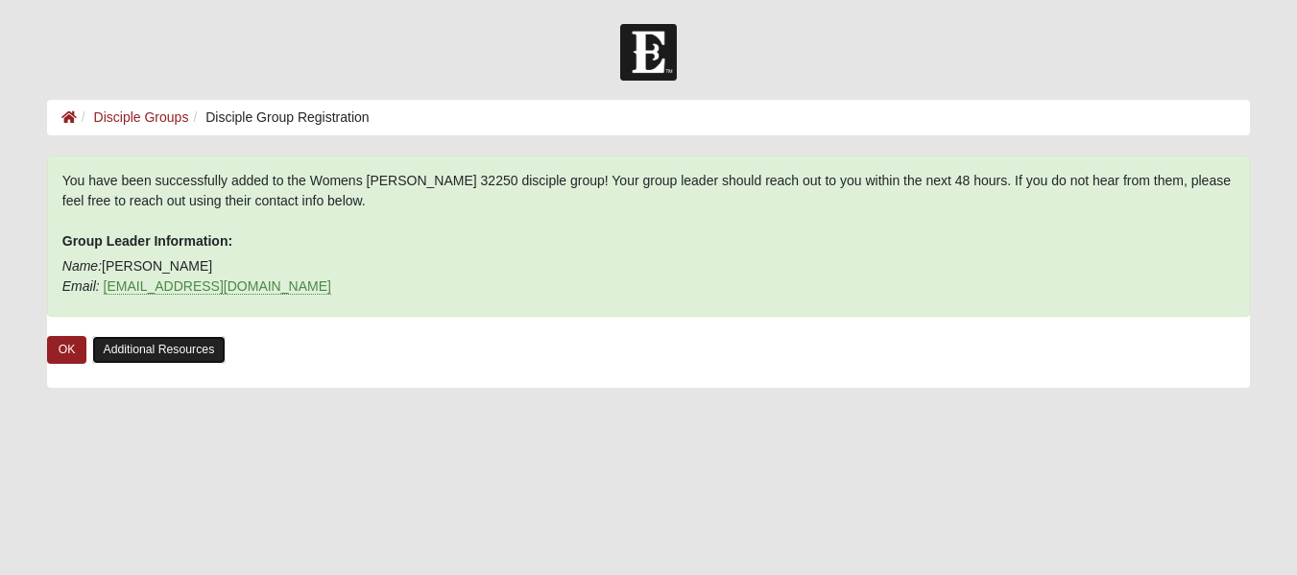
click at [182, 352] on link "Additional Resources" at bounding box center [159, 350] width 134 height 28
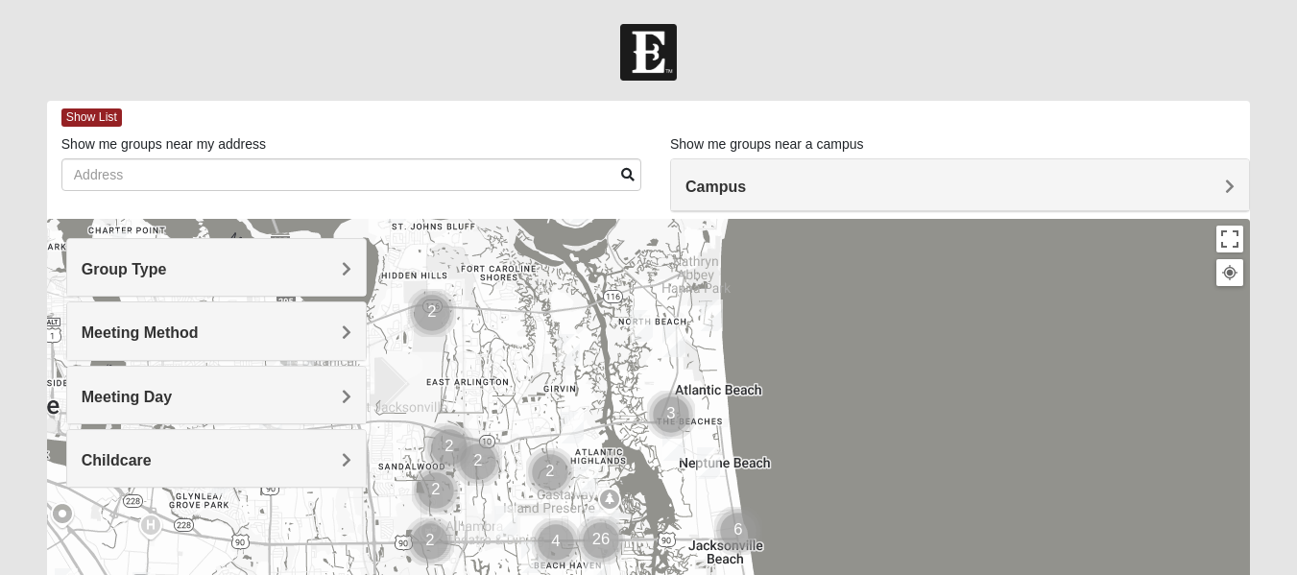
drag, startPoint x: 760, startPoint y: 476, endPoint x: 709, endPoint y: 418, distance: 77.6
click at [204, 269] on h4 "Group Type" at bounding box center [217, 269] width 270 height 18
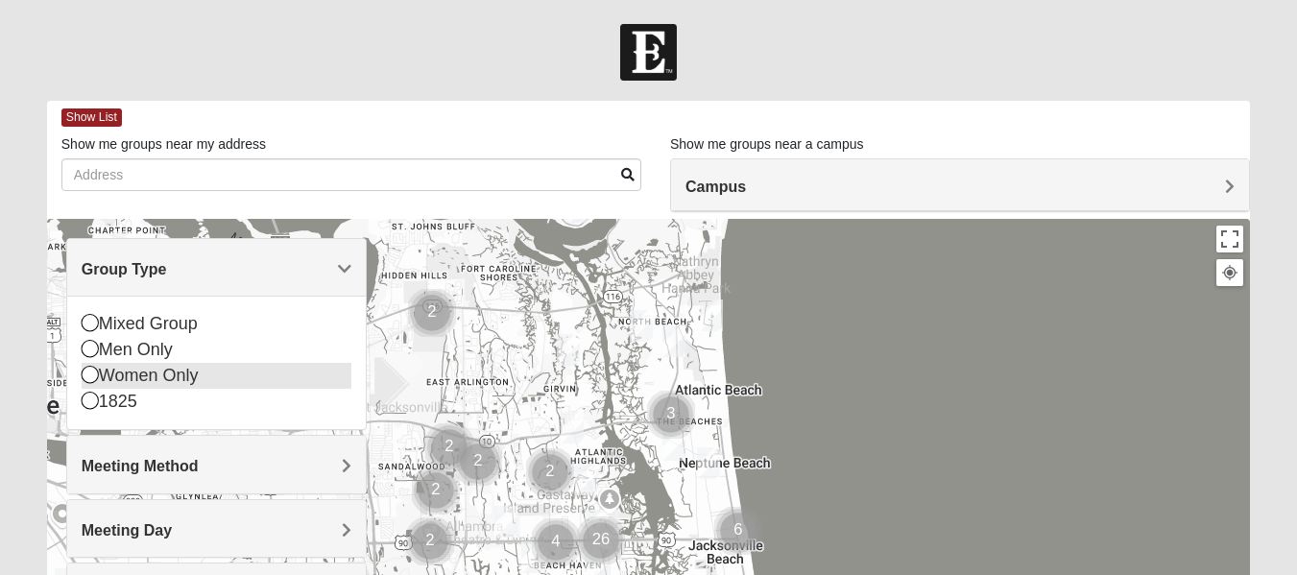
click at [83, 380] on icon at bounding box center [90, 374] width 17 height 17
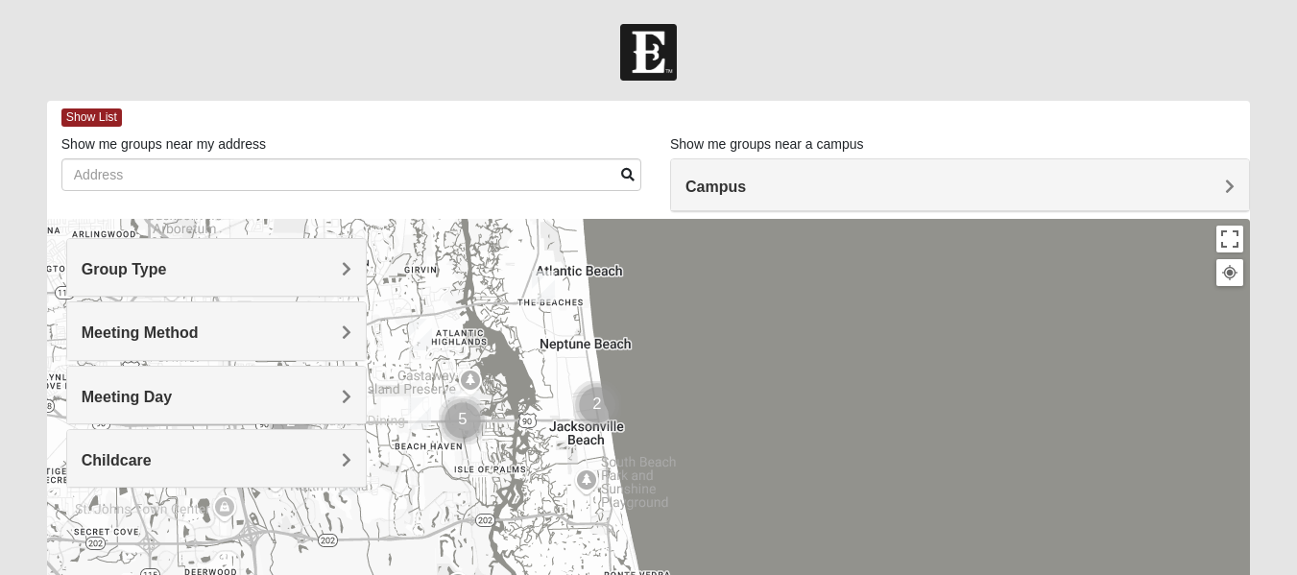
drag, startPoint x: 674, startPoint y: 472, endPoint x: 531, endPoint y: 343, distance: 192.5
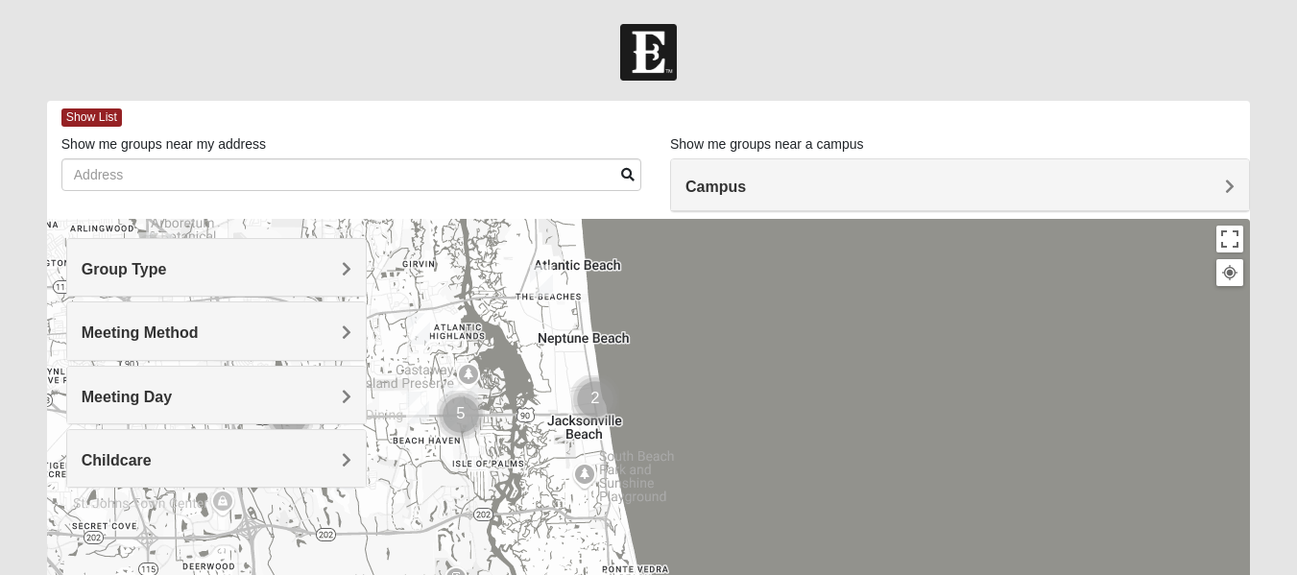
click at [595, 399] on img "Cluster of 2 groups" at bounding box center [595, 400] width 48 height 48
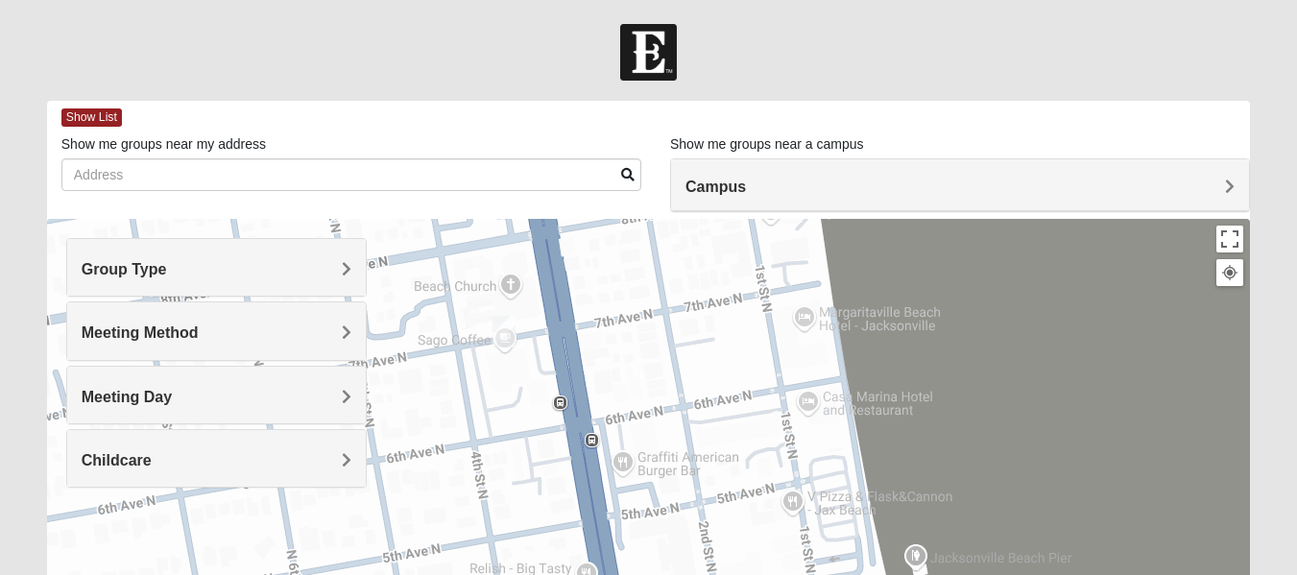
click at [501, 337] on img "Womens Clifton 32250" at bounding box center [504, 332] width 23 height 32
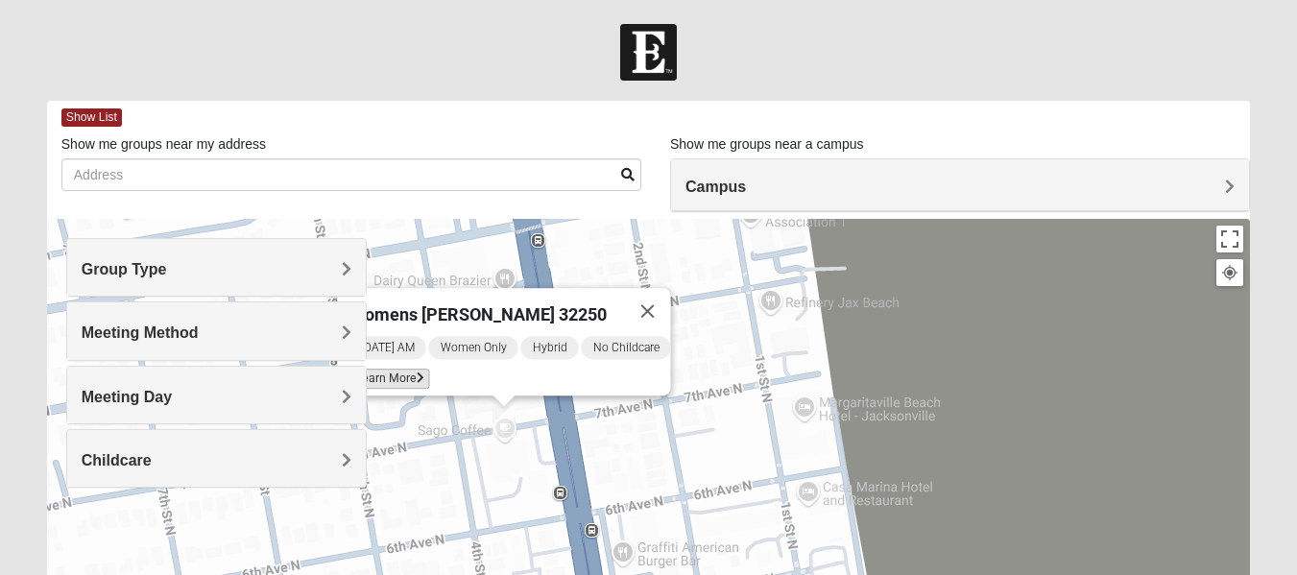
click at [416, 373] on icon at bounding box center [420, 379] width 8 height 12
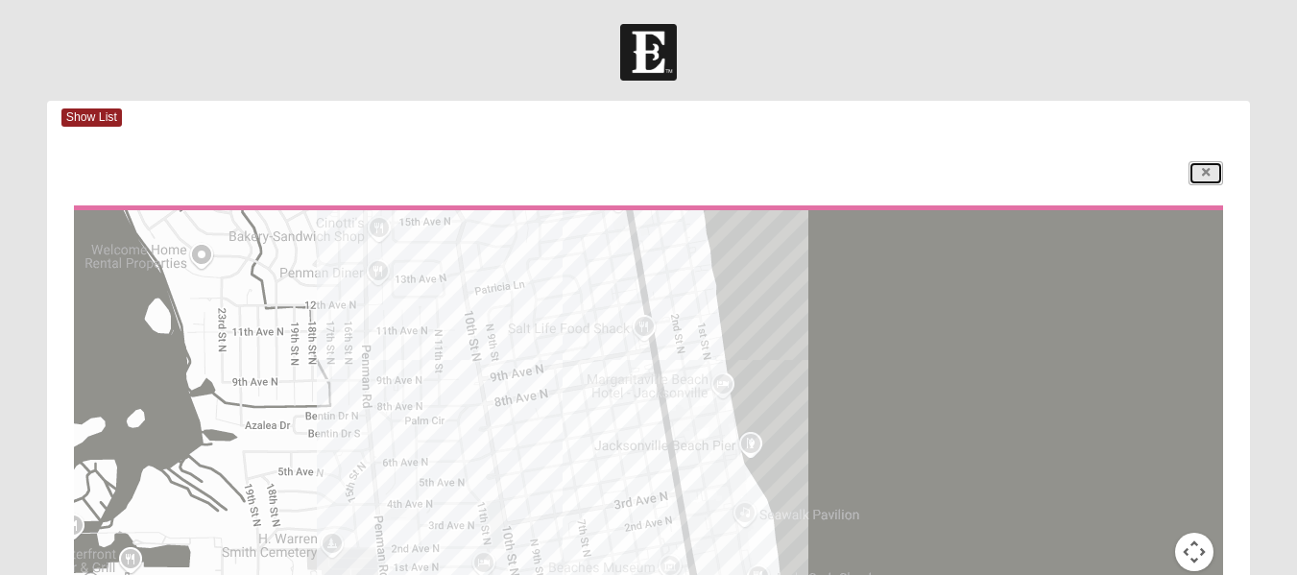
click at [1224, 179] on link at bounding box center [1206, 173] width 35 height 24
